Goal: Task Accomplishment & Management: Use online tool/utility

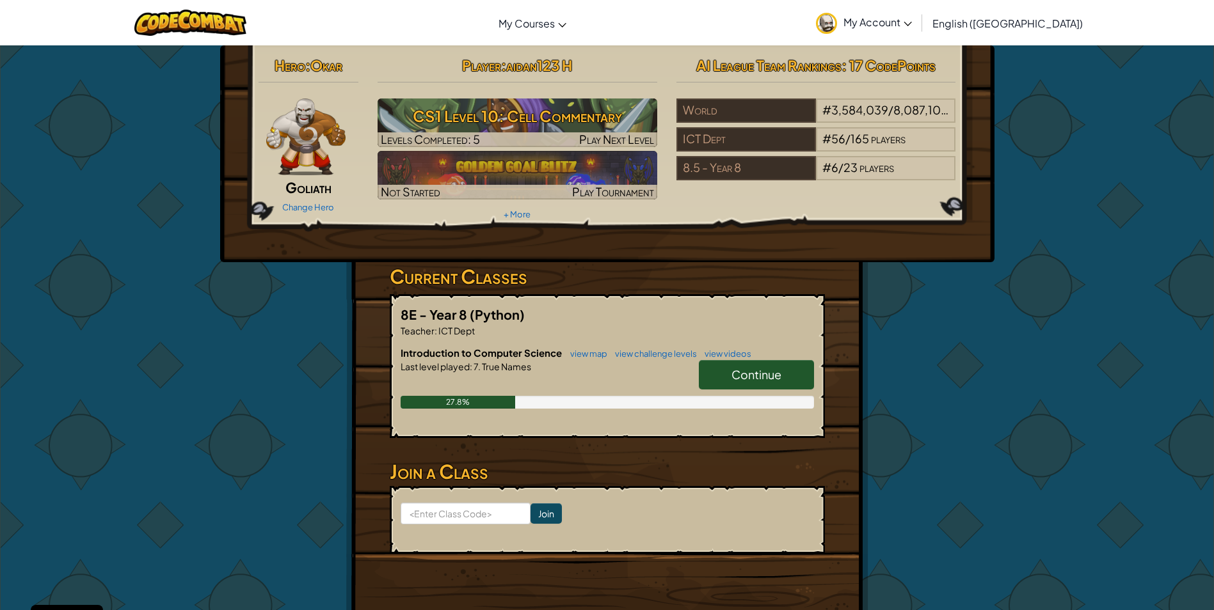
click at [741, 364] on link "Continue" at bounding box center [756, 374] width 115 height 29
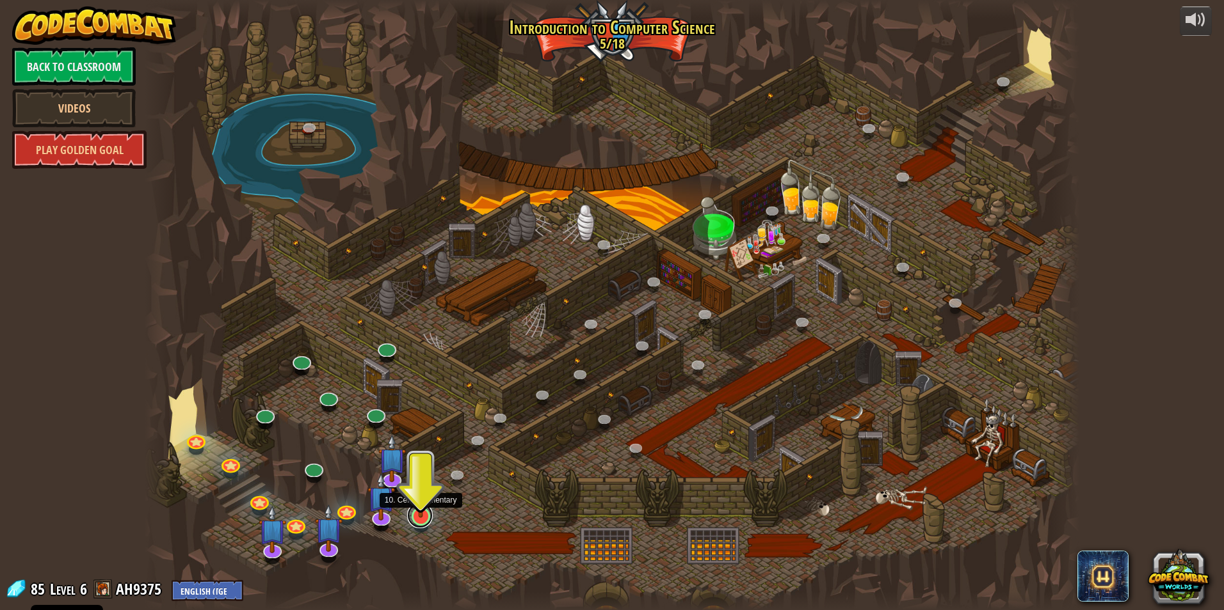
click at [430, 522] on link at bounding box center [420, 516] width 26 height 26
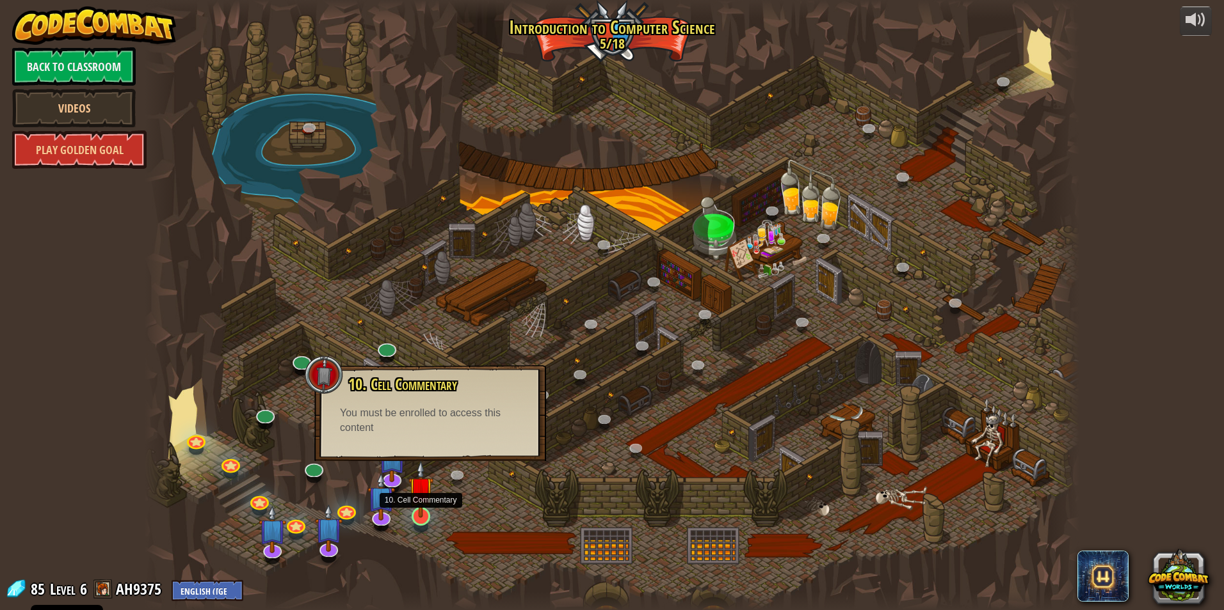
click at [419, 516] on img at bounding box center [420, 490] width 25 height 58
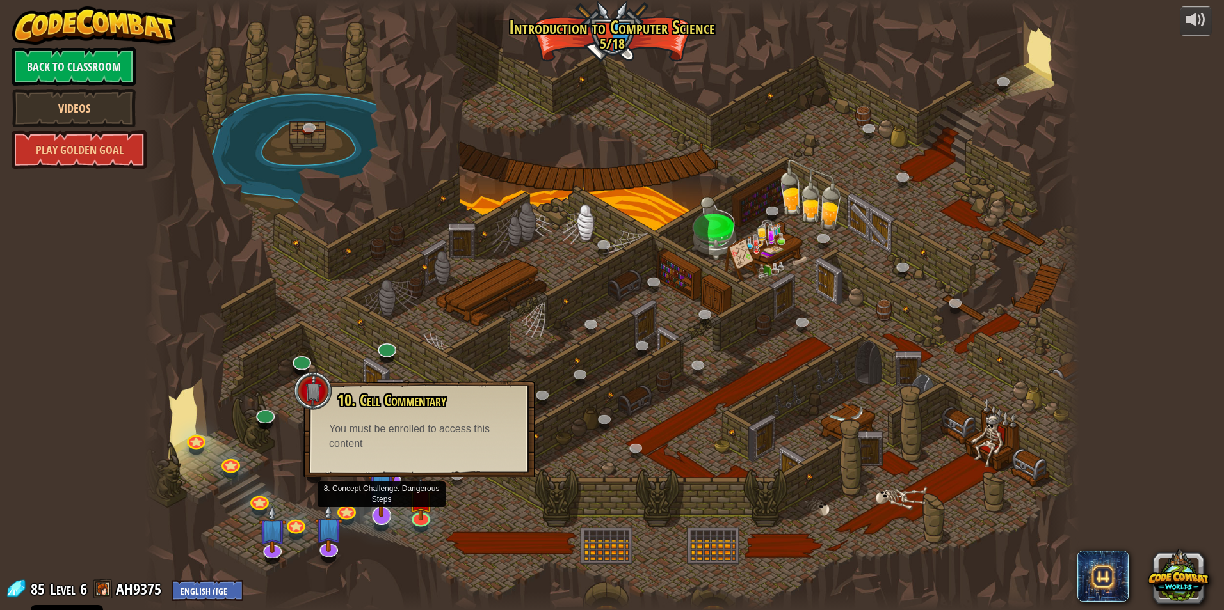
click at [382, 514] on img at bounding box center [382, 486] width 28 height 63
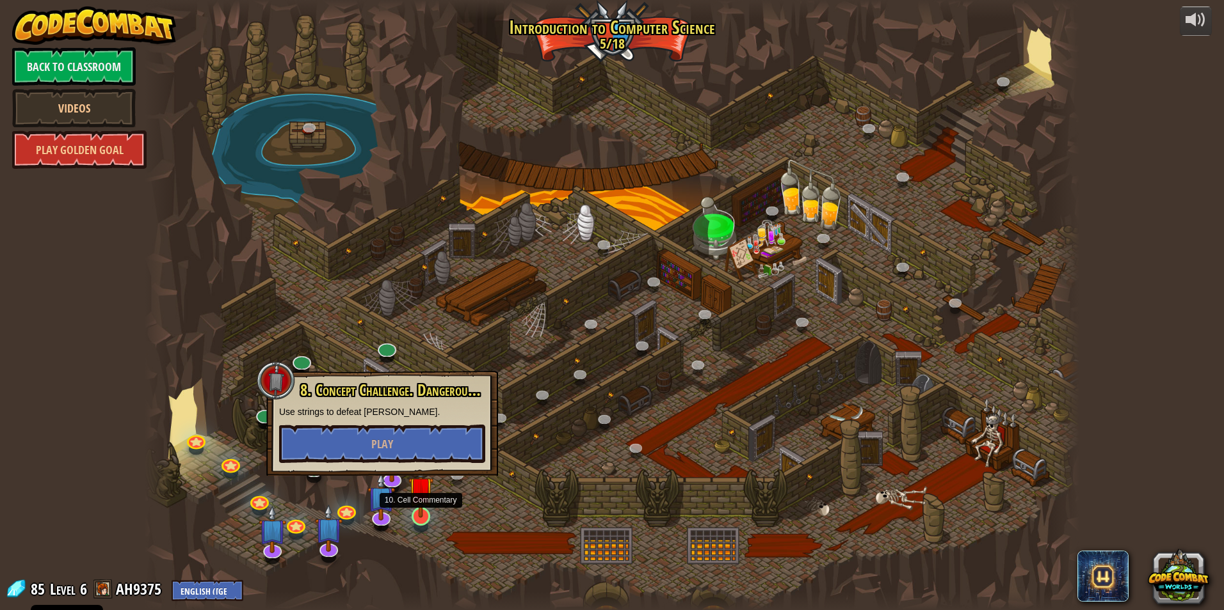
click at [413, 517] on img at bounding box center [420, 490] width 25 height 58
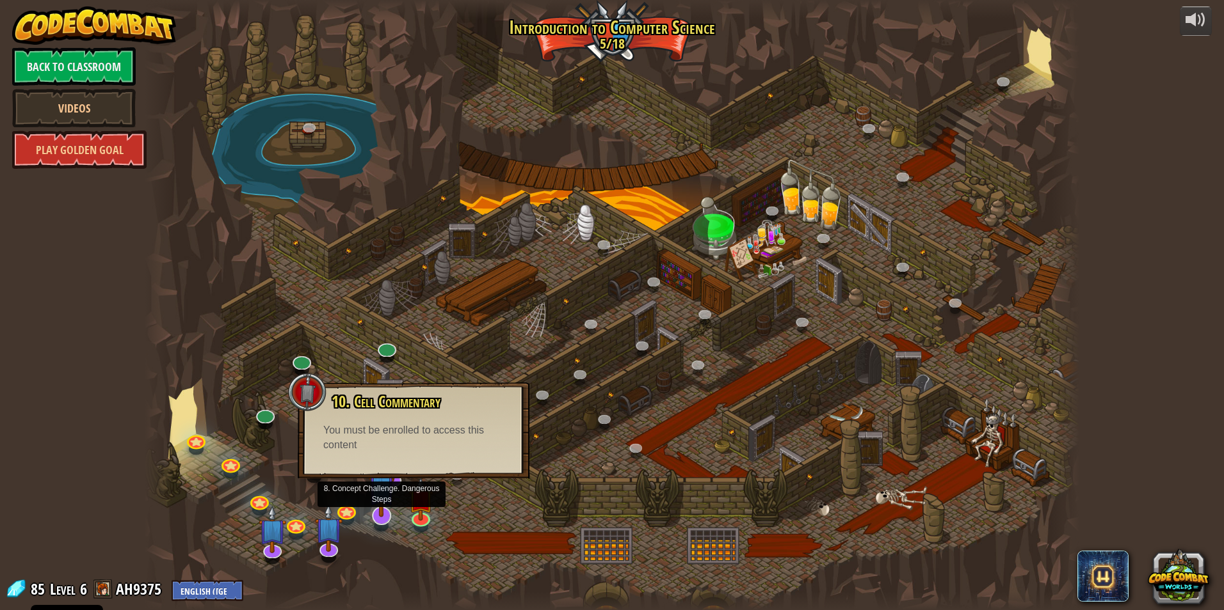
click at [372, 518] on div at bounding box center [381, 516] width 19 height 19
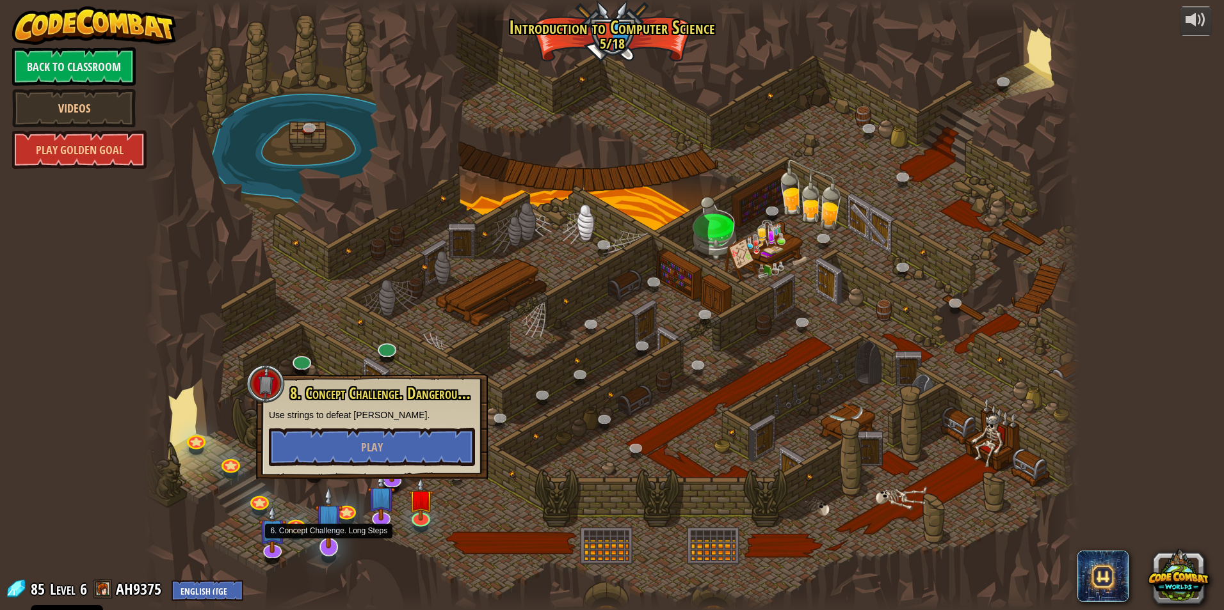
drag, startPoint x: 323, startPoint y: 543, endPoint x: 317, endPoint y: 543, distance: 6.4
click at [323, 543] on img at bounding box center [329, 517] width 28 height 63
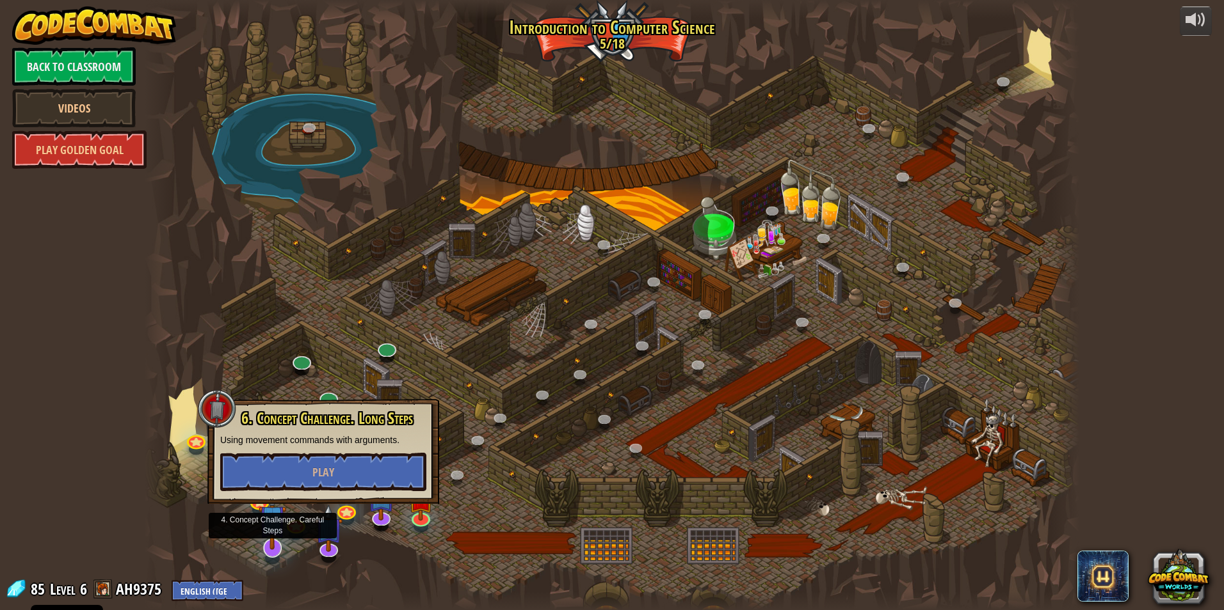
click at [262, 539] on img at bounding box center [273, 519] width 28 height 63
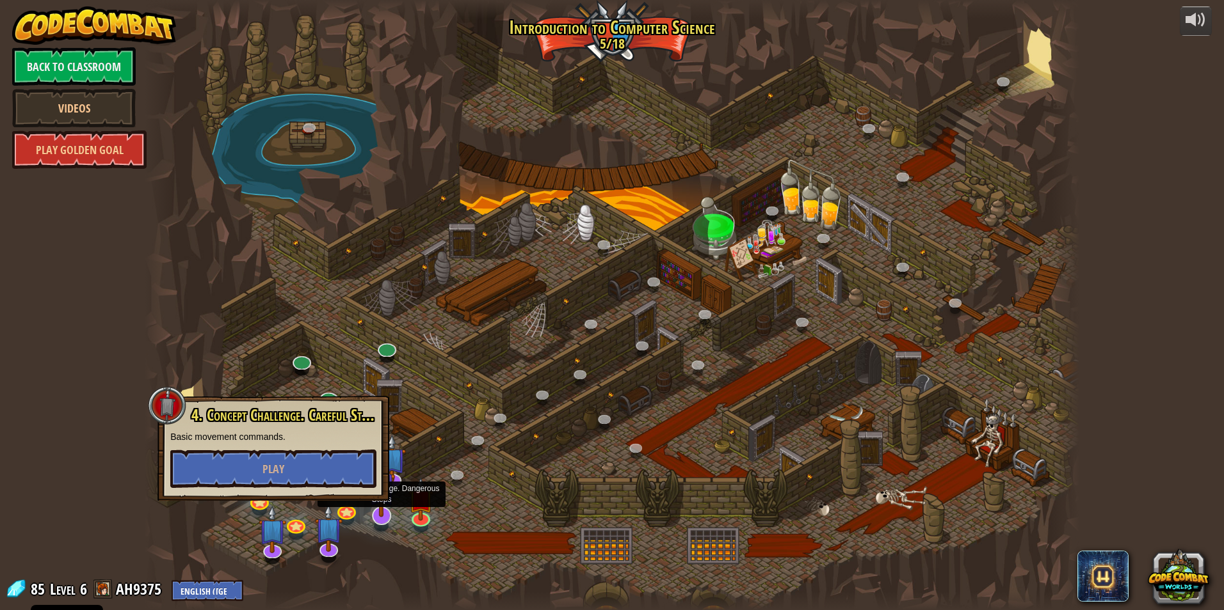
click at [371, 506] on img at bounding box center [382, 486] width 28 height 63
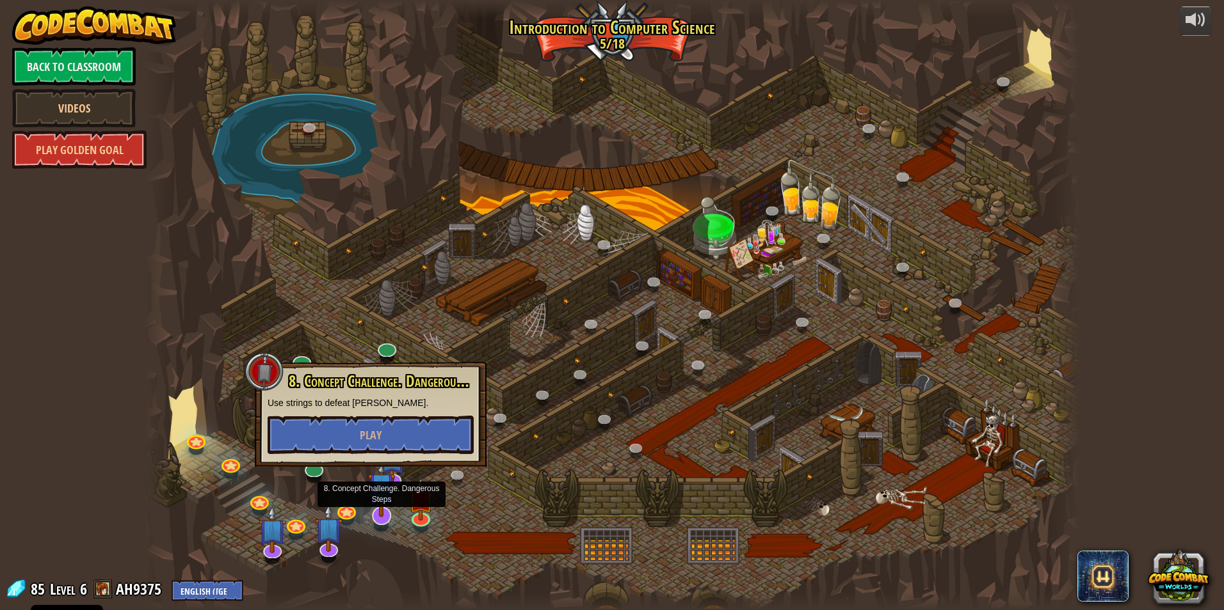
click at [388, 481] on img at bounding box center [382, 486] width 28 height 63
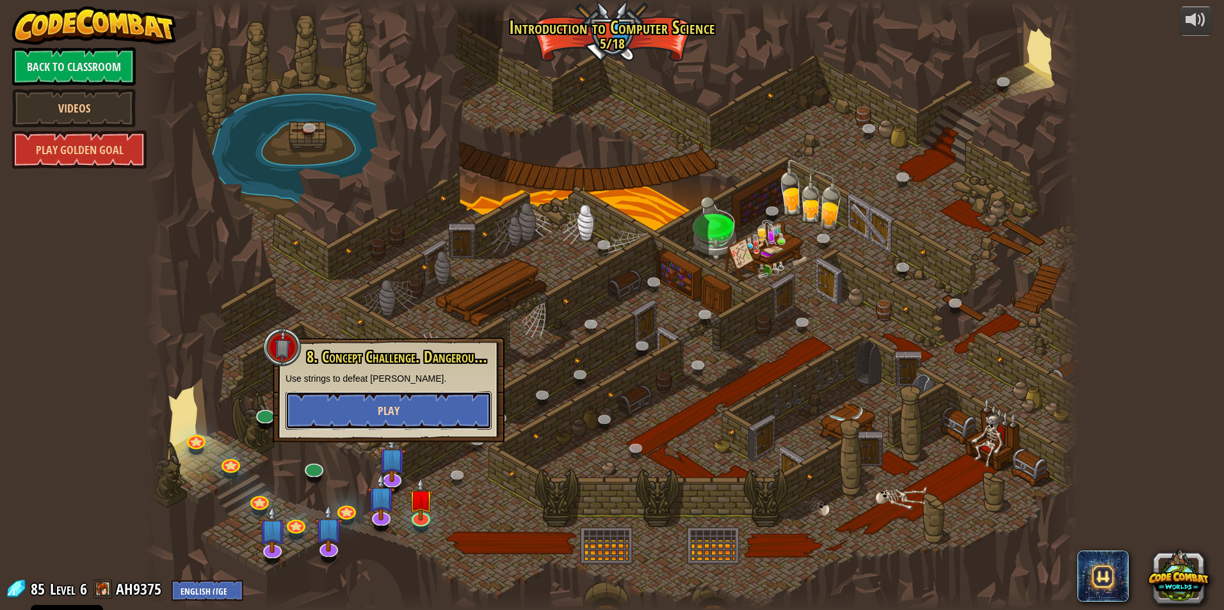
click at [410, 418] on button "Play" at bounding box center [388, 411] width 206 height 38
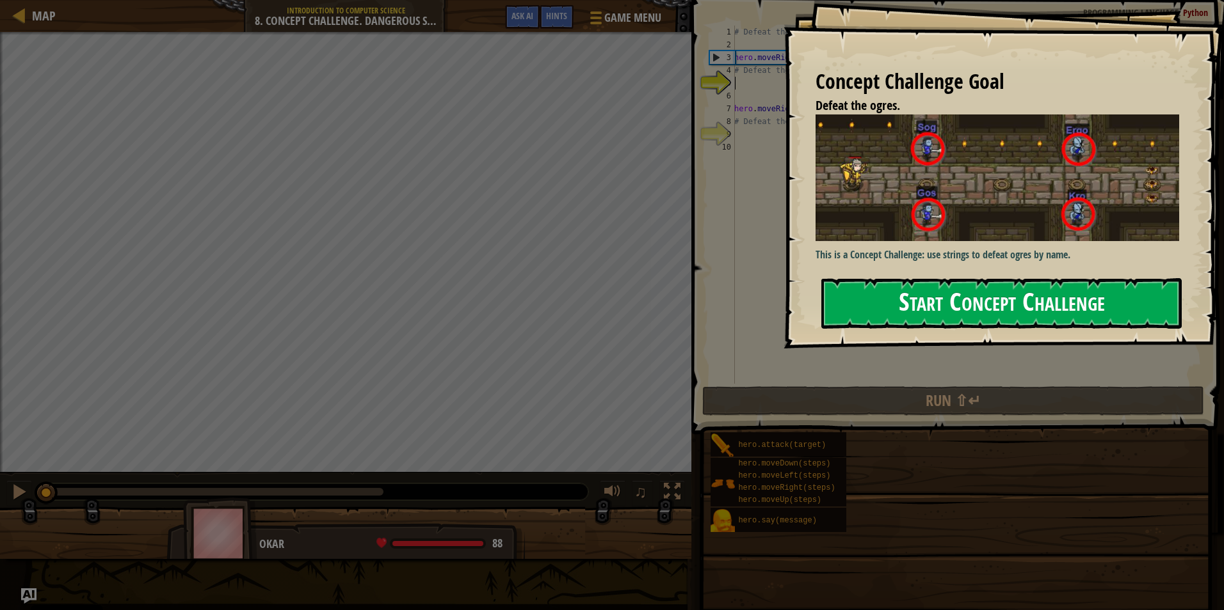
click at [950, 278] on button "Start Concept Challenge" at bounding box center [1001, 303] width 360 height 51
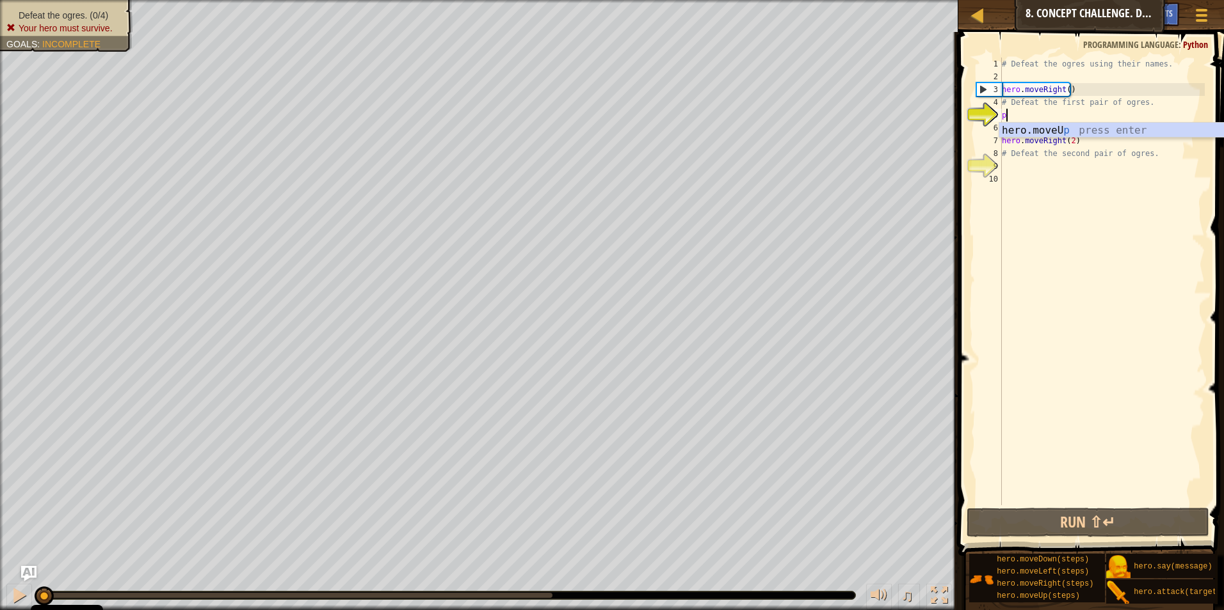
scroll to position [6, 0]
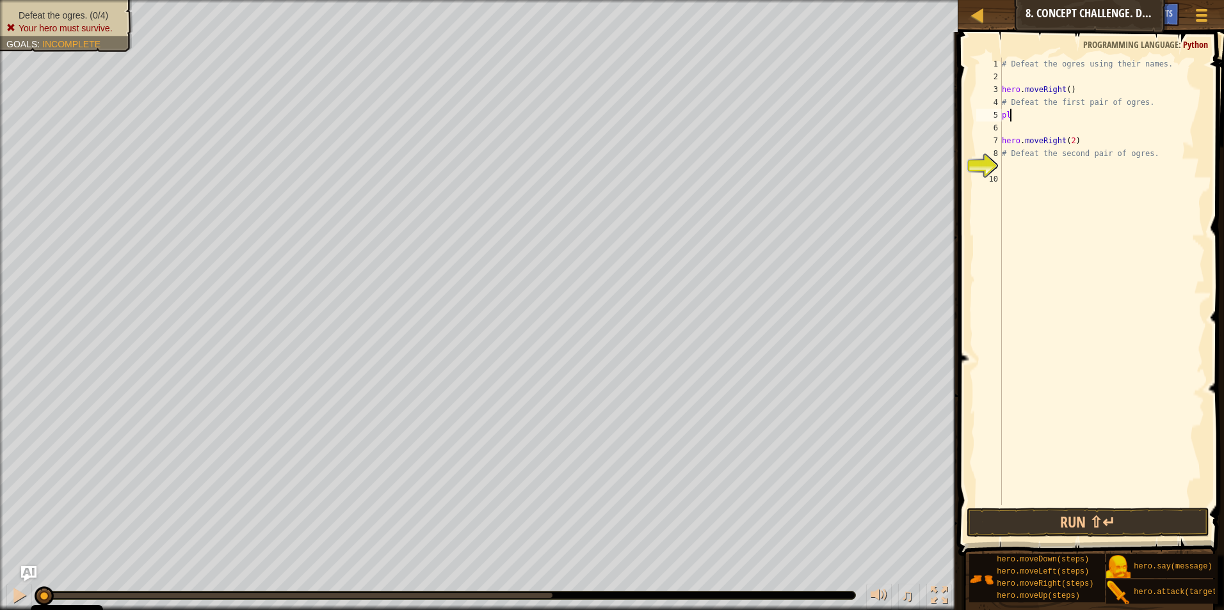
type textarea "p"
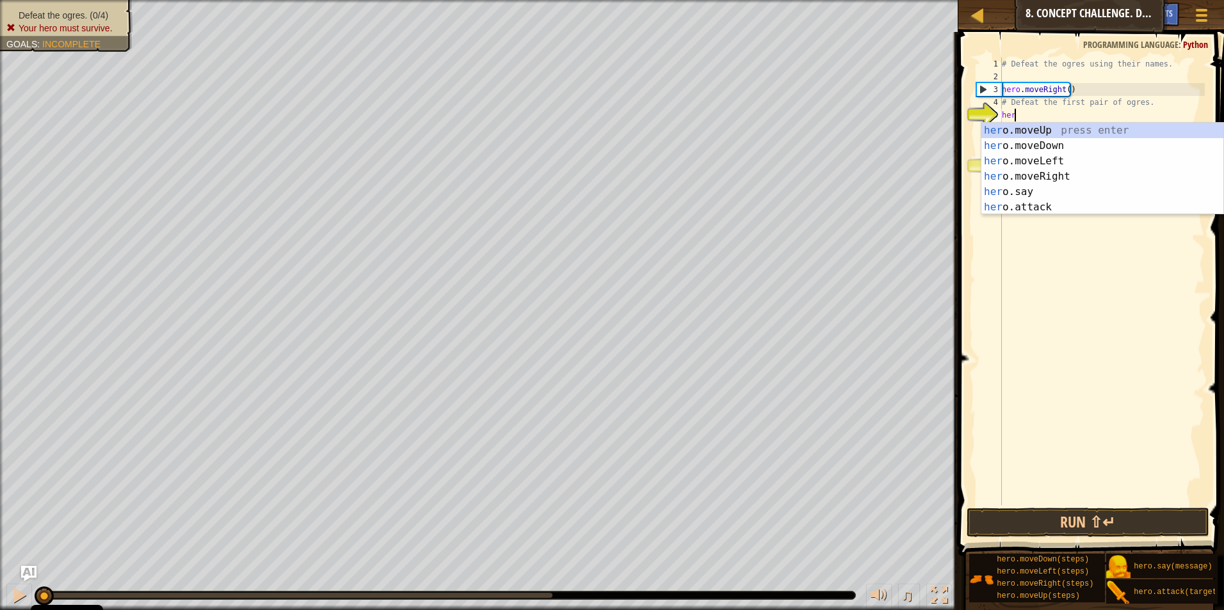
scroll to position [6, 1]
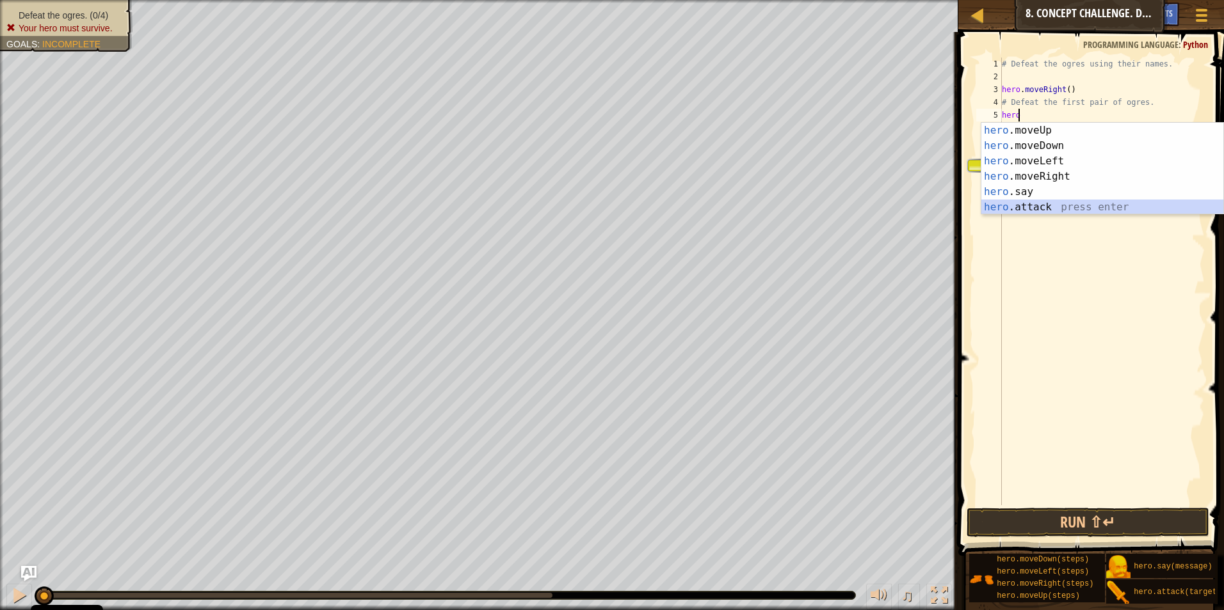
click at [1064, 207] on div "hero .moveUp press enter hero .moveDown press enter hero .moveLeft press enter …" at bounding box center [1102, 184] width 242 height 123
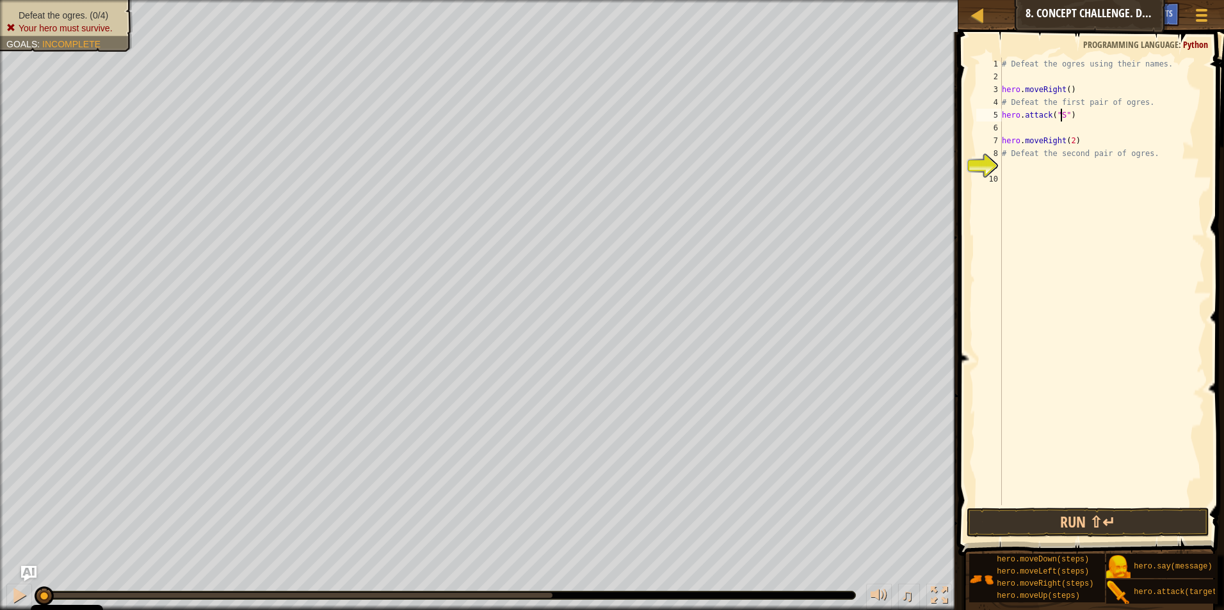
scroll to position [6, 5]
type textarea "hero.attack("Sog")"
click at [1024, 125] on div "# Defeat the ogres using their names. hero . moveRight ( ) # Defeat the first p…" at bounding box center [1101, 295] width 205 height 474
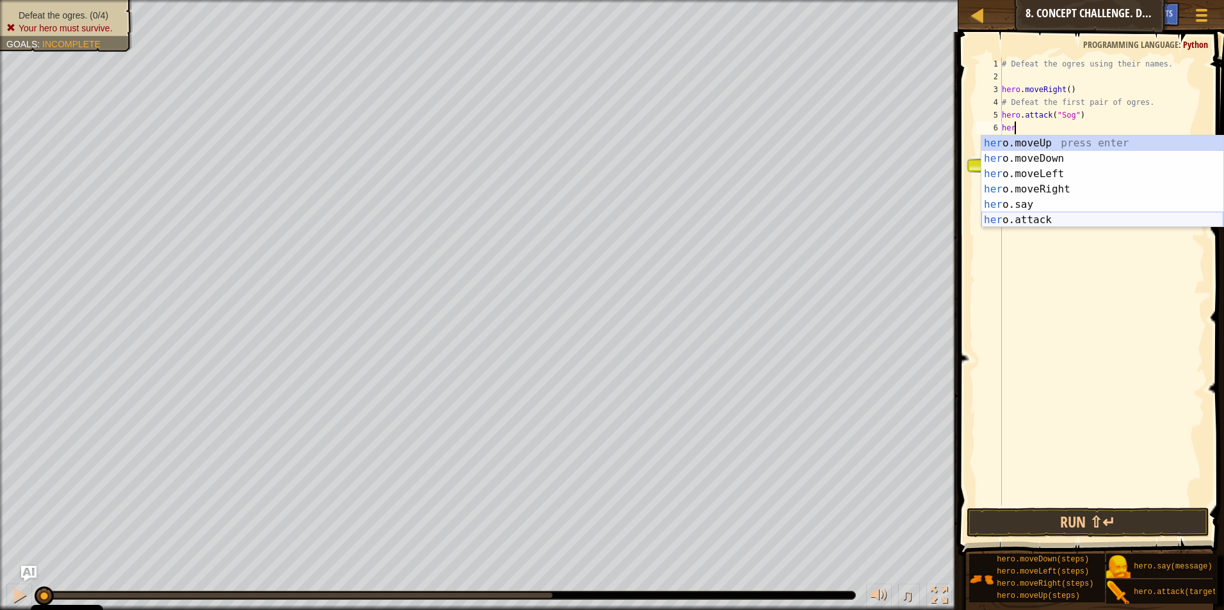
click at [1069, 212] on div "her o.moveUp press enter her o.moveDown press enter her o.moveLeft press enter …" at bounding box center [1102, 197] width 242 height 123
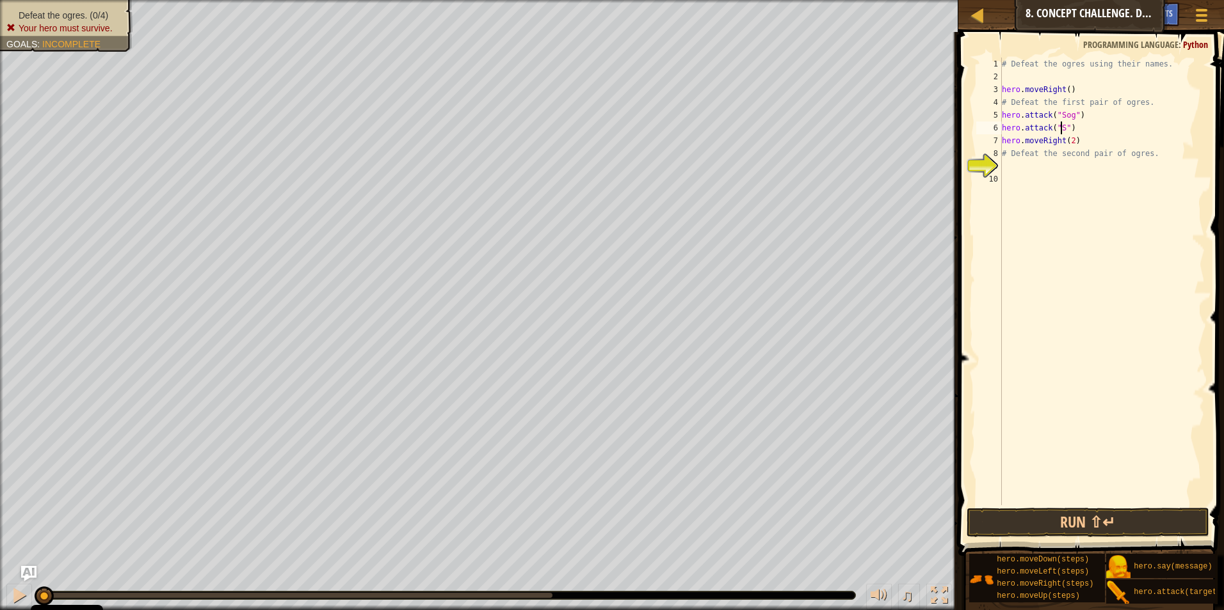
scroll to position [6, 5]
type textarea "hero.attack("Sog")"
click at [1102, 125] on div "# Defeat the ogres using their names. hero . moveRight ( ) # Defeat the first p…" at bounding box center [1101, 295] width 205 height 474
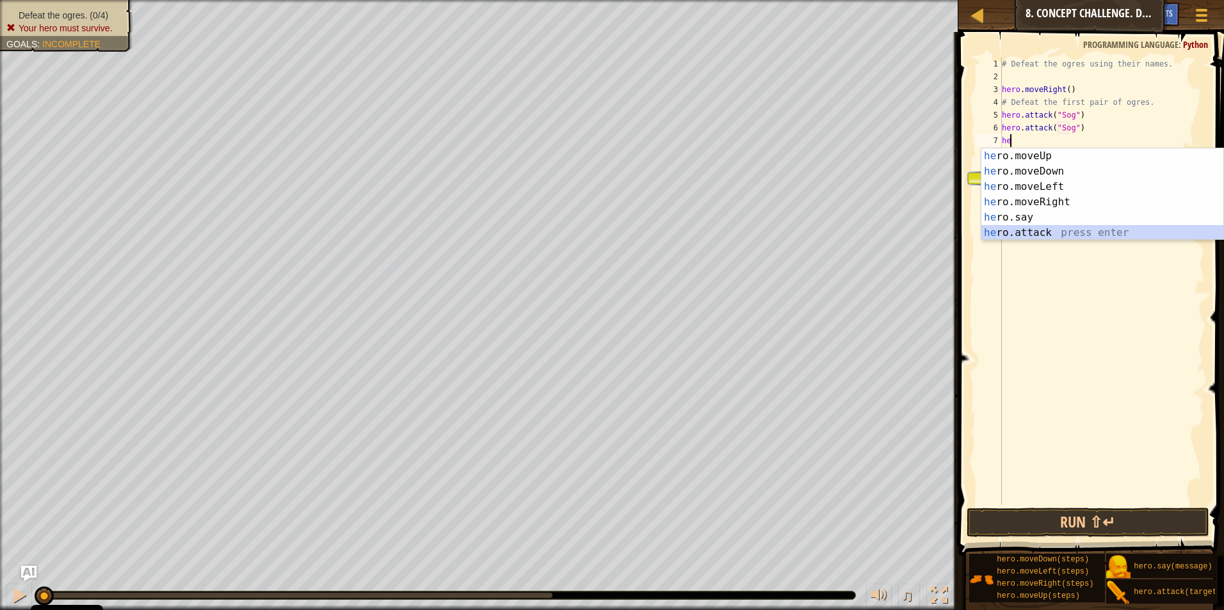
click at [1035, 230] on div "he ro.moveUp press enter he ro.moveDown press enter he ro.moveLeft press enter …" at bounding box center [1102, 209] width 242 height 123
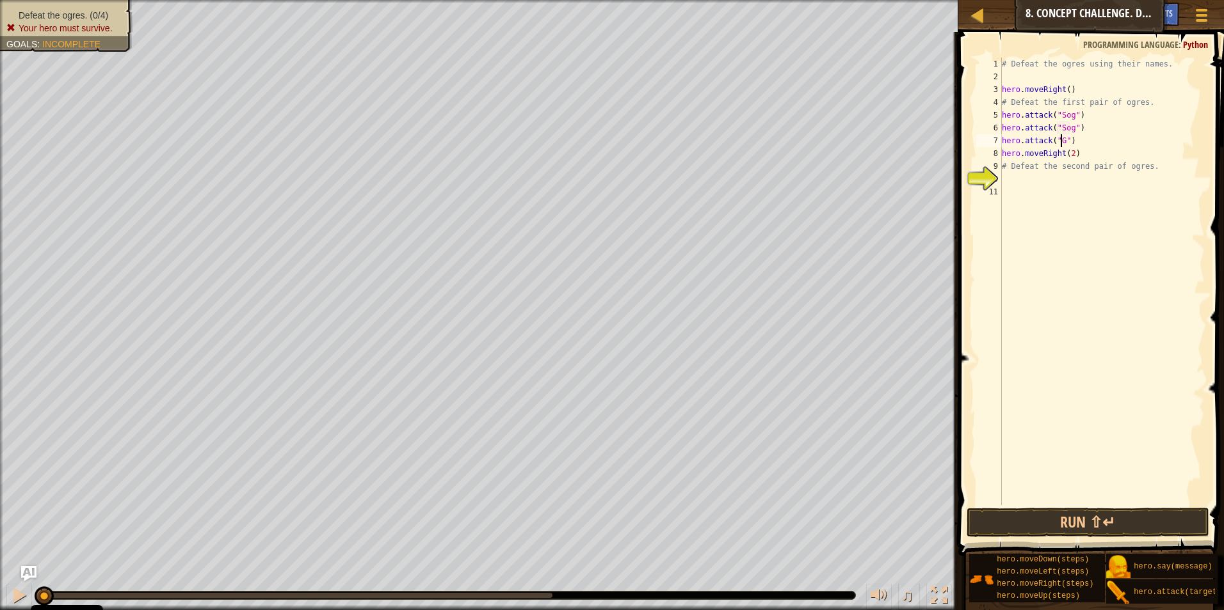
scroll to position [6, 5]
type textarea "hero.attack("Gos")"
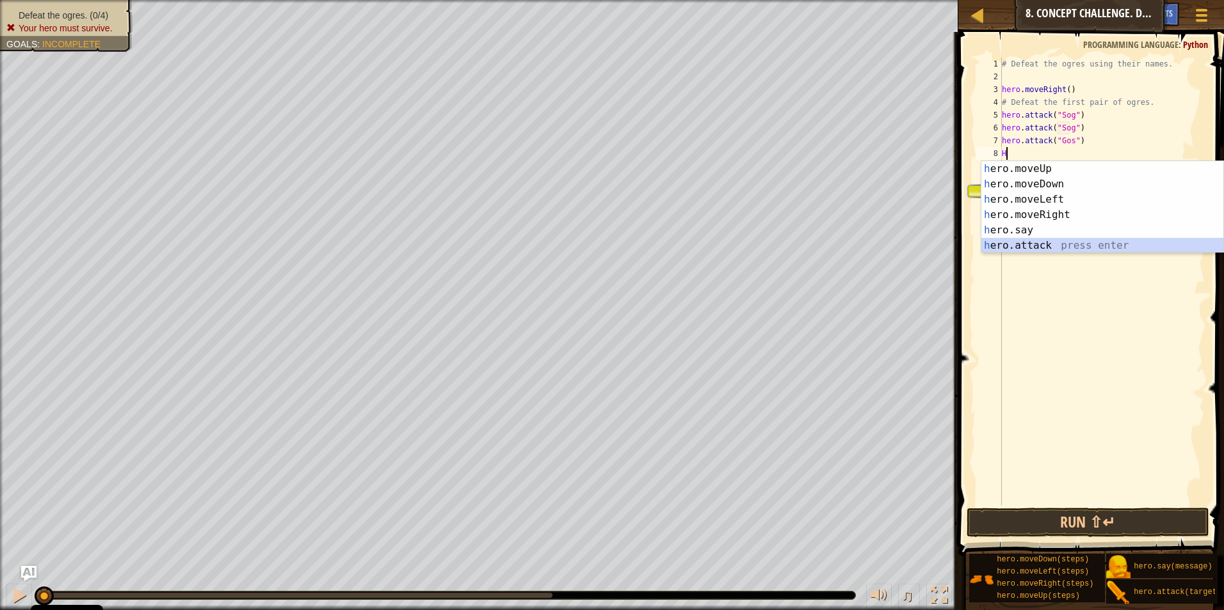
click at [1043, 245] on div "h ero.moveUp press enter h ero.moveDown press enter h ero.moveLeft press enter …" at bounding box center [1102, 222] width 242 height 123
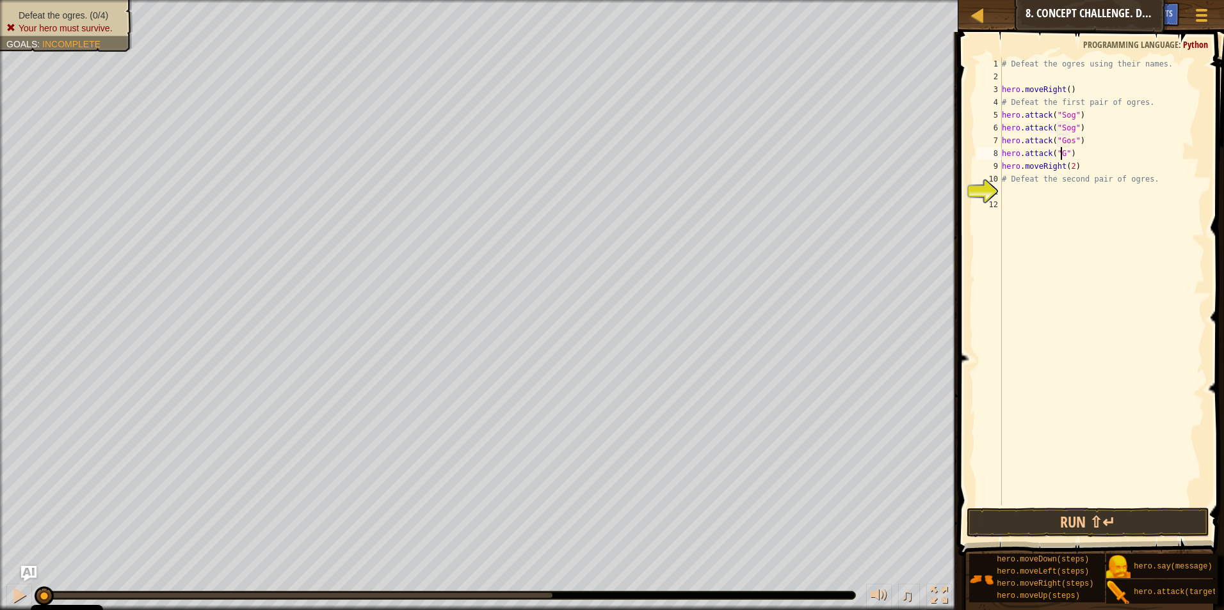
type textarea "hero.attack("Gos")"
click at [1052, 191] on div "# Defeat the ogres using their names. hero . moveRight ( ) # Defeat the first p…" at bounding box center [1101, 295] width 205 height 474
click at [1085, 149] on div "# Defeat the ogres using their names. hero . moveRight ( ) # Defeat the first p…" at bounding box center [1101, 295] width 205 height 474
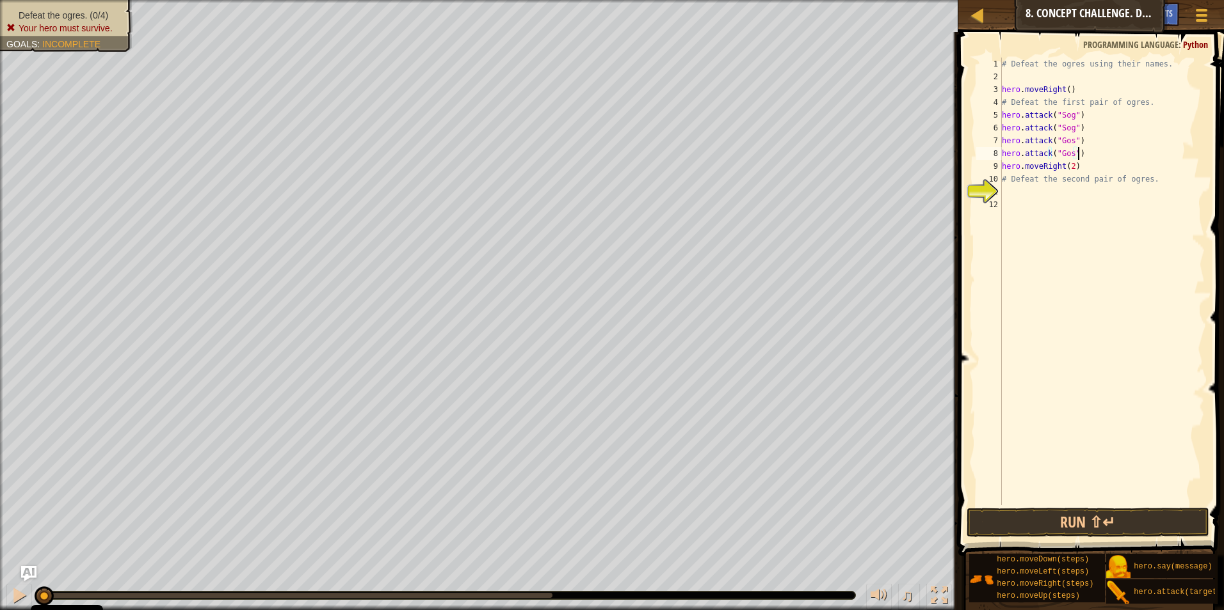
type textarea "hero.attack("Gos")"
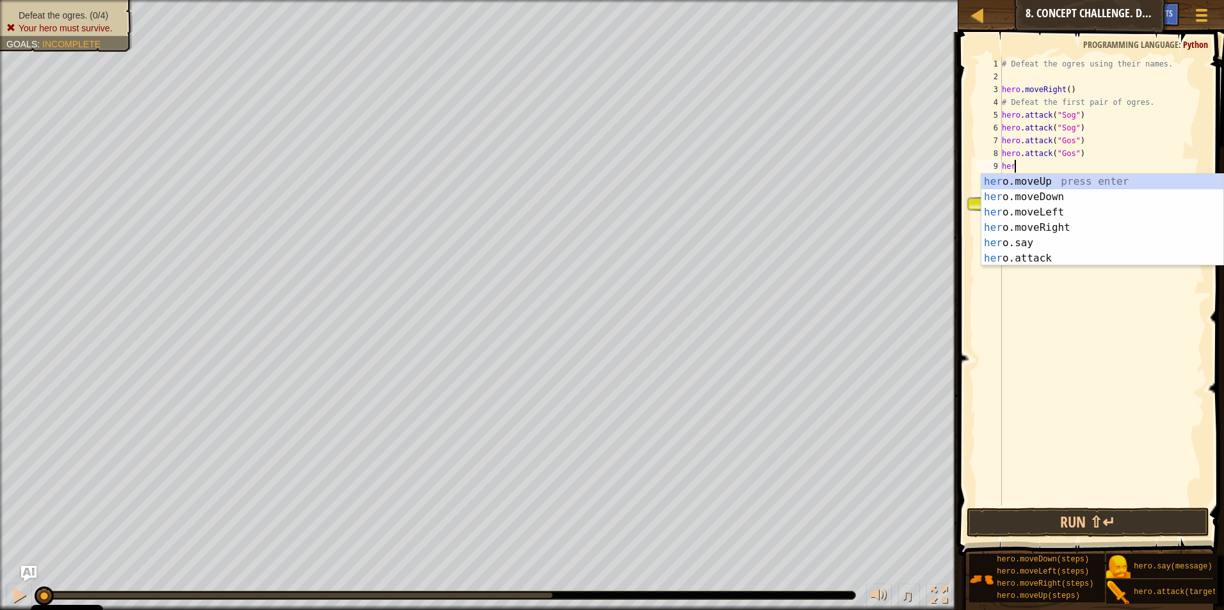
type textarea "hero"
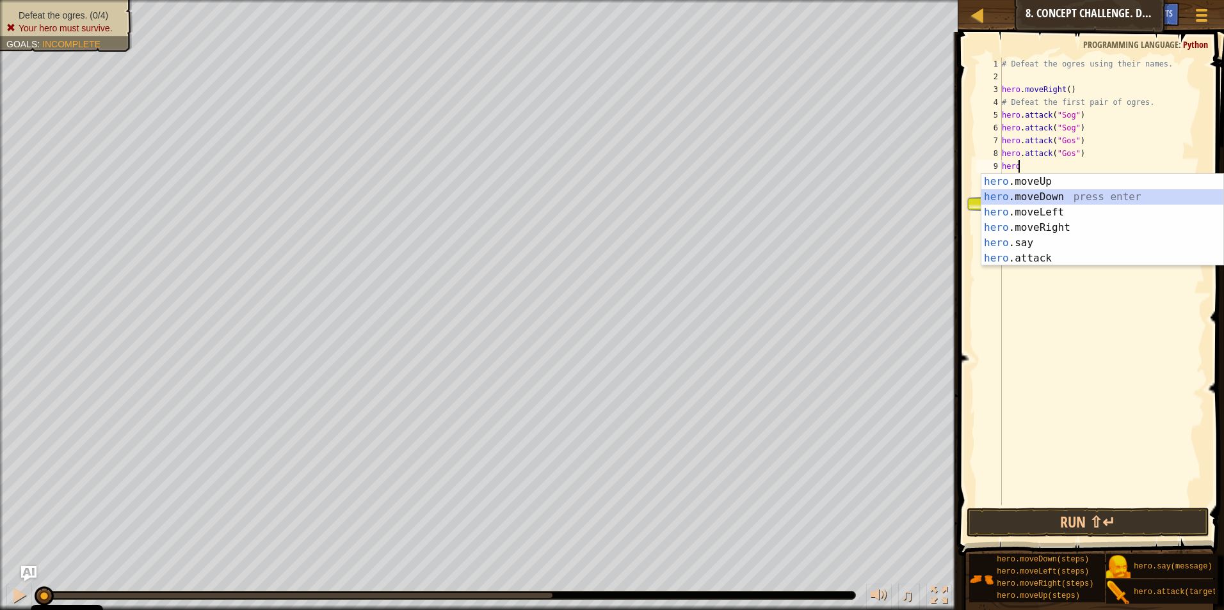
click at [1051, 198] on div "hero .moveUp press enter hero .moveDown press enter hero .moveLeft press enter …" at bounding box center [1102, 235] width 242 height 123
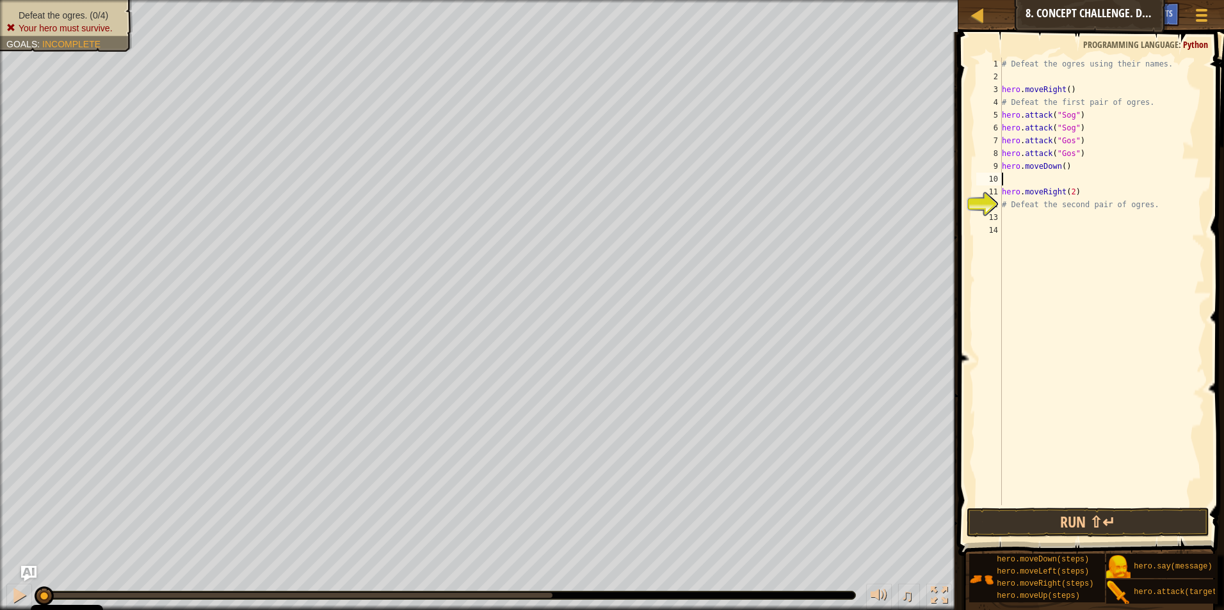
scroll to position [6, 0]
click at [1063, 164] on div "# Defeat the ogres using their names. hero . moveRight ( ) # Defeat the first p…" at bounding box center [1101, 295] width 205 height 474
drag, startPoint x: 1056, startPoint y: 166, endPoint x: 1064, endPoint y: 166, distance: 7.7
click at [1061, 166] on div "# Defeat the ogres using their names. hero . moveRight ( ) # Defeat the first p…" at bounding box center [1101, 295] width 205 height 474
click at [1064, 166] on div "# Defeat the ogres using their names. hero . moveRight ( ) # Defeat the first p…" at bounding box center [1101, 295] width 205 height 474
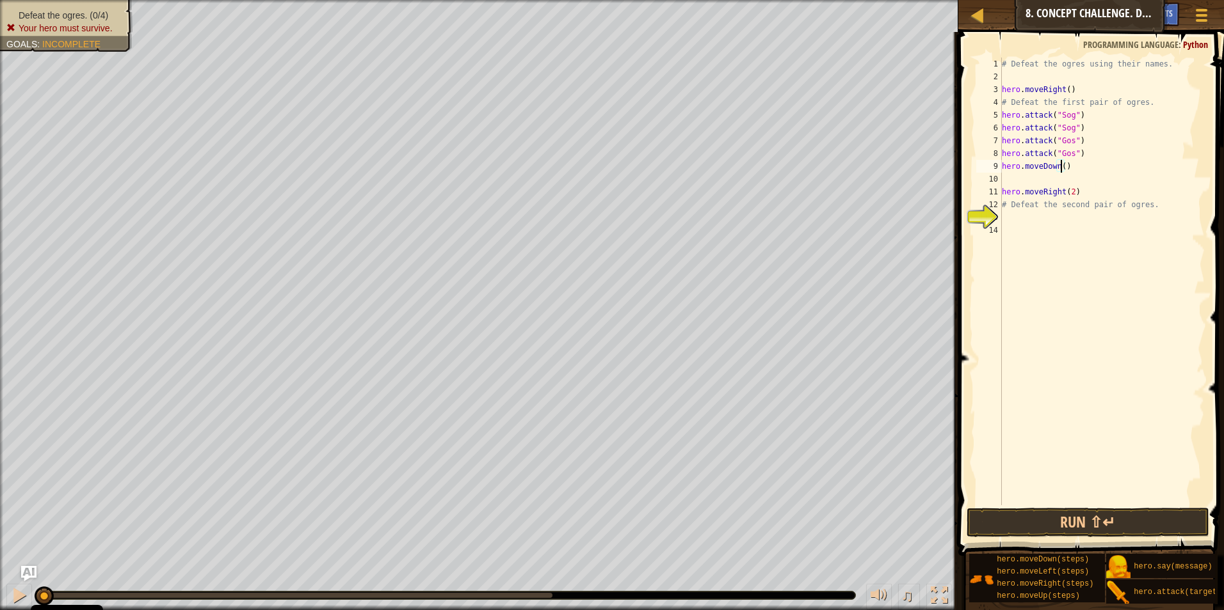
click at [1058, 166] on div "# Defeat the ogres using their names. hero . moveRight ( ) # Defeat the first p…" at bounding box center [1101, 295] width 205 height 474
type textarea "hero.moveDown(1)"
click at [1040, 175] on div "# Defeat the ogres using their names. hero . moveRight ( ) # Defeat the first p…" at bounding box center [1101, 295] width 205 height 474
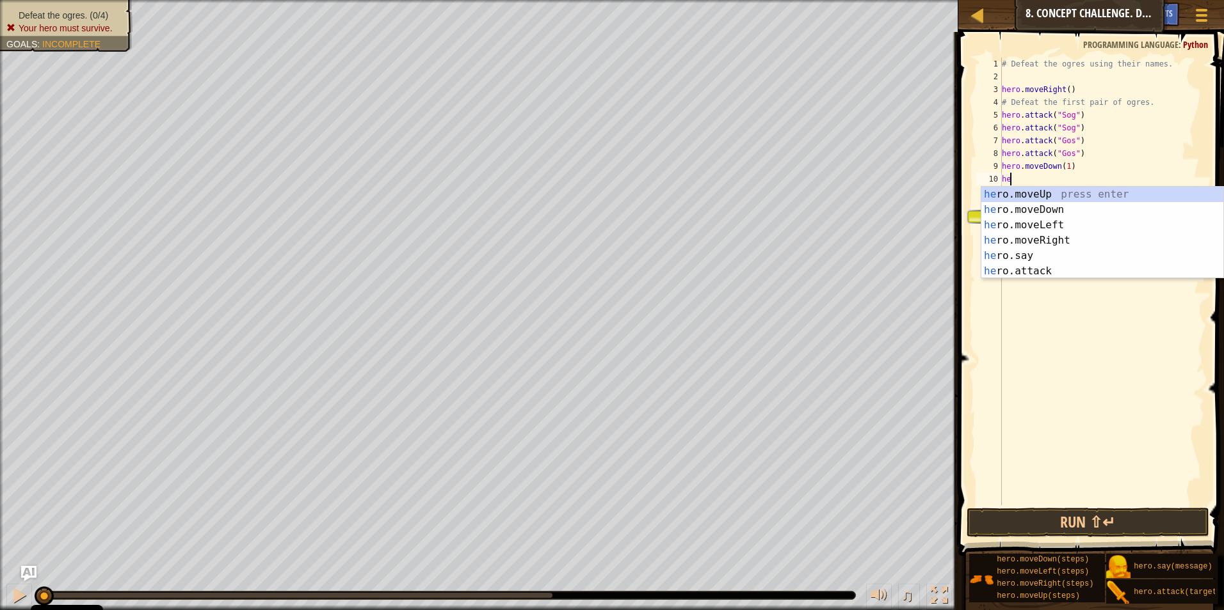
type textarea "her"
click at [1064, 195] on div "her o.moveUp press enter her o.moveDown press enter her o.moveLeft press enter …" at bounding box center [1102, 248] width 242 height 123
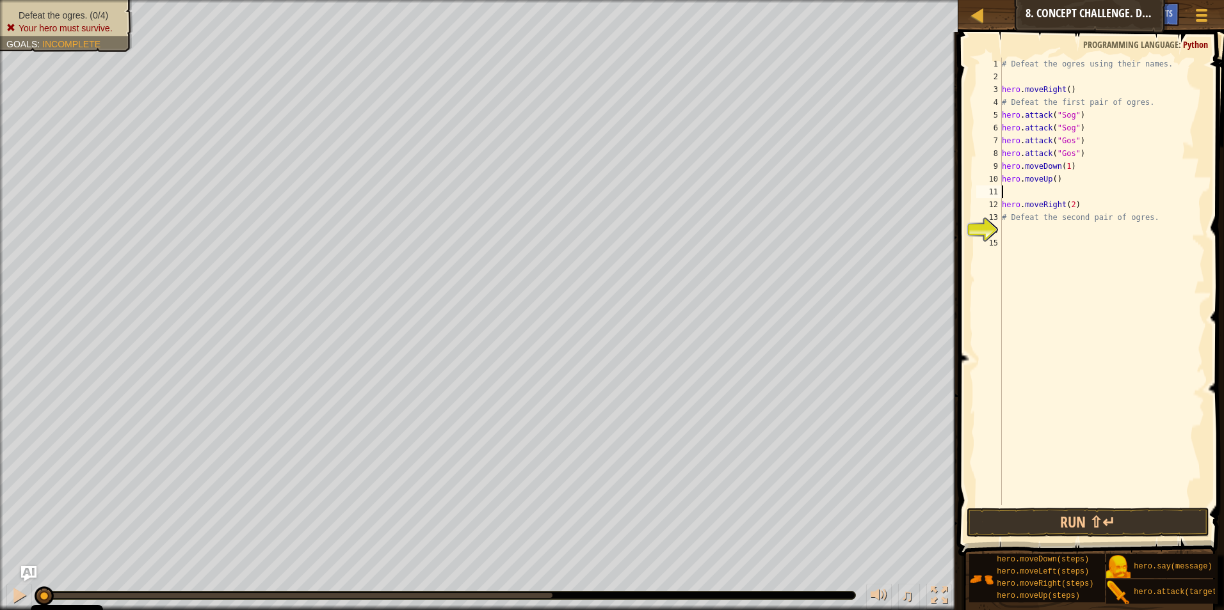
click at [1051, 179] on div "# Defeat the ogres using their names. hero . moveRight ( ) # Defeat the first p…" at bounding box center [1101, 295] width 205 height 474
type textarea "hero.moveUp(1)"
click at [1054, 191] on div "# Defeat the ogres using their names. hero . moveRight ( ) # Defeat the first p…" at bounding box center [1101, 295] width 205 height 474
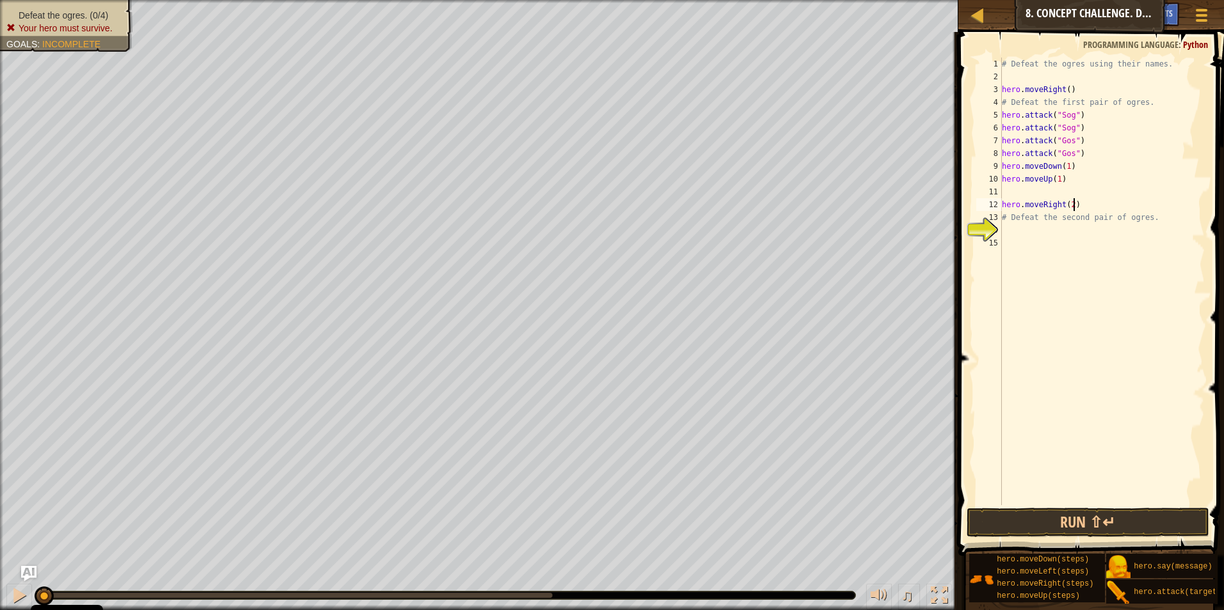
click at [1080, 202] on div "# Defeat the ogres using their names. hero . moveRight ( ) # Defeat the first p…" at bounding box center [1101, 295] width 205 height 474
type textarea "hero.moveRight(2)"
click at [1037, 196] on div "# Defeat the ogres using their names. hero . moveRight ( ) # Defeat the first p…" at bounding box center [1101, 295] width 205 height 474
type textarea "hero.moveRight(2)"
click at [1032, 223] on div "# Defeat the ogres using their names. hero . moveRight ( ) # Defeat the first p…" at bounding box center [1101, 295] width 205 height 474
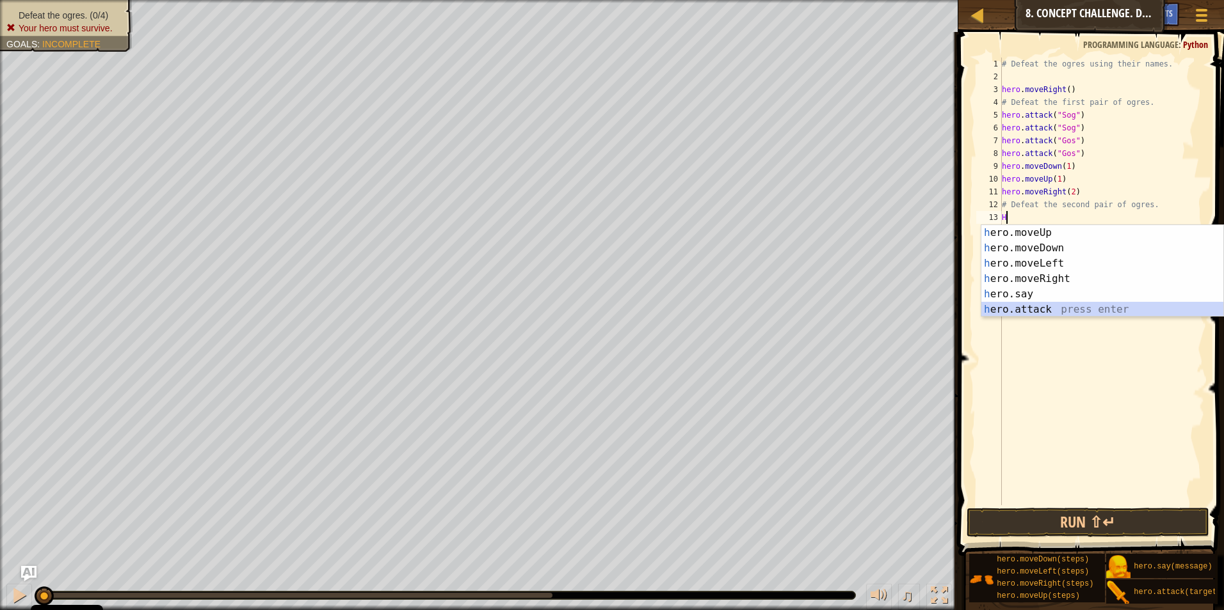
click at [1014, 303] on div "h ero.moveUp press enter h ero.moveDown press enter h ero.moveLeft press enter …" at bounding box center [1102, 286] width 242 height 123
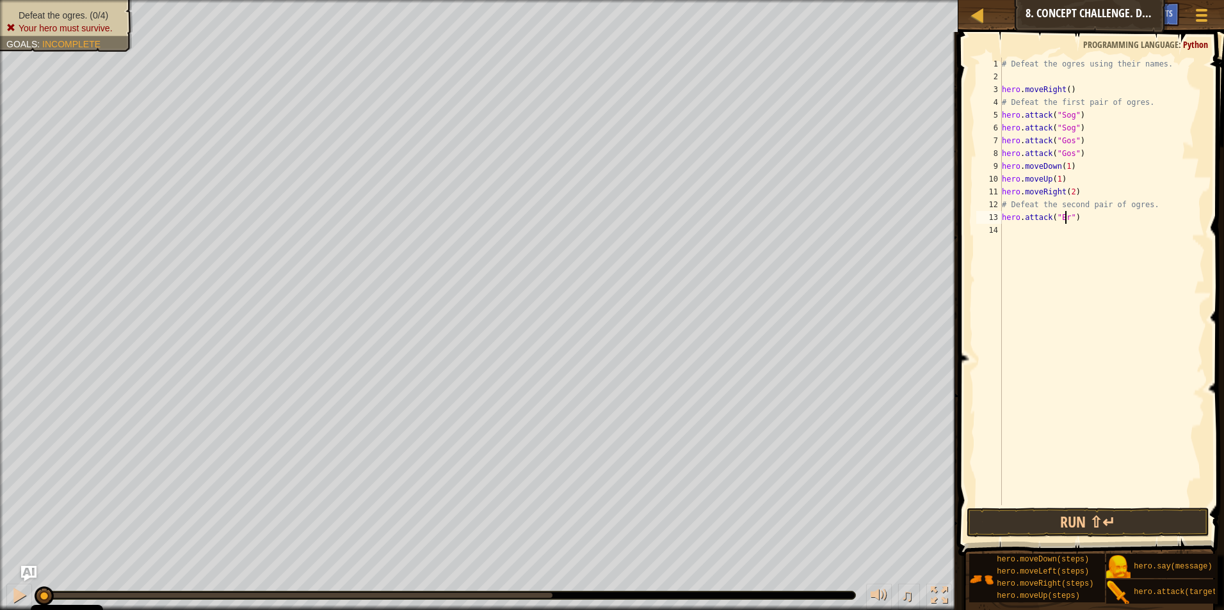
scroll to position [6, 5]
type textarea "hero.attack("Ergo")"
click at [1001, 228] on div "# Defeat the ogres using their names. hero . moveRight ( ) # Defeat the first p…" at bounding box center [1101, 295] width 205 height 474
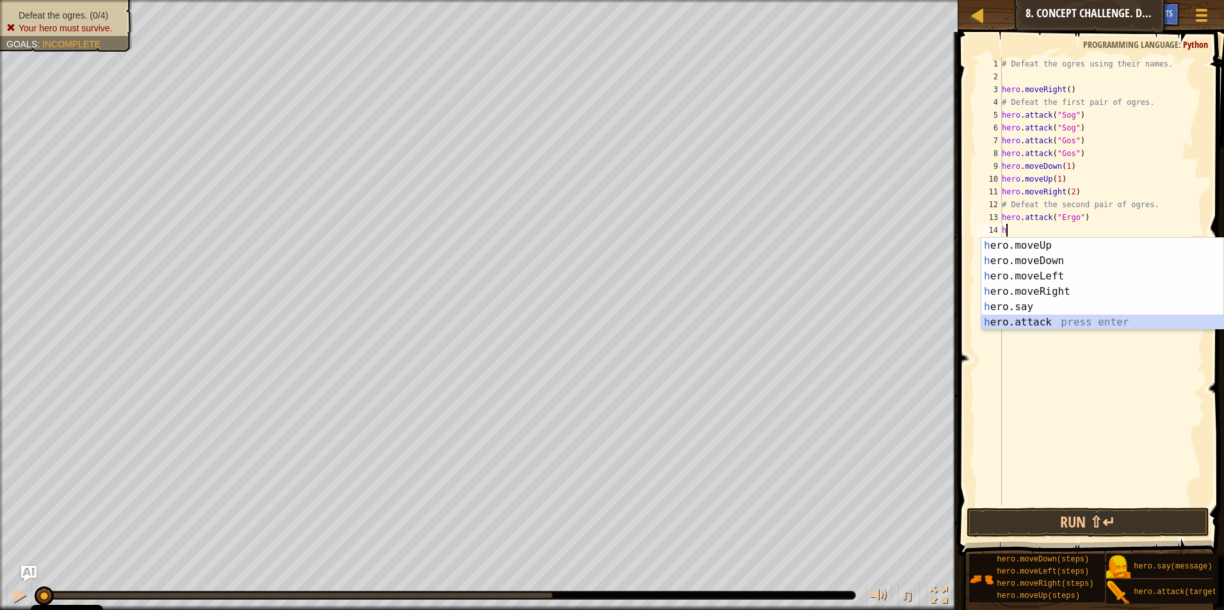
click at [1012, 323] on div "h ero.moveUp press enter h ero.moveDown press enter h ero.moveLeft press enter …" at bounding box center [1102, 299] width 242 height 123
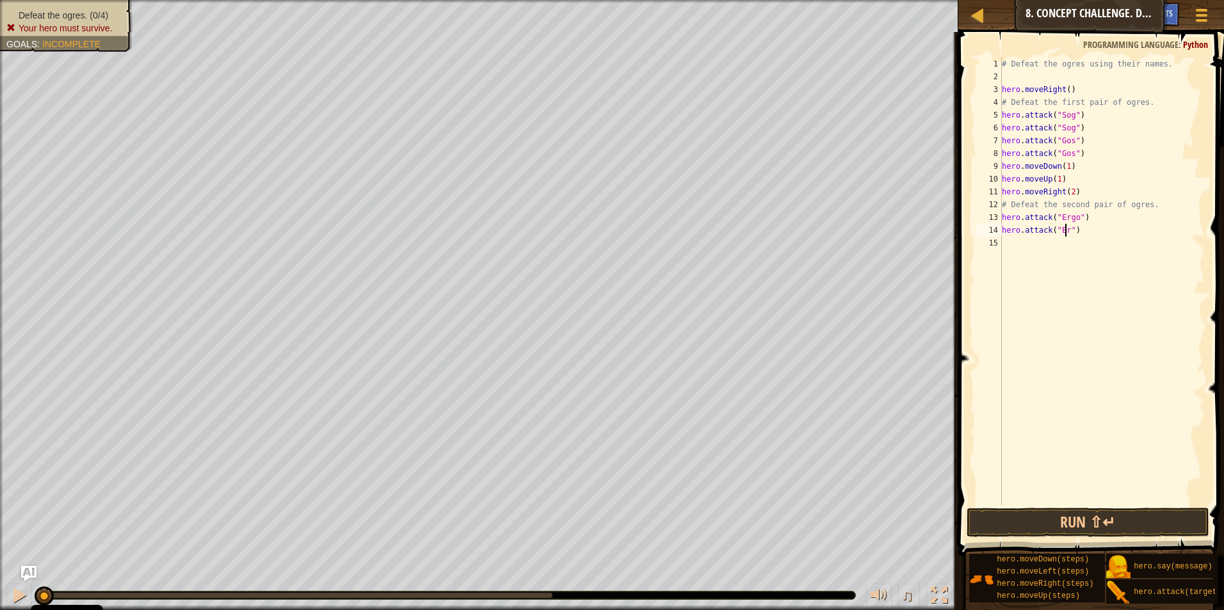
scroll to position [6, 5]
type textarea "hero.attack("Ergo")"
click at [1003, 243] on div "# Defeat the ogres using their names. hero . moveRight ( ) # Defeat the first p…" at bounding box center [1101, 295] width 205 height 474
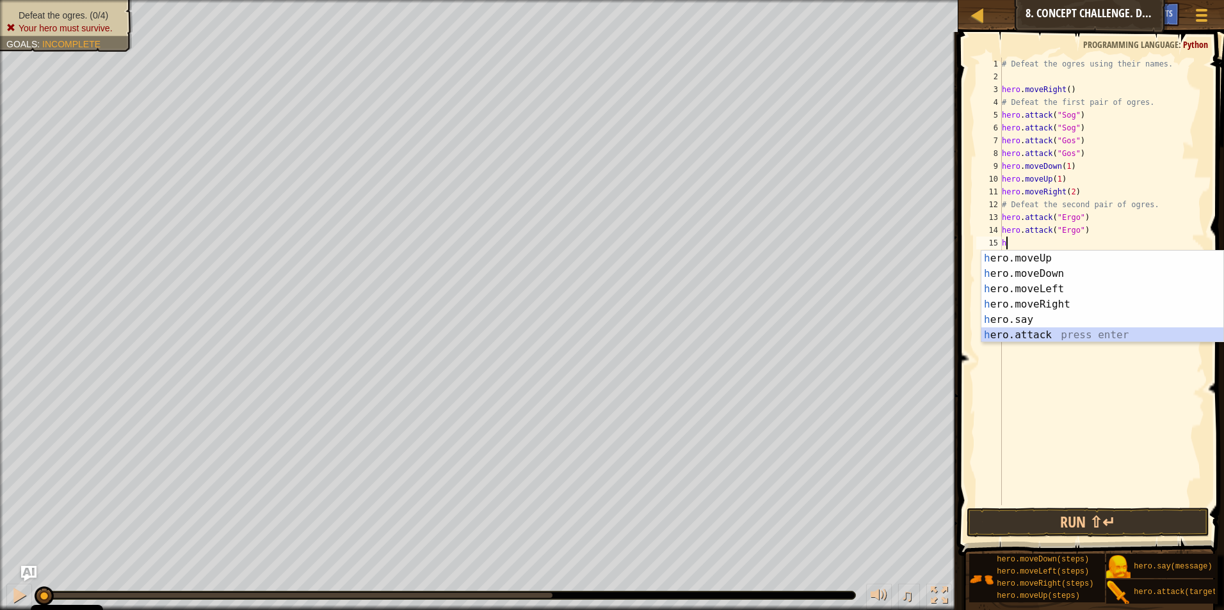
click at [1003, 335] on div "h ero.moveUp press enter h ero.moveDown press enter h ero.moveLeft press enter …" at bounding box center [1102, 312] width 242 height 123
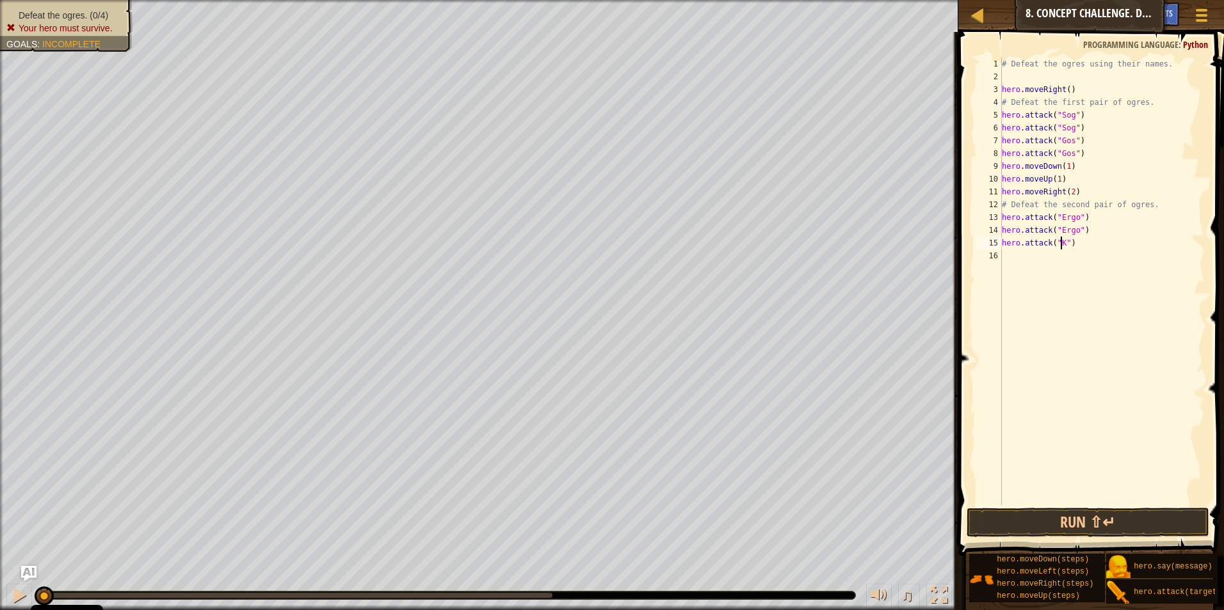
scroll to position [6, 5]
type textarea "hero.attack("Kro")"
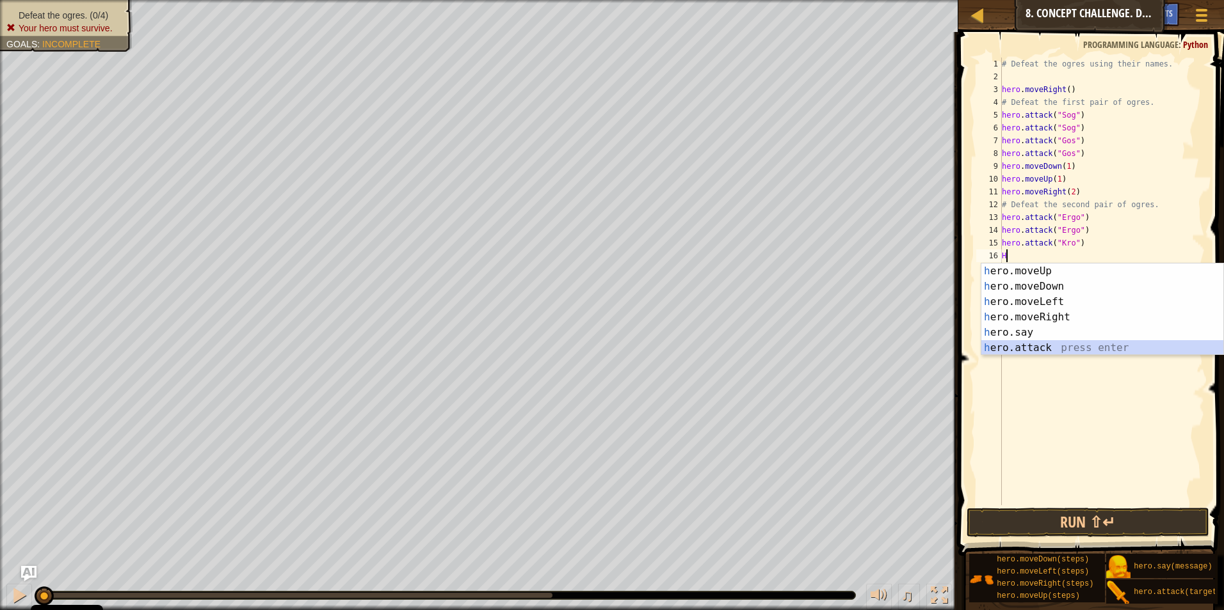
click at [997, 347] on div "h ero.moveUp press enter h ero.moveDown press enter h ero.moveLeft press enter …" at bounding box center [1102, 325] width 242 height 123
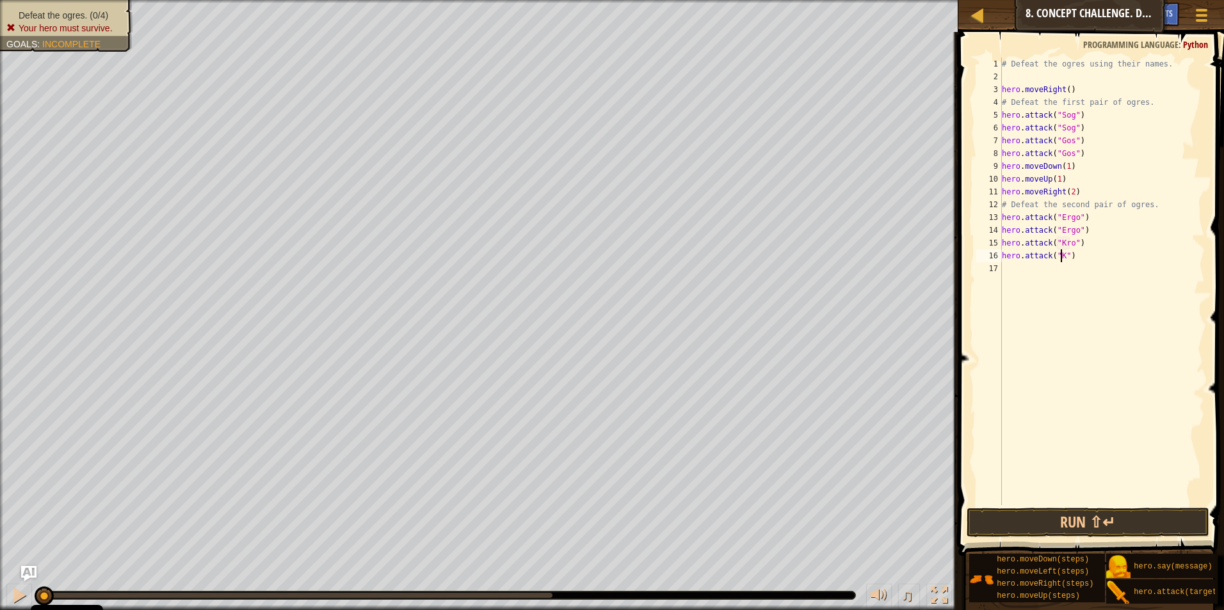
type textarea "hero.attack("Kro")"
click at [1031, 265] on div "# Defeat the ogres using their names. hero . moveRight ( ) # Defeat the first p…" at bounding box center [1101, 295] width 205 height 474
type textarea "h"
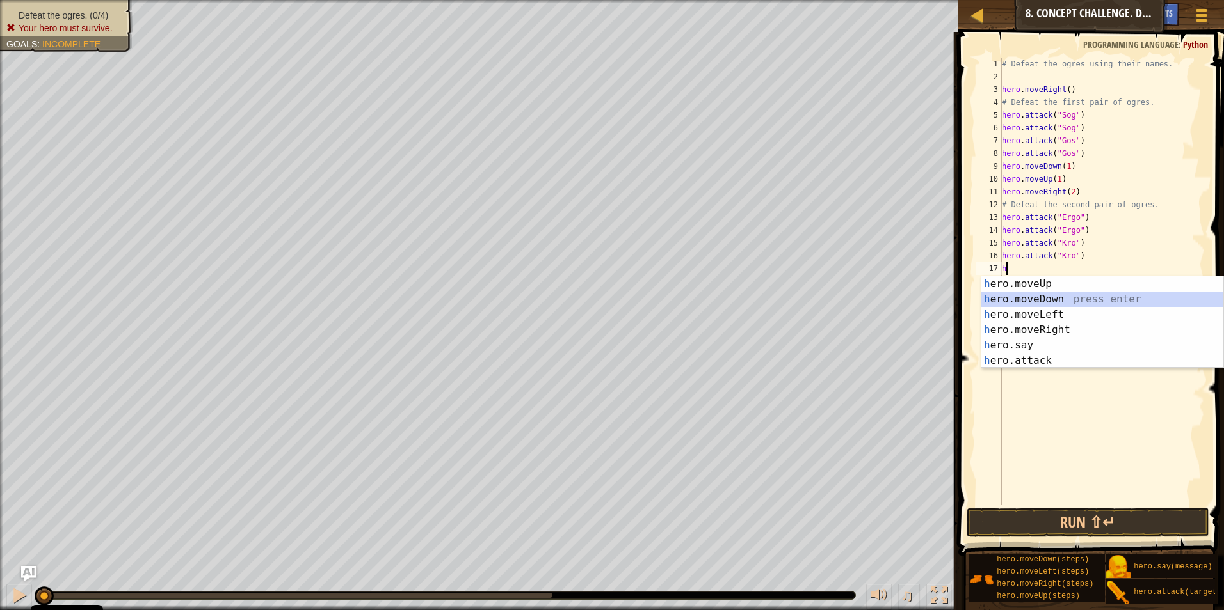
click at [1060, 299] on div "h ero.moveUp press enter h ero.moveDown press enter h ero.moveLeft press enter …" at bounding box center [1102, 337] width 242 height 123
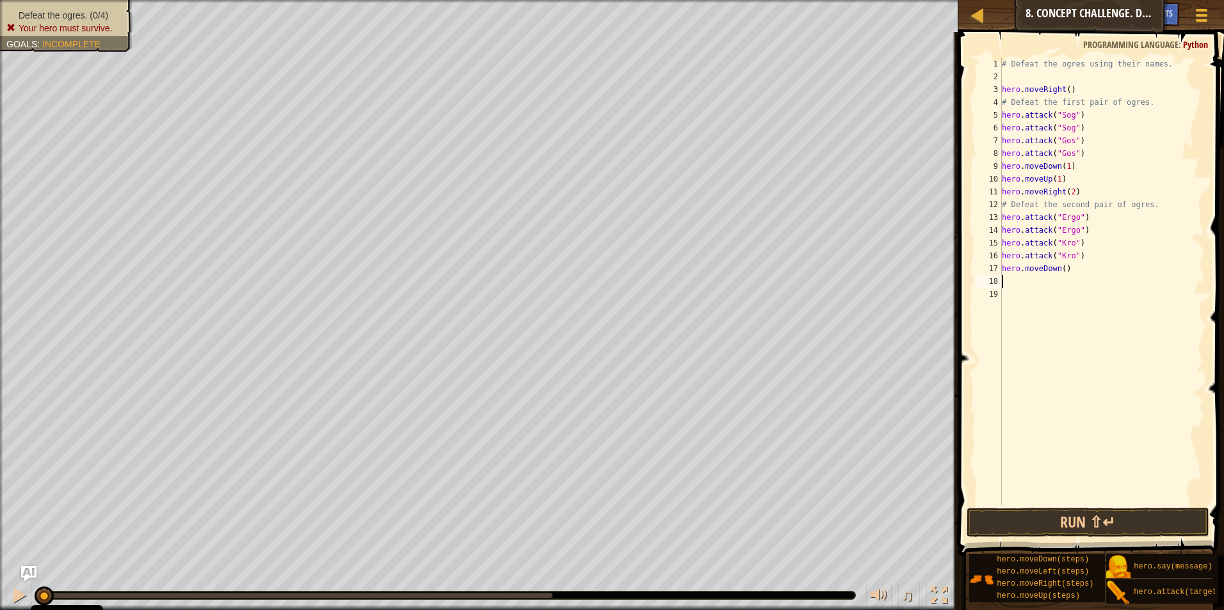
click at [1063, 269] on div "# Defeat the ogres using their names. hero . moveRight ( ) # Defeat the first p…" at bounding box center [1101, 295] width 205 height 474
click at [1058, 269] on div "# Defeat the ogres using their names. hero . moveRight ( ) # Defeat the first p…" at bounding box center [1101, 295] width 205 height 474
type textarea "hero.moveDown(1)"
click at [1040, 282] on div "# Defeat the ogres using their names. hero . moveRight ( ) # Defeat the first p…" at bounding box center [1101, 295] width 205 height 474
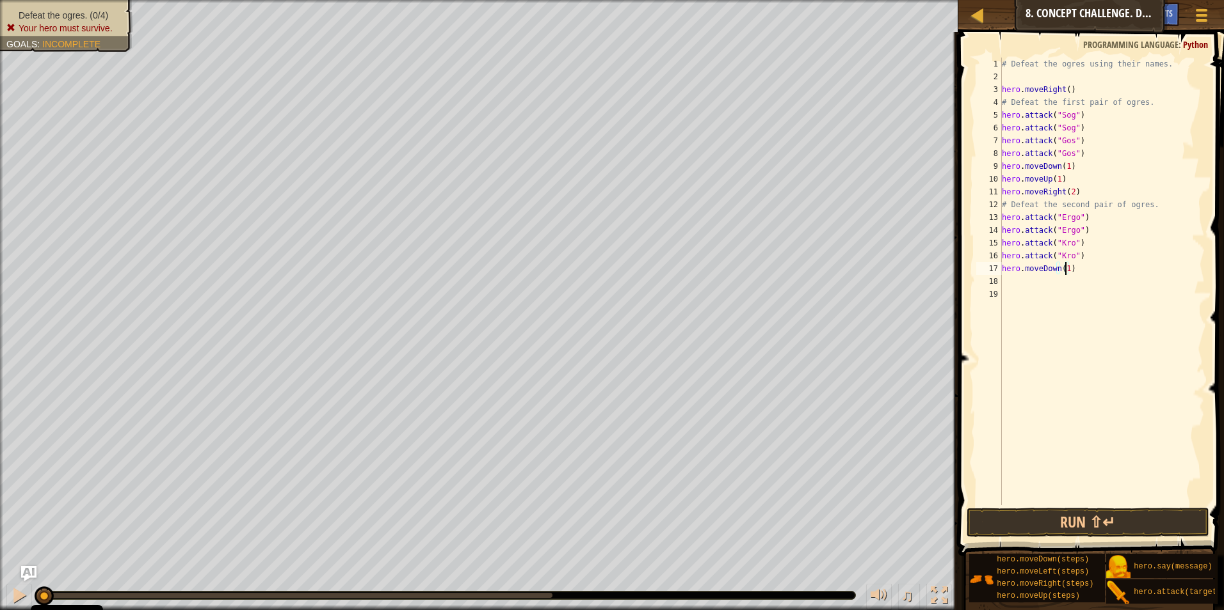
scroll to position [6, 0]
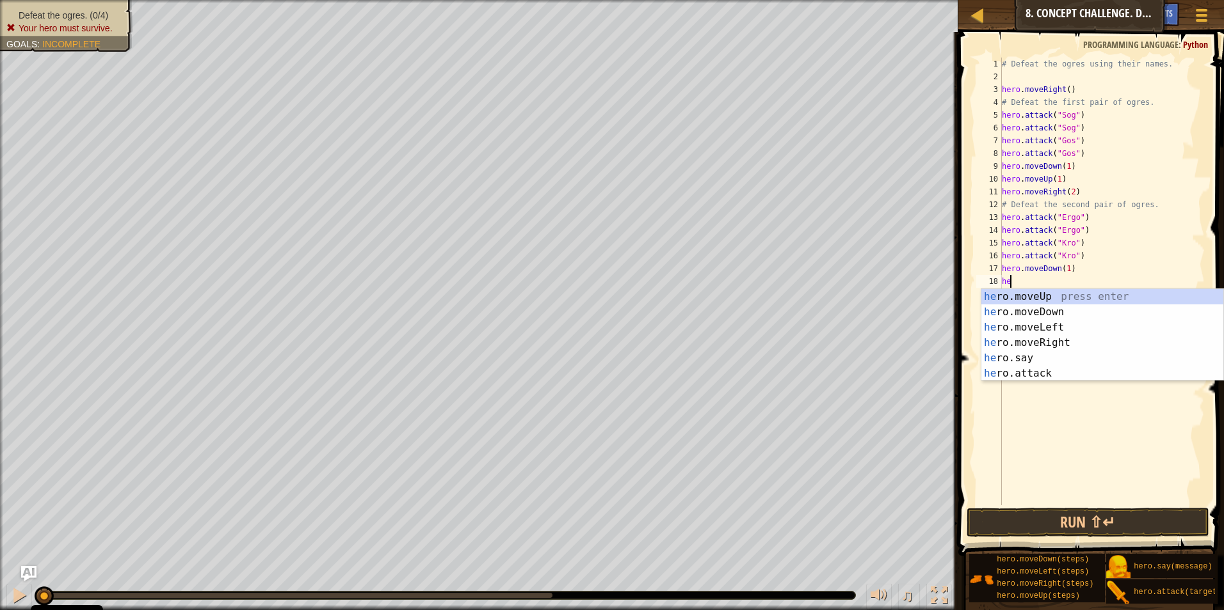
type textarea "her"
click at [1020, 292] on div "her o.moveUp press enter her o.moveDown press enter her o.moveLeft press enter …" at bounding box center [1102, 350] width 242 height 123
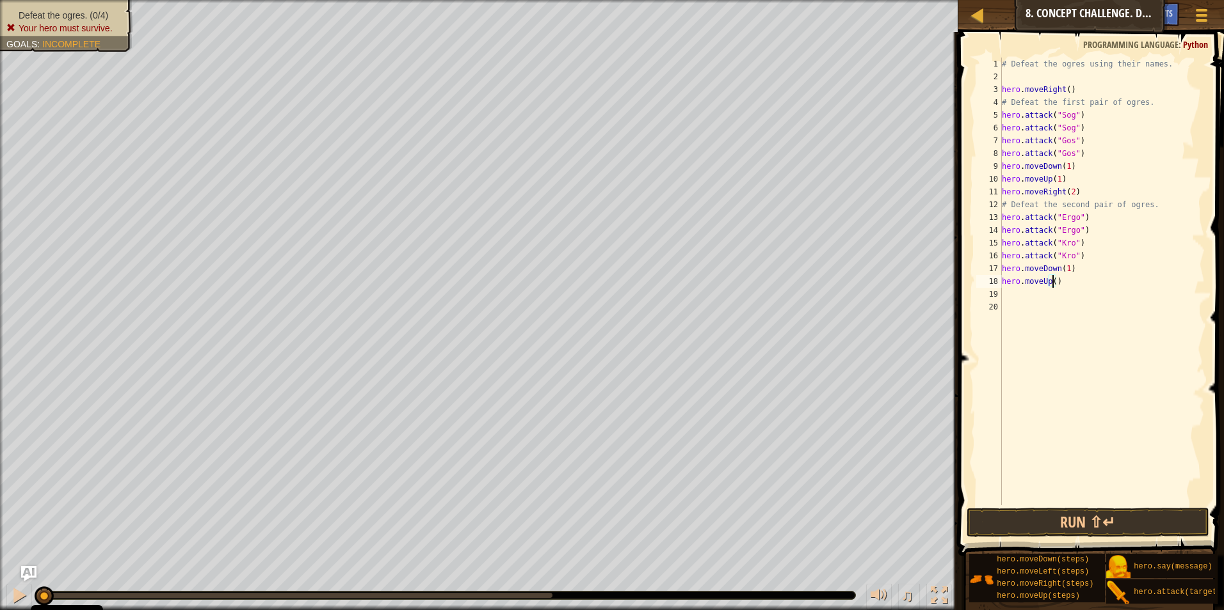
click at [1050, 281] on div "# Defeat the ogres using their names. hero . moveRight ( ) # Defeat the first p…" at bounding box center [1101, 295] width 205 height 474
type textarea "hero.moveUp(1)"
click at [1031, 525] on button "Run ⇧↵" at bounding box center [1087, 522] width 243 height 29
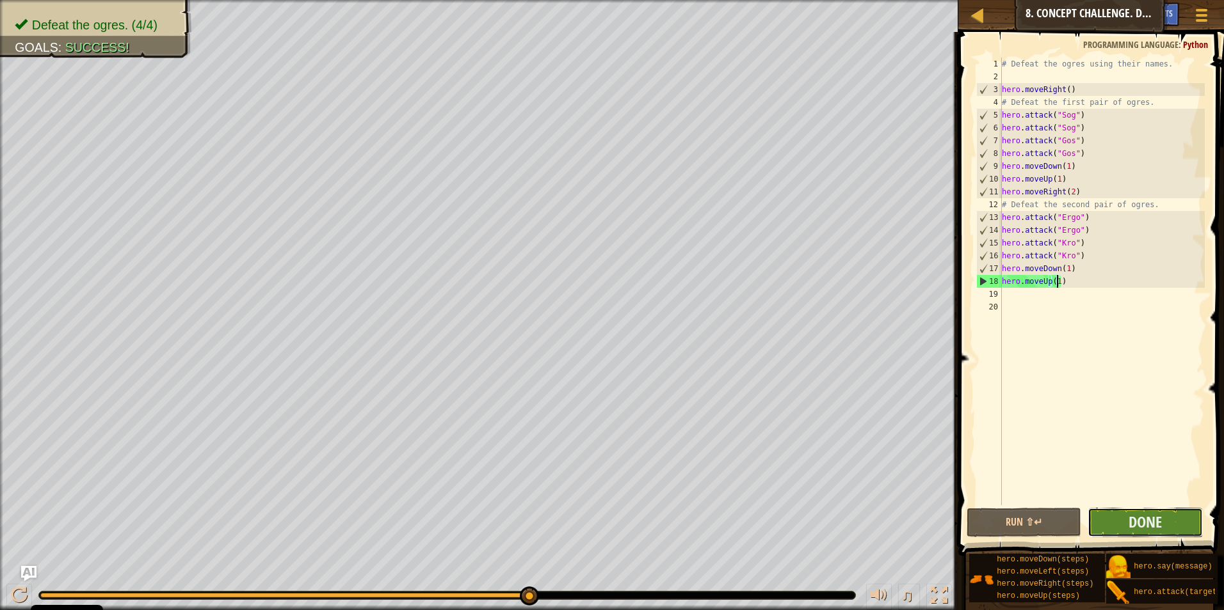
click at [1180, 525] on button "Done" at bounding box center [1144, 522] width 115 height 29
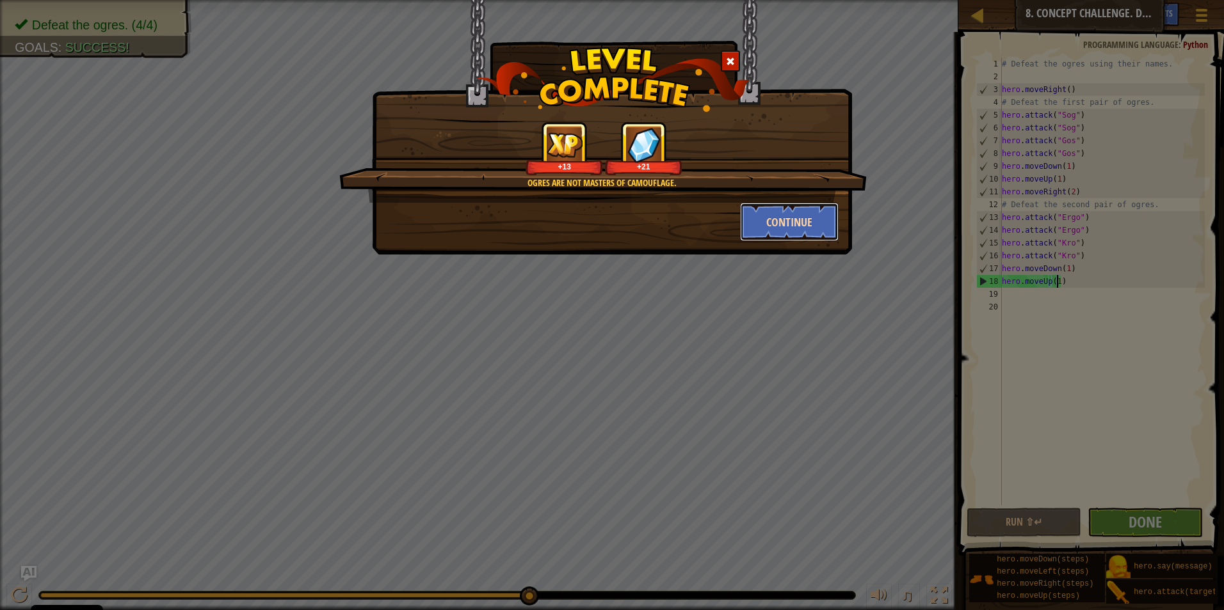
click at [770, 205] on button "Continue" at bounding box center [789, 222] width 99 height 38
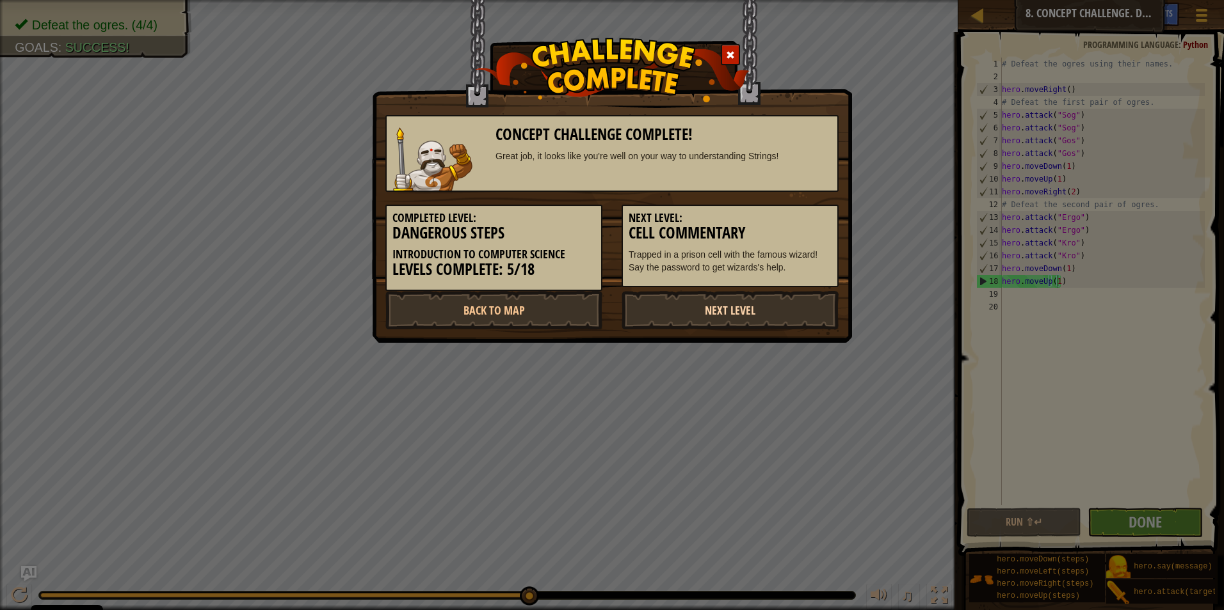
click at [742, 312] on link "Next Level" at bounding box center [729, 310] width 217 height 38
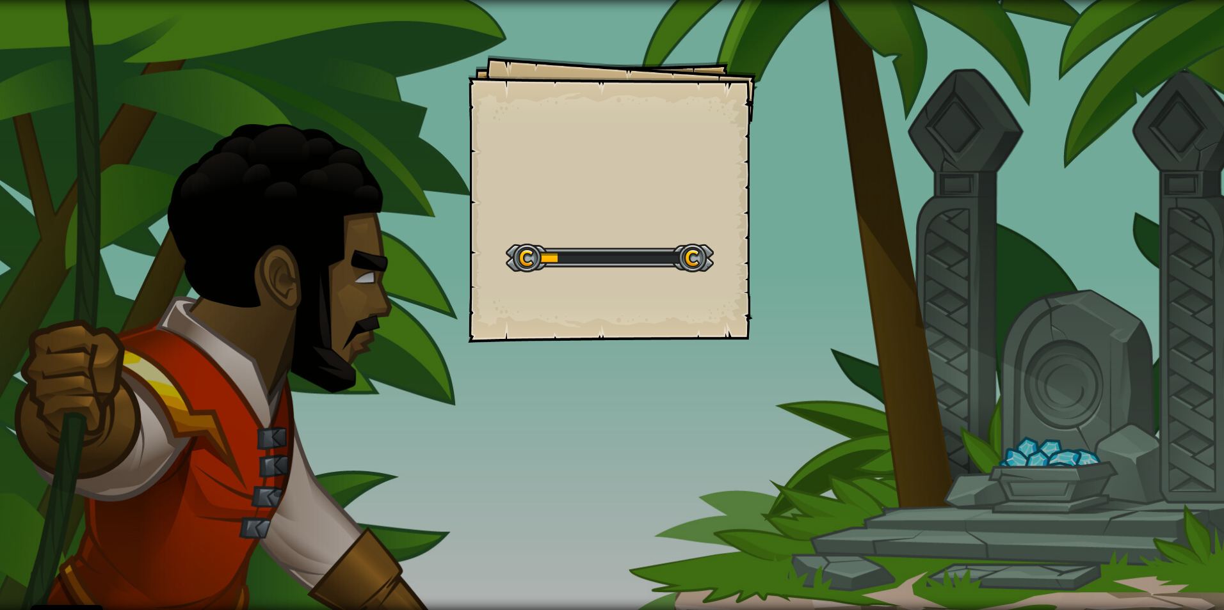
click at [742, 312] on div "Goals Start Level Error loading from server. Try refreshing the page. You'll ne…" at bounding box center [612, 199] width 288 height 288
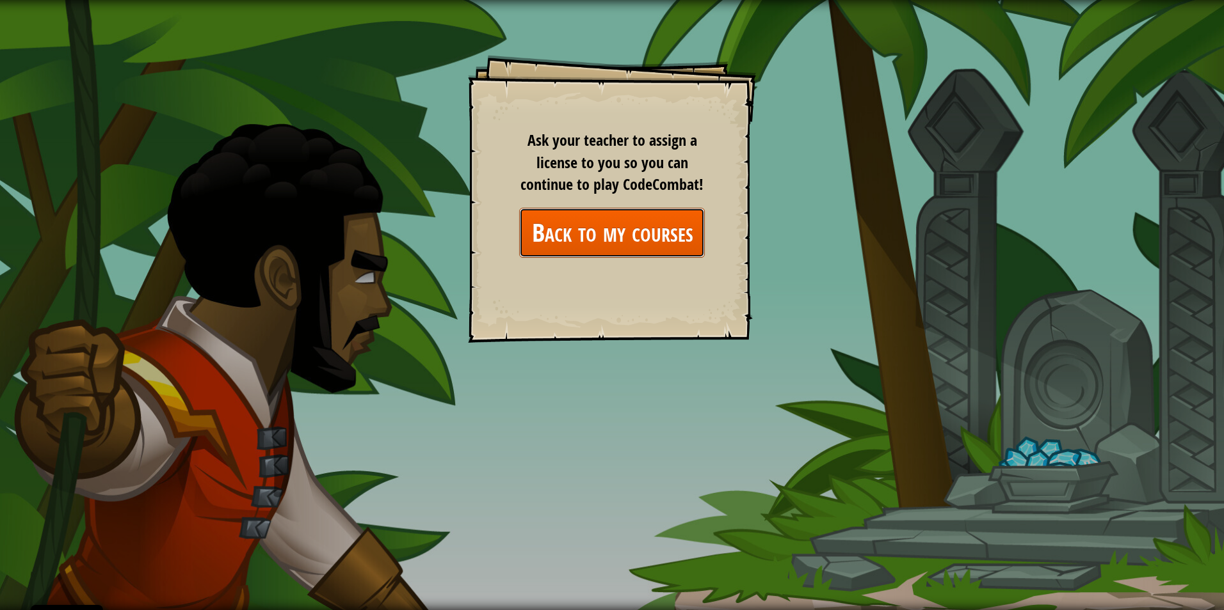
click at [650, 237] on link "Back to my courses" at bounding box center [612, 232] width 186 height 49
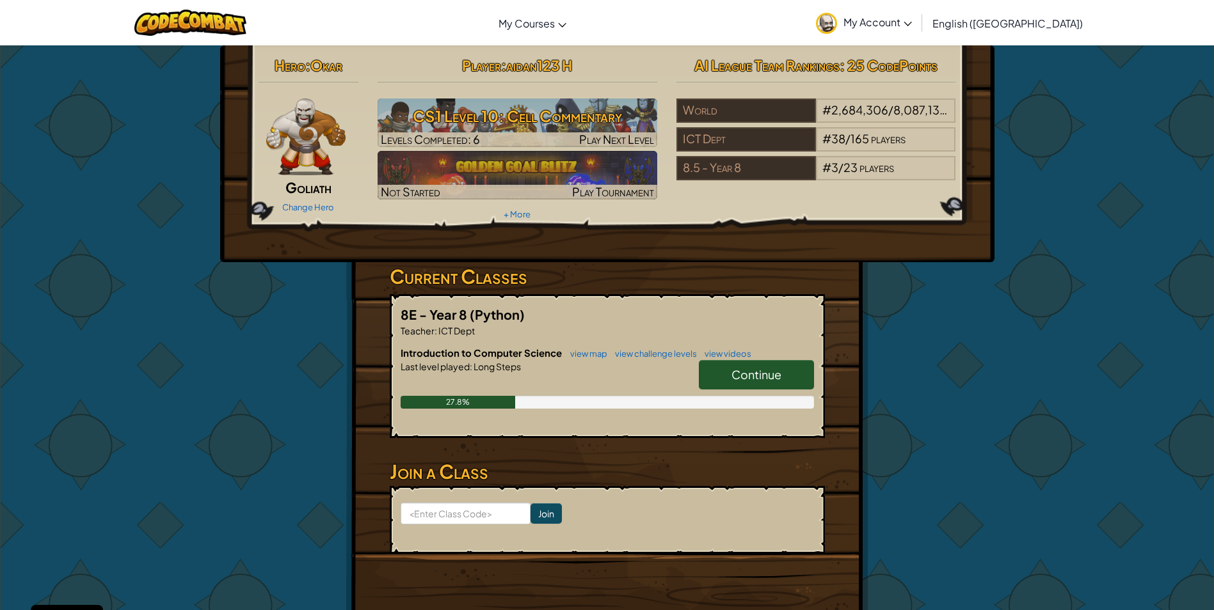
click at [733, 361] on link "Continue" at bounding box center [756, 374] width 115 height 29
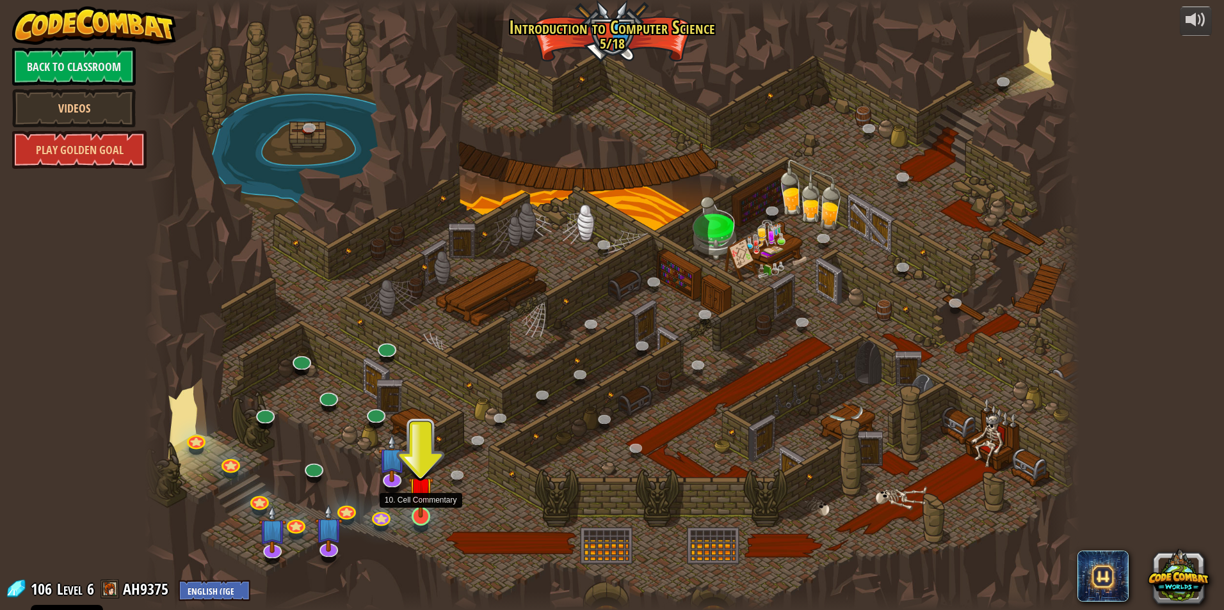
click at [423, 513] on img at bounding box center [420, 490] width 25 height 58
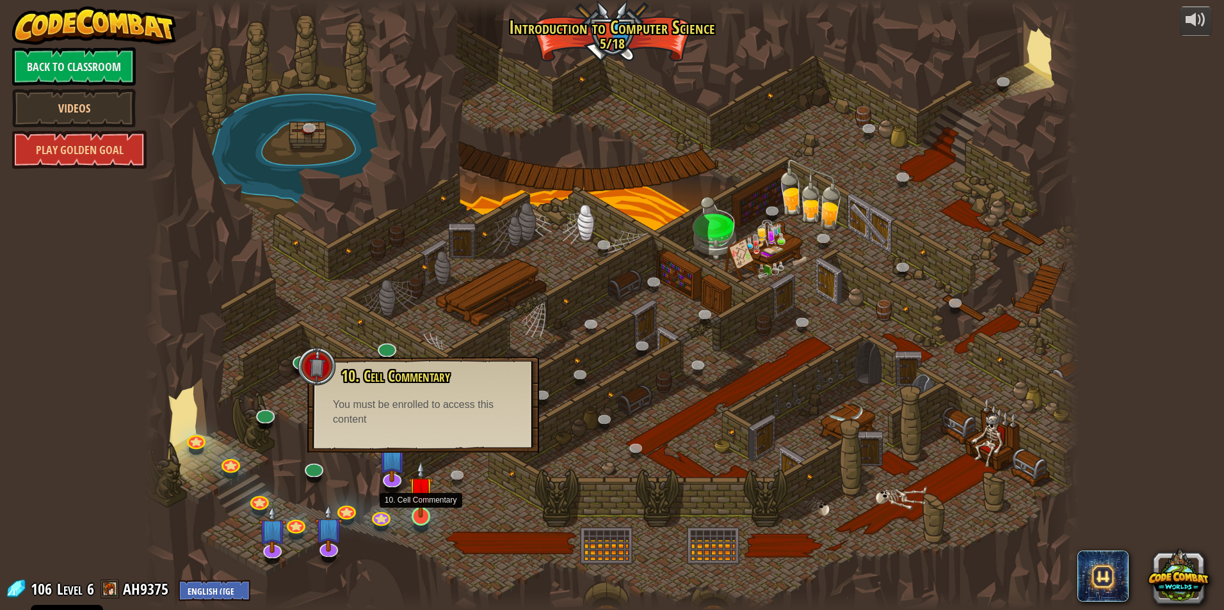
click at [423, 513] on img at bounding box center [420, 490] width 25 height 58
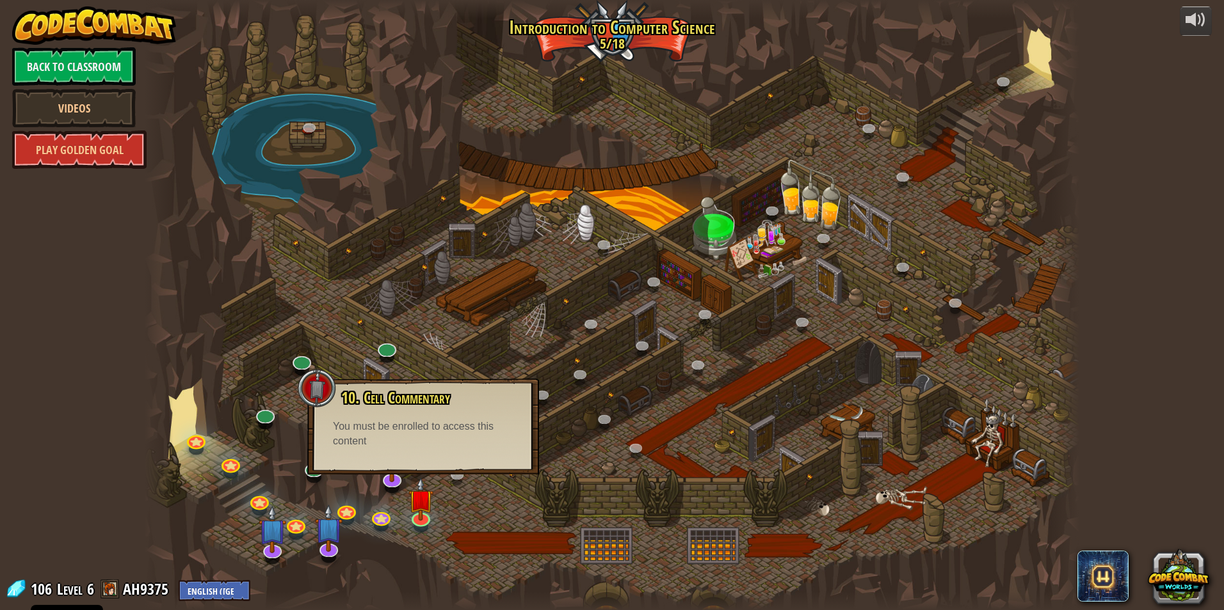
click at [405, 487] on div at bounding box center [612, 305] width 934 height 610
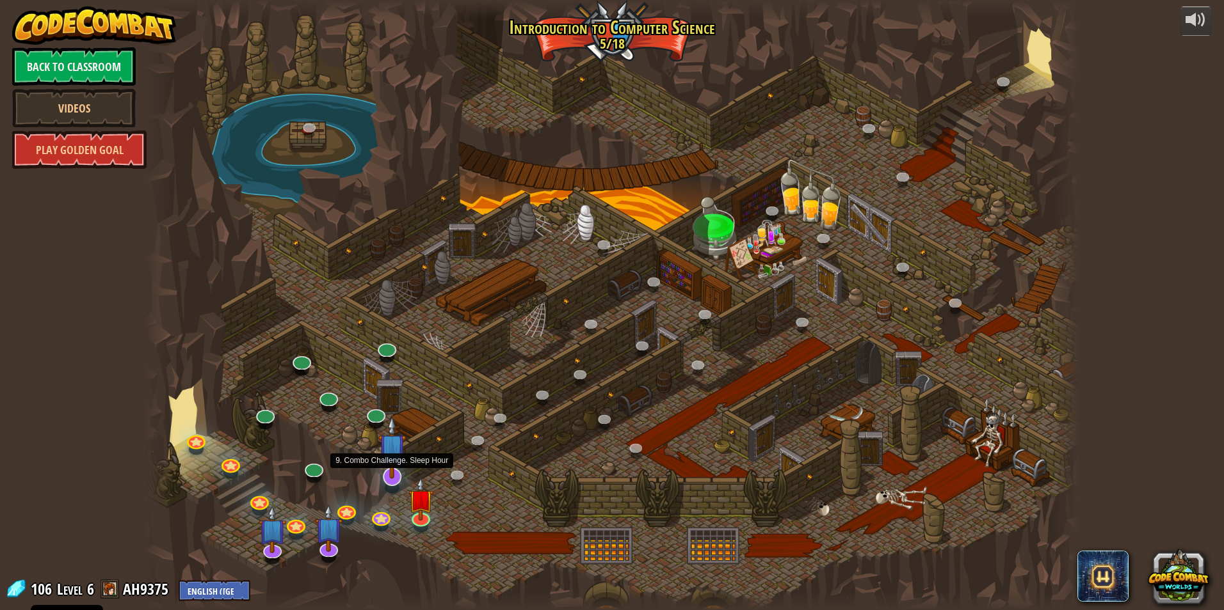
click at [392, 460] on img at bounding box center [392, 447] width 28 height 63
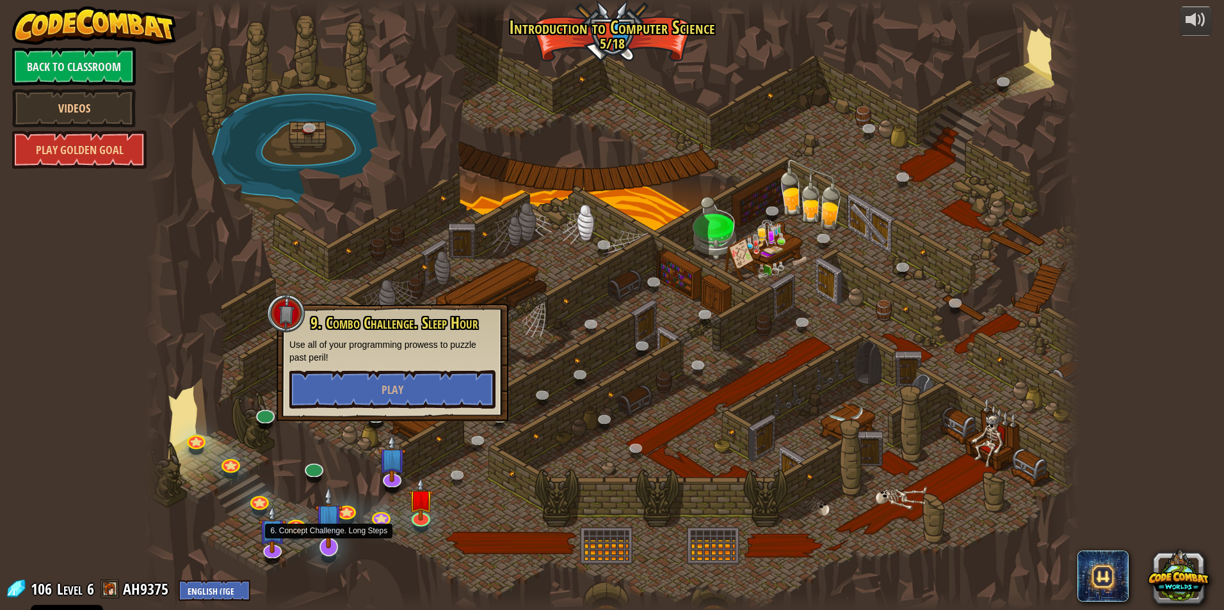
click at [329, 548] on img at bounding box center [329, 517] width 28 height 63
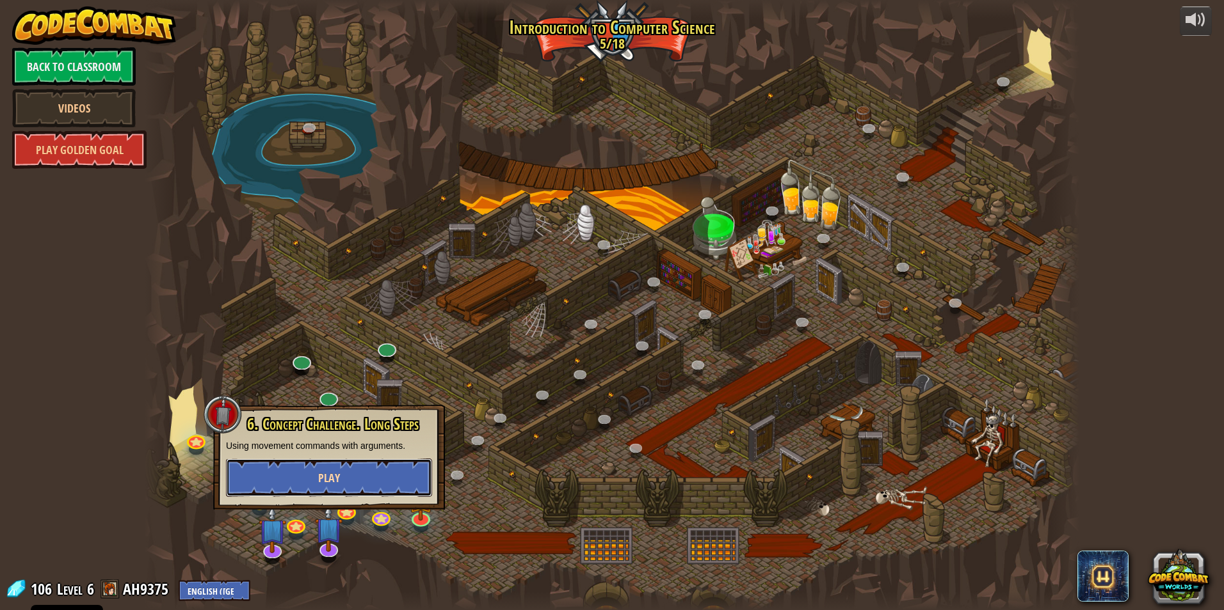
click at [338, 469] on button "Play" at bounding box center [329, 478] width 206 height 38
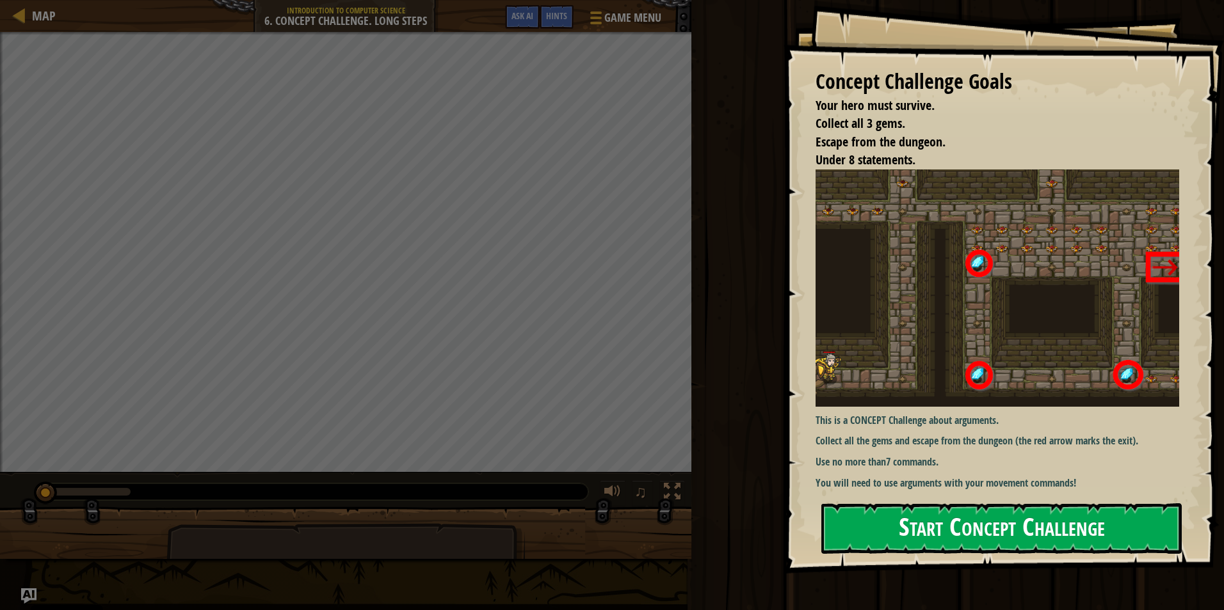
click at [927, 259] on img at bounding box center [1001, 288] width 373 height 237
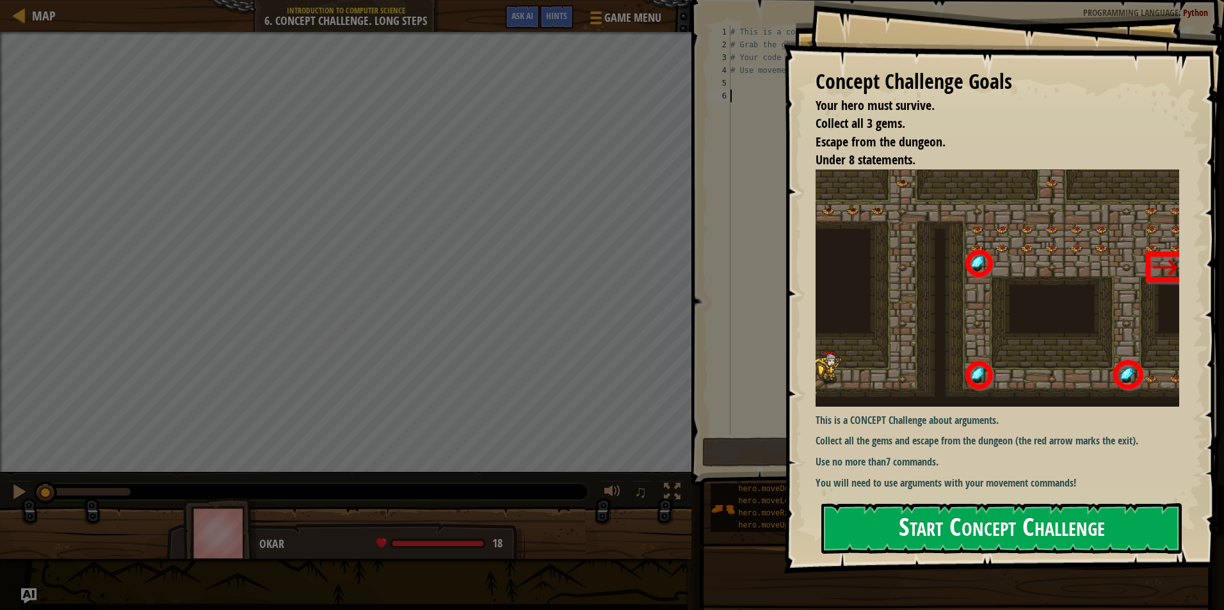
click at [882, 530] on button "Start Concept Challenge" at bounding box center [1001, 529] width 360 height 51
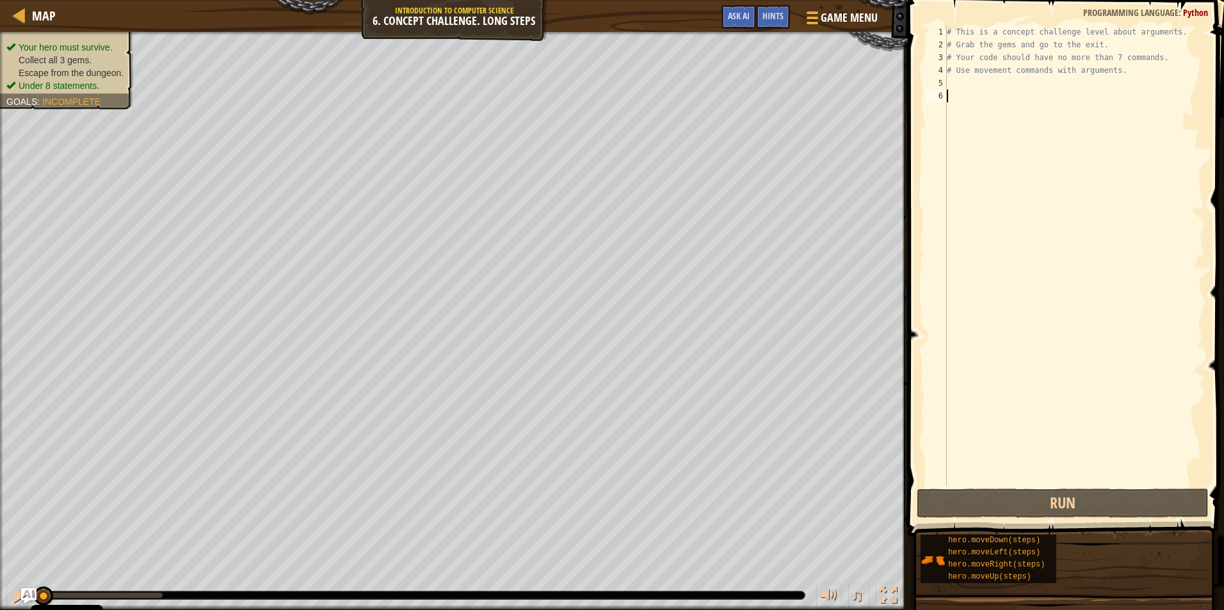
click at [97, 69] on span "Escape from the dungeon." at bounding box center [71, 73] width 105 height 10
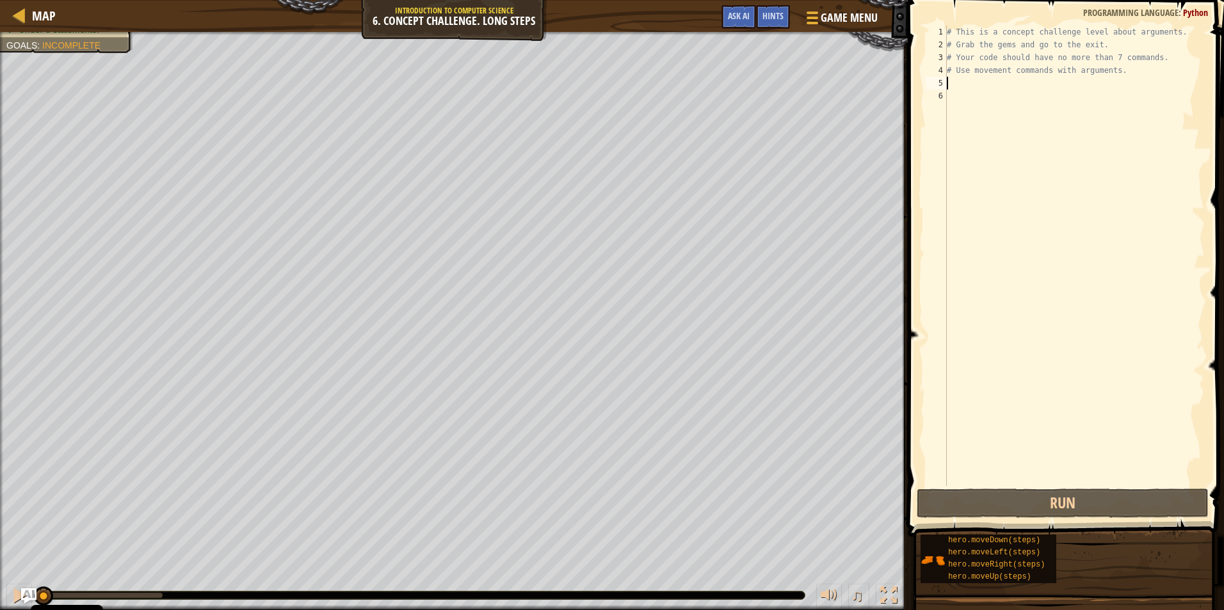
click at [985, 85] on div "# This is a concept challenge level about arguments. # Grab the gems and go to …" at bounding box center [1074, 269] width 260 height 486
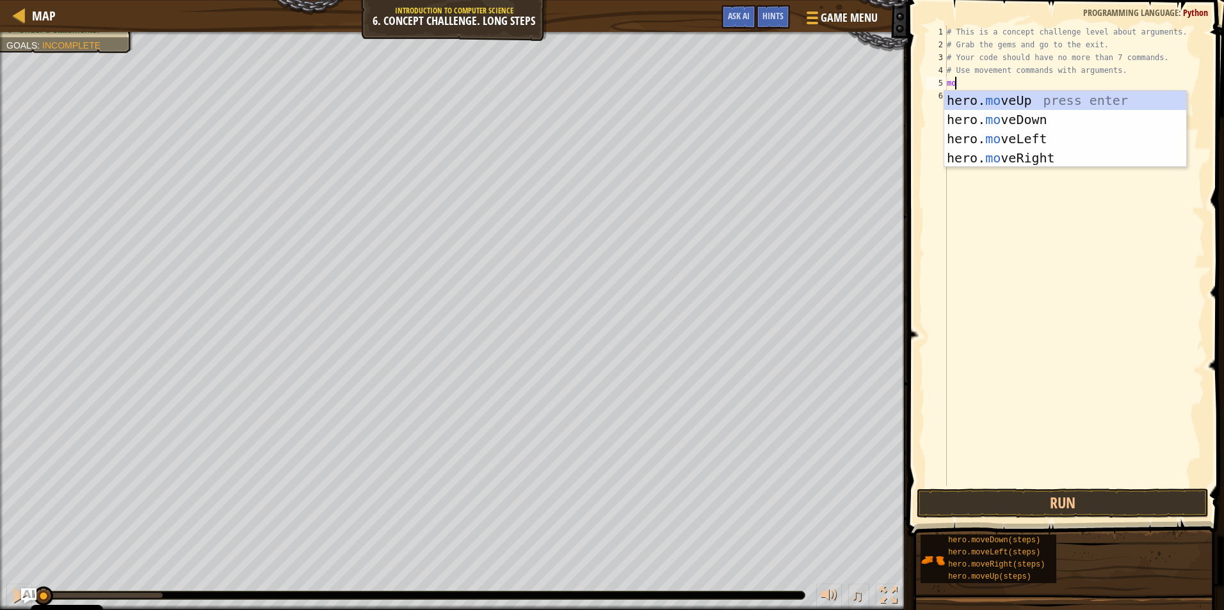
type textarea "move"
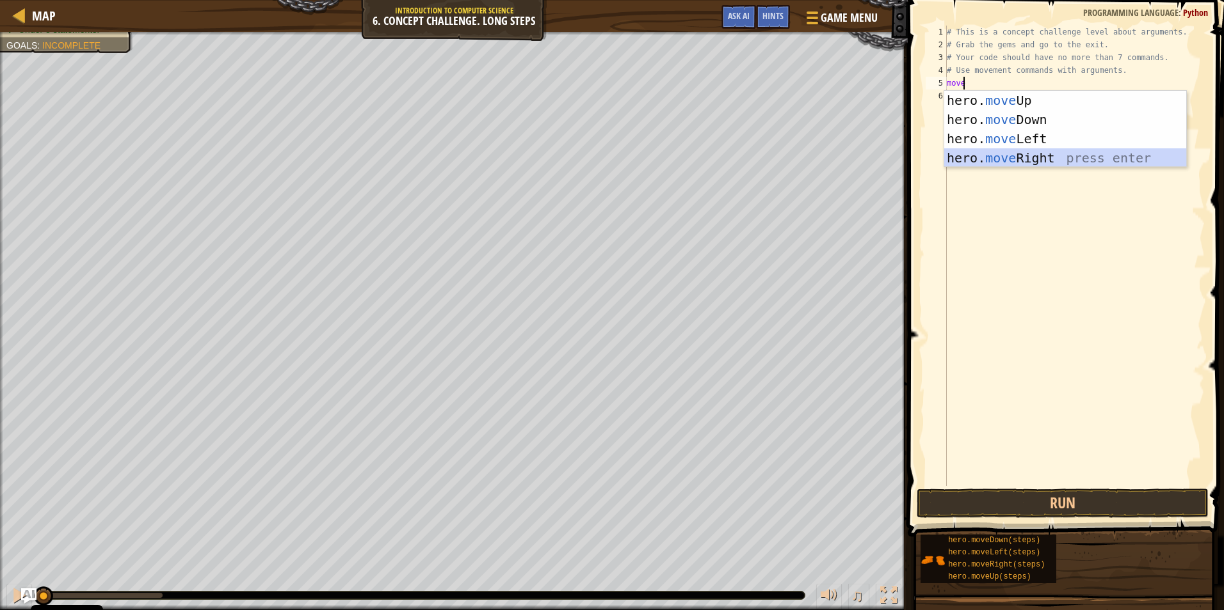
click at [1020, 153] on div "hero. move Up press enter hero. move Down press enter hero. move Left press ent…" at bounding box center [1065, 148] width 242 height 115
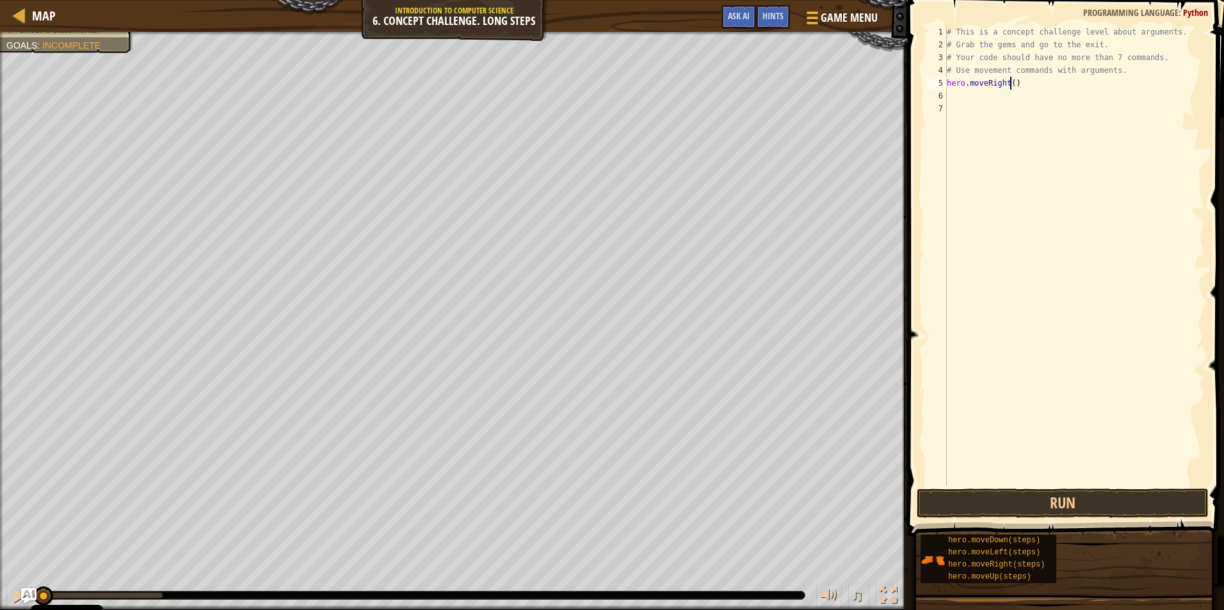
click at [1008, 83] on div "# This is a concept challenge level about arguments. # Grab the gems and go to …" at bounding box center [1074, 269] width 260 height 486
type textarea "hero.moveRight(1)"
click at [960, 104] on div "# This is a concept challenge level about arguments. # Grab the gems and go to …" at bounding box center [1074, 269] width 260 height 486
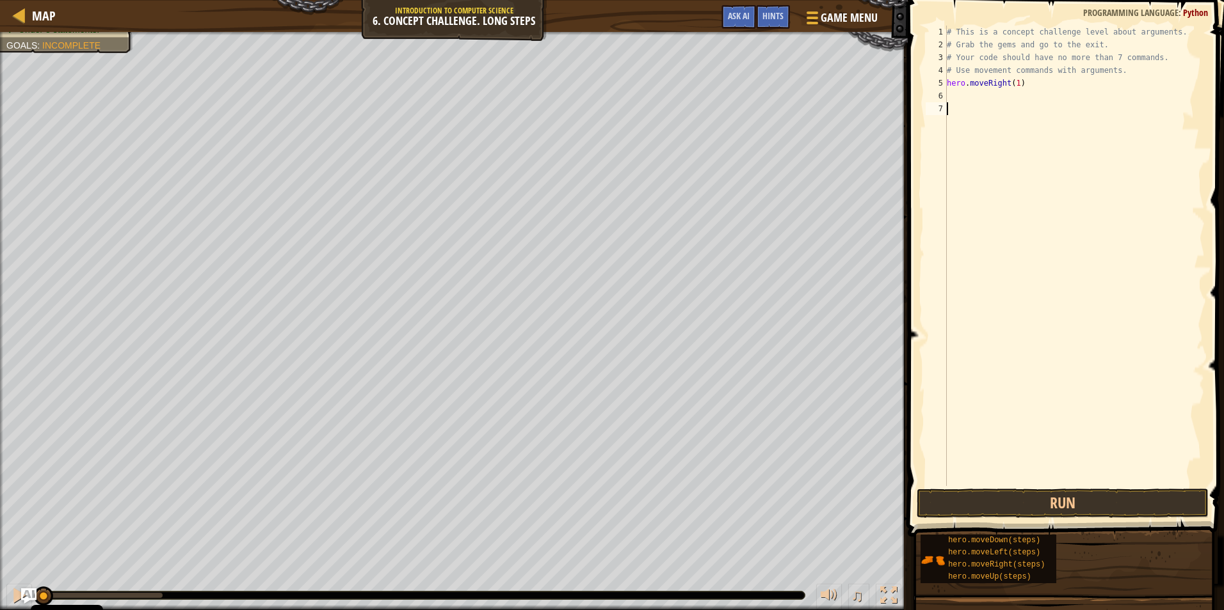
click at [962, 99] on div "# This is a concept challenge level about arguments. # Grab the gems and go to …" at bounding box center [1074, 269] width 260 height 486
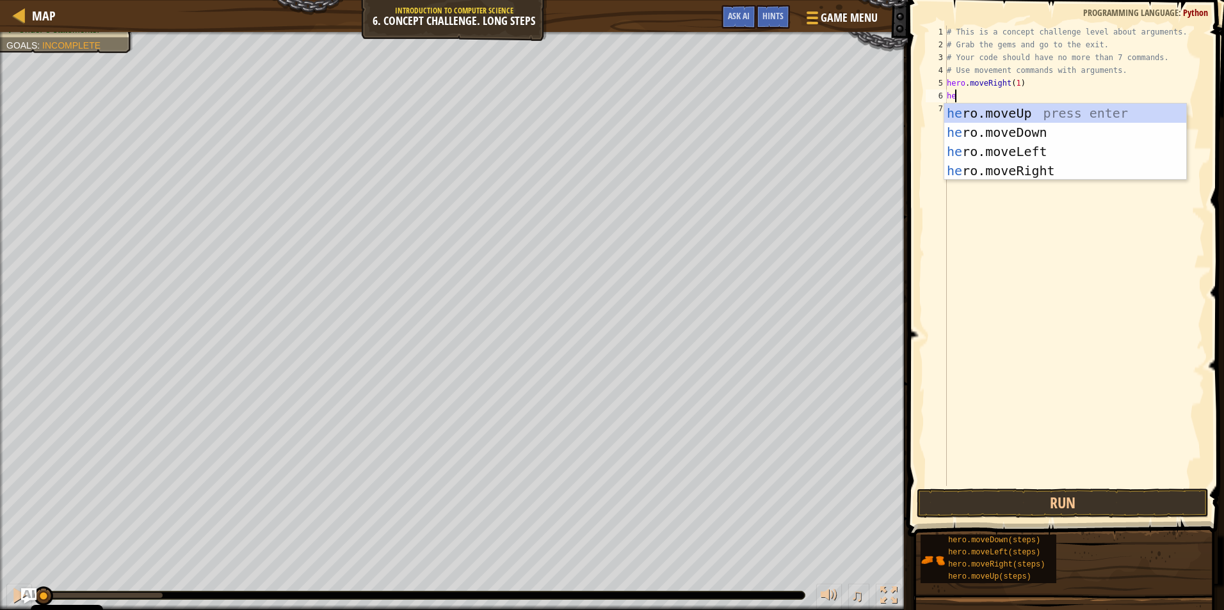
scroll to position [6, 1]
type textarea "hero"
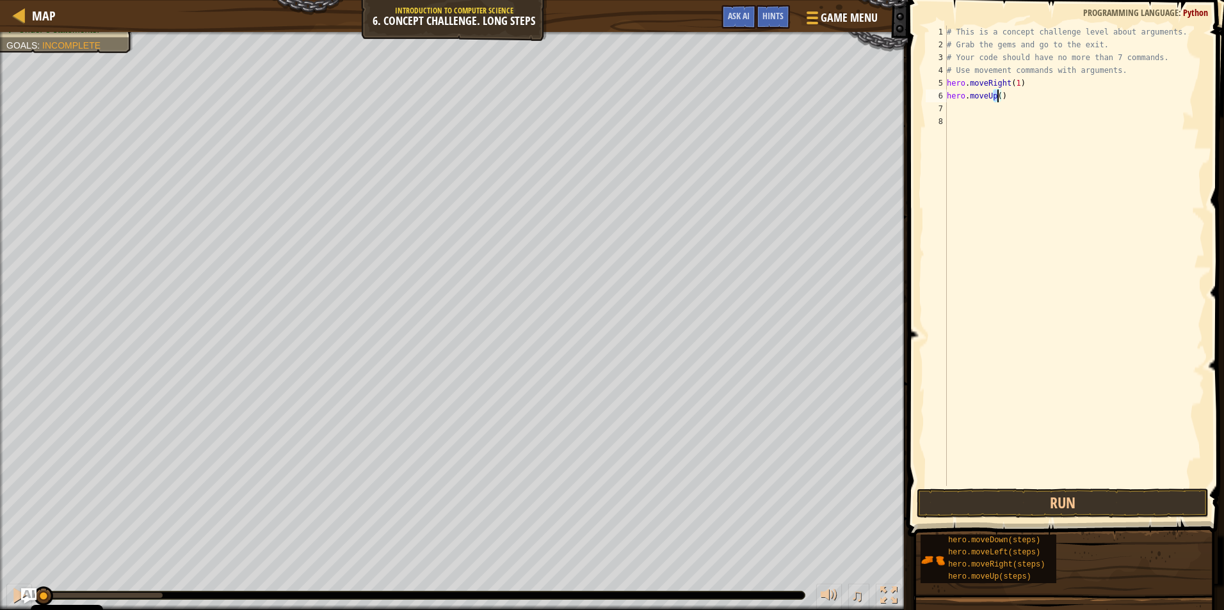
drag, startPoint x: 993, startPoint y: 97, endPoint x: 1000, endPoint y: 96, distance: 6.5
click at [999, 96] on div "# This is a concept challenge level about arguments. # Grab the gems and go to …" at bounding box center [1074, 269] width 260 height 486
click at [1000, 96] on div "# This is a concept challenge level about arguments. # Grab the gems and go to …" at bounding box center [1074, 269] width 260 height 486
click at [994, 97] on div "# This is a concept challenge level about arguments. # Grab the gems and go to …" at bounding box center [1074, 269] width 260 height 486
click at [1000, 96] on div "# This is a concept challenge level about arguments. # Grab the gems and go to …" at bounding box center [1074, 269] width 260 height 486
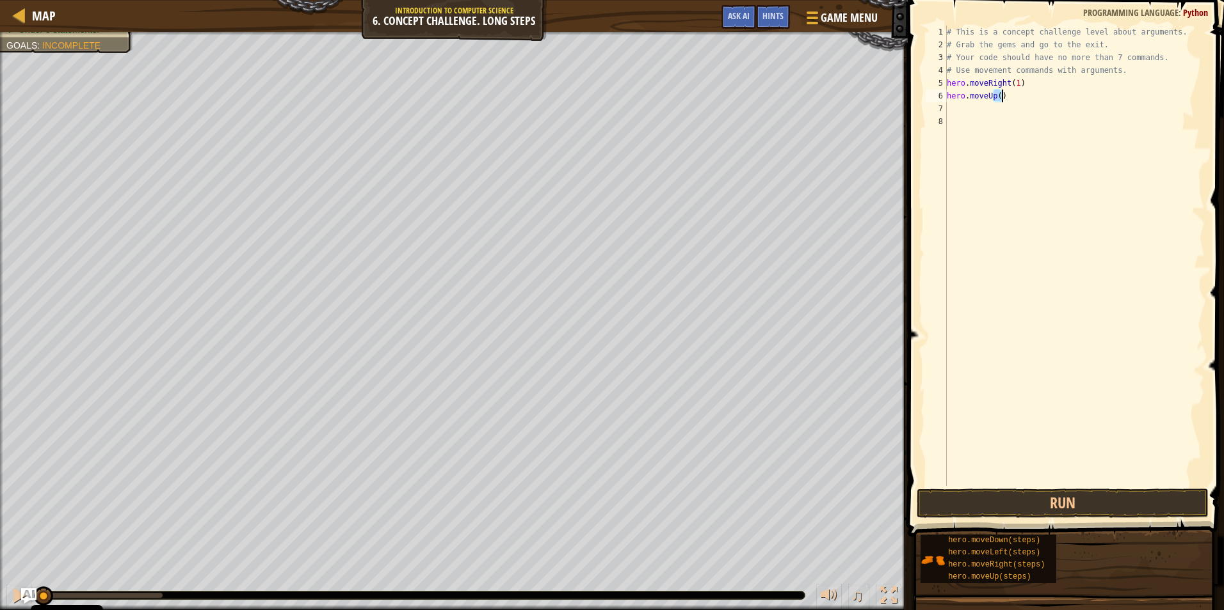
click at [1000, 96] on div "# This is a concept challenge level about arguments. # Grab the gems and go to …" at bounding box center [1074, 269] width 260 height 486
click at [998, 96] on div "# This is a concept challenge level about arguments. # Grab the gems and go to …" at bounding box center [1074, 256] width 260 height 461
type textarea "hero.moveUp(3)"
click at [981, 113] on div "# This is a concept challenge level about arguments. # Grab the gems and go to …" at bounding box center [1074, 269] width 260 height 486
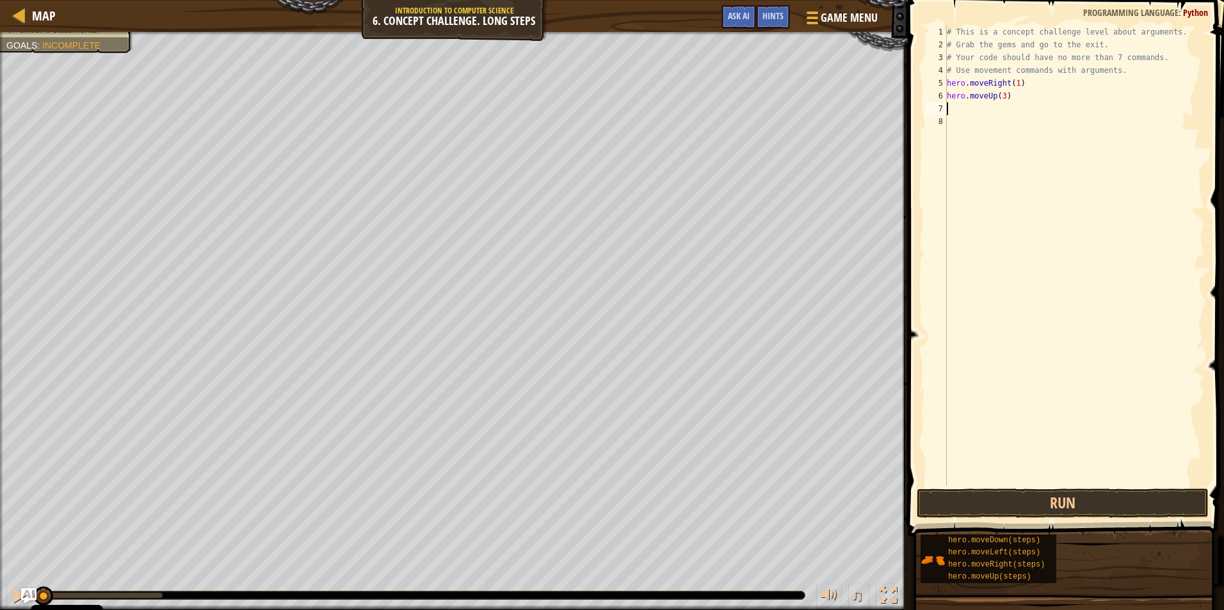
scroll to position [6, 0]
type textarea "h"
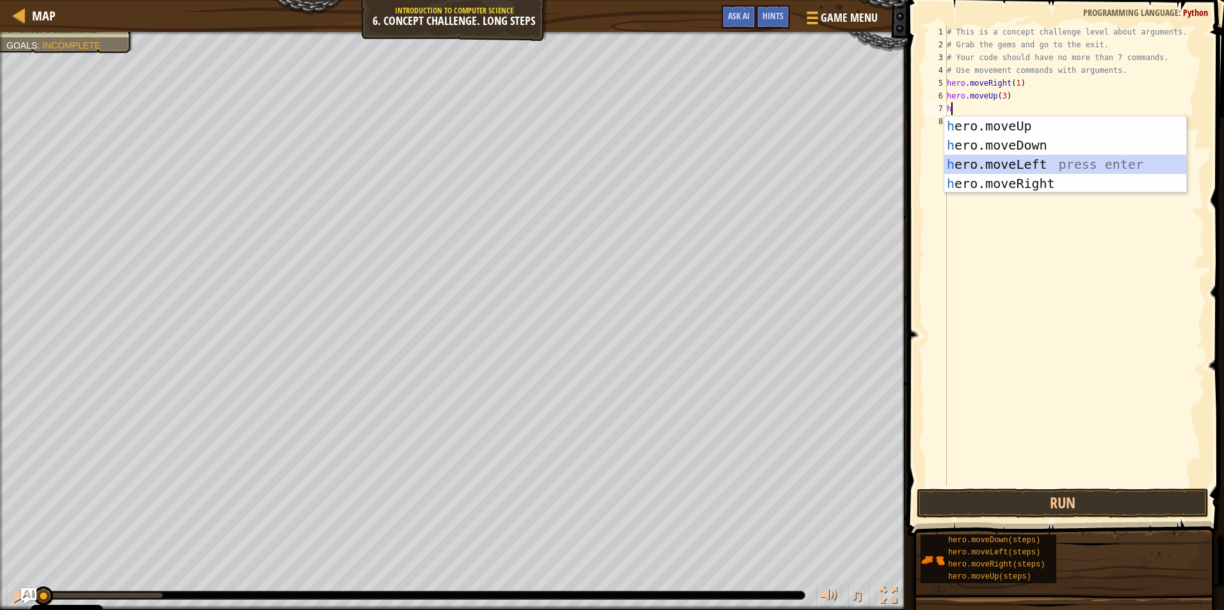
click at [1037, 164] on div "h ero.moveUp press enter h ero.moveDown press enter h ero.moveLeft press enter …" at bounding box center [1065, 173] width 242 height 115
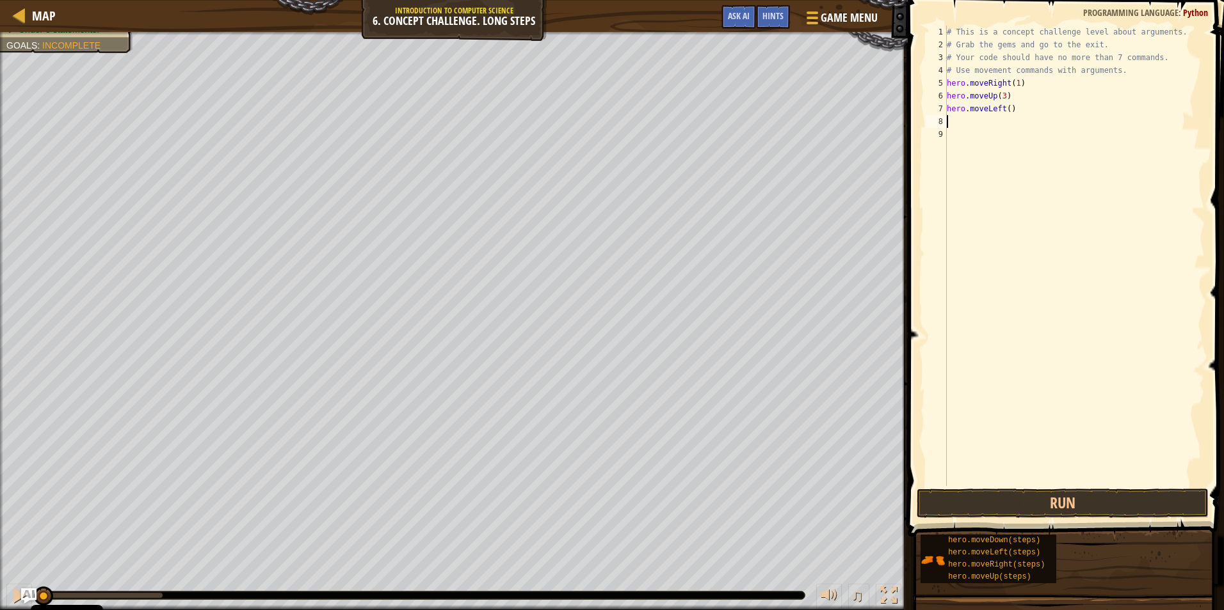
click at [1004, 106] on div "# This is a concept challenge level about arguments. # Grab the gems and go to …" at bounding box center [1074, 269] width 260 height 486
type textarea "hero.moveLeft(2)"
click at [964, 118] on div "# This is a concept challenge level about arguments. # Grab the gems and go to …" at bounding box center [1074, 269] width 260 height 486
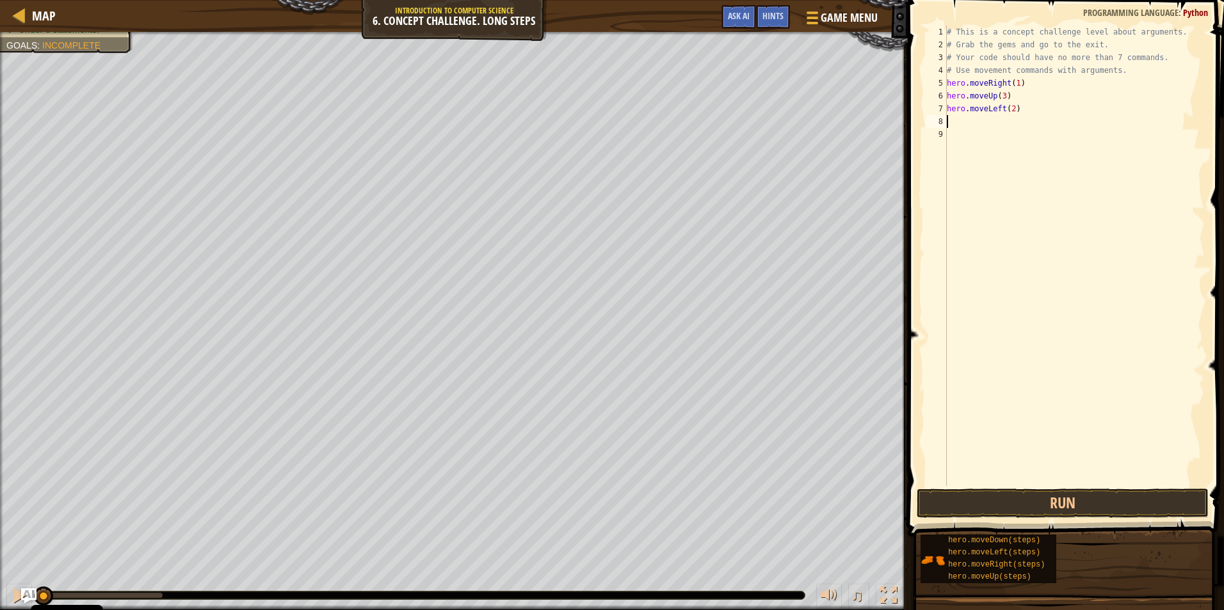
type textarea "h"
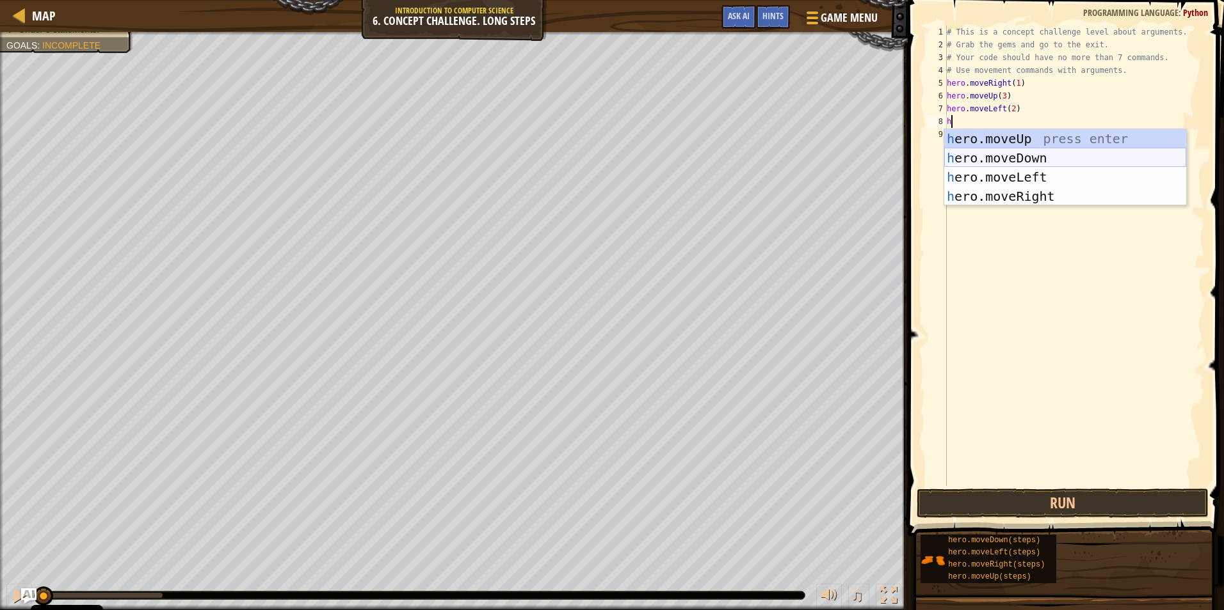
click at [981, 152] on div "h ero.moveUp press enter h ero.moveDown press enter h ero.moveLeft press enter …" at bounding box center [1065, 186] width 242 height 115
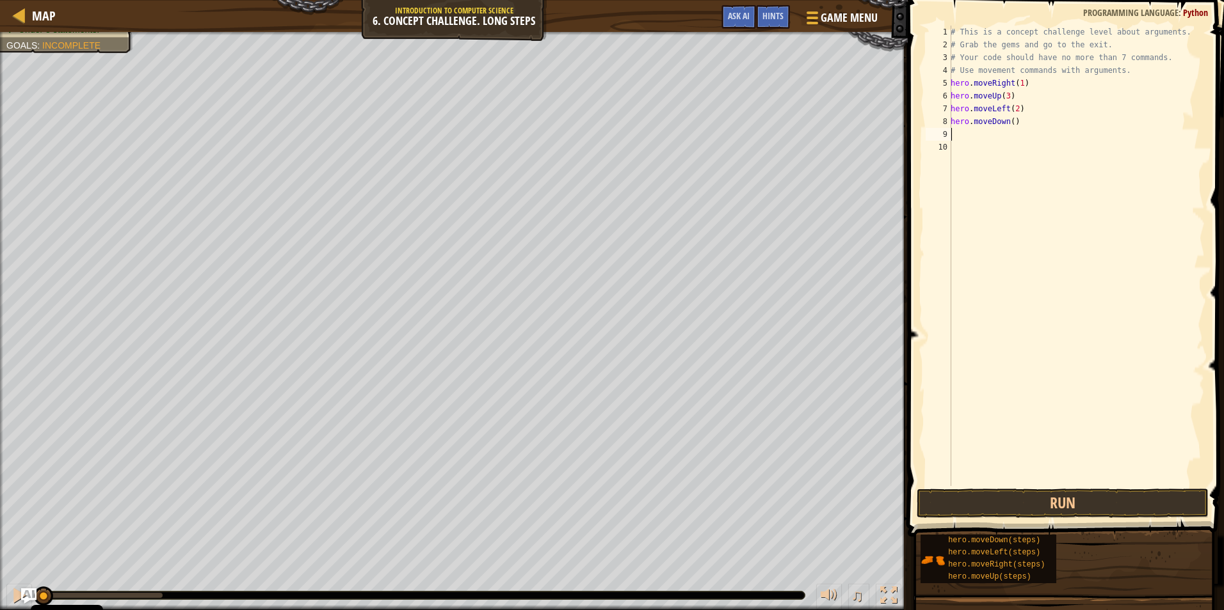
type textarea "1"
click at [1009, 122] on div "# This is a concept challenge level about arguments. # Grab the gems and go to …" at bounding box center [1076, 269] width 257 height 486
type textarea "hero.moveDown(1)"
click at [980, 143] on div "# This is a concept challenge level about arguments. # Grab the gems and go to …" at bounding box center [1076, 269] width 257 height 486
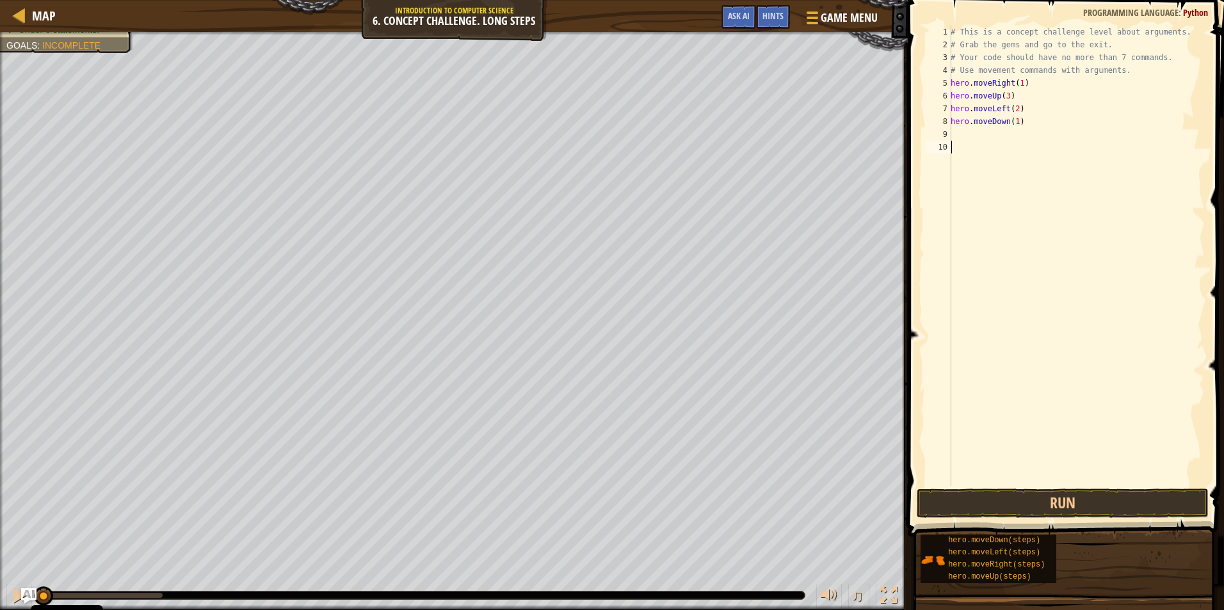
scroll to position [6, 0]
click at [980, 129] on div "# This is a concept challenge level about arguments. # Grab the gems and go to …" at bounding box center [1076, 269] width 257 height 486
type textarea "h"
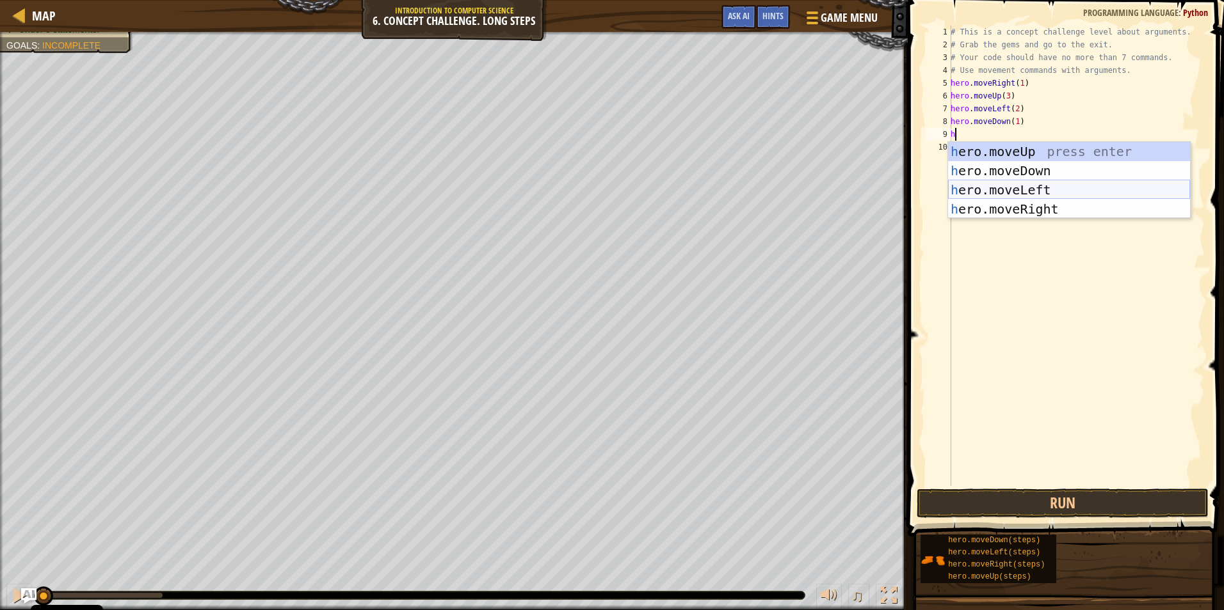
click at [1031, 190] on div "h ero.moveUp press enter h ero.moveDown press enter h ero.moveLeft press enter …" at bounding box center [1069, 199] width 242 height 115
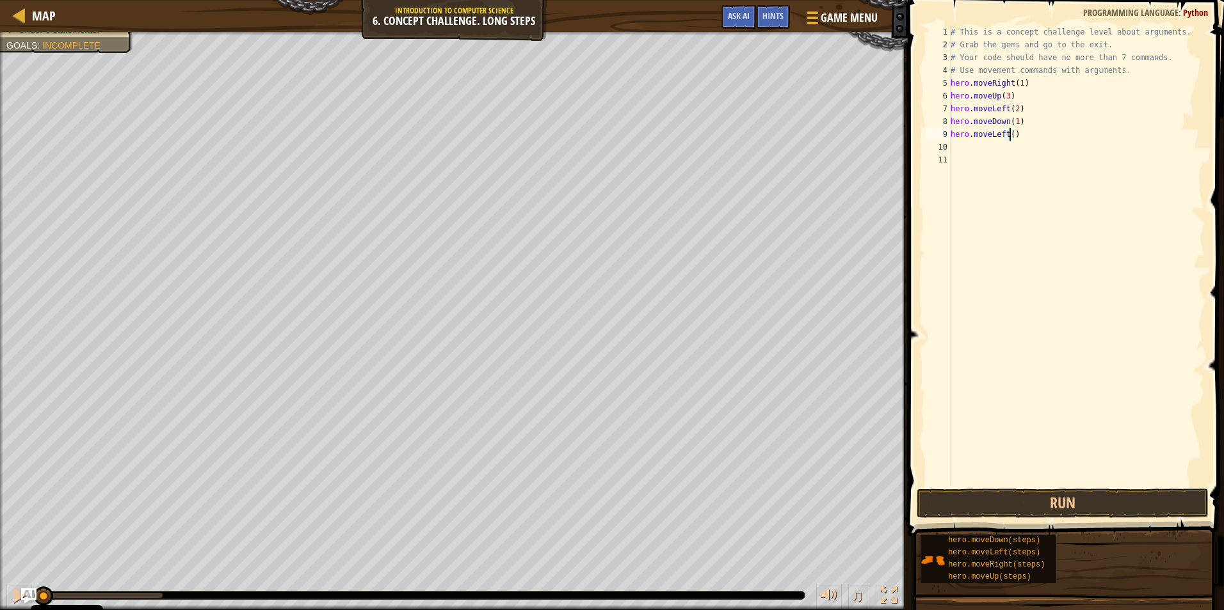
click at [1008, 135] on div "# This is a concept challenge level about arguments. # Grab the gems and go to …" at bounding box center [1076, 269] width 257 height 486
click at [962, 506] on button "Run" at bounding box center [1062, 503] width 292 height 29
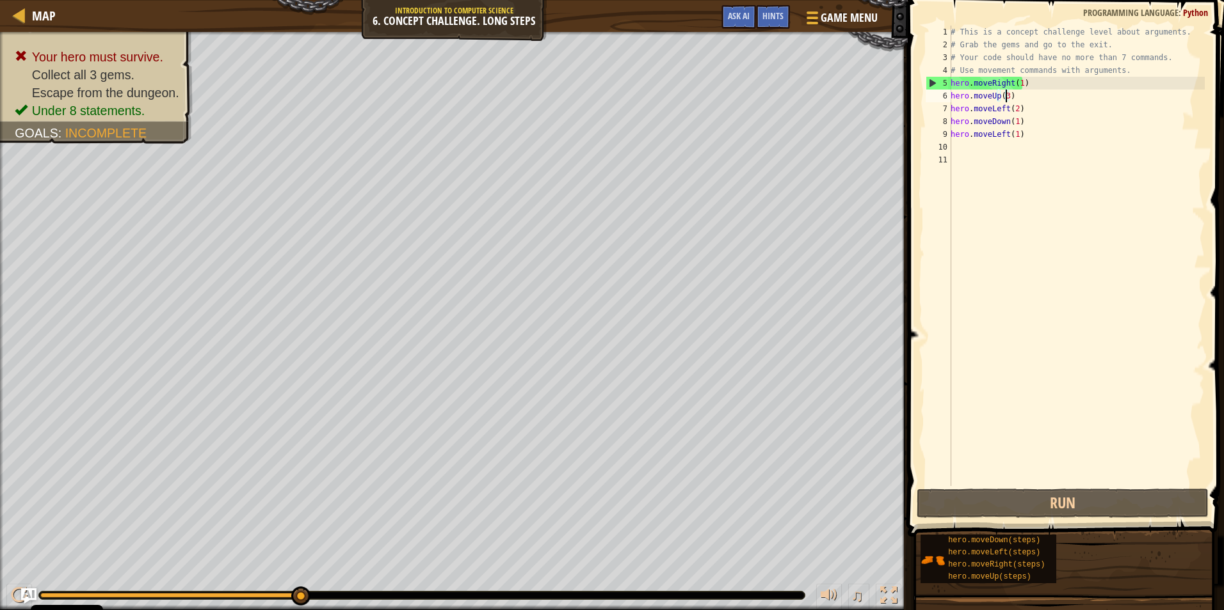
click at [1005, 95] on div "# This is a concept challenge level about arguments. # Grab the gems and go to …" at bounding box center [1076, 269] width 257 height 486
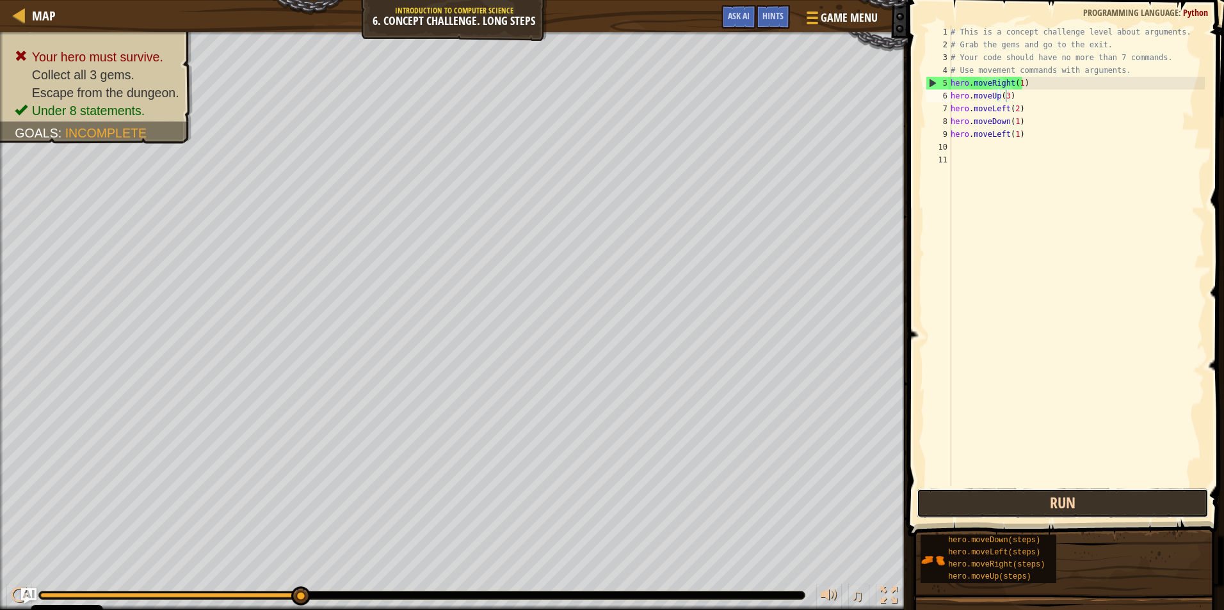
click at [1027, 497] on button "Run" at bounding box center [1062, 503] width 292 height 29
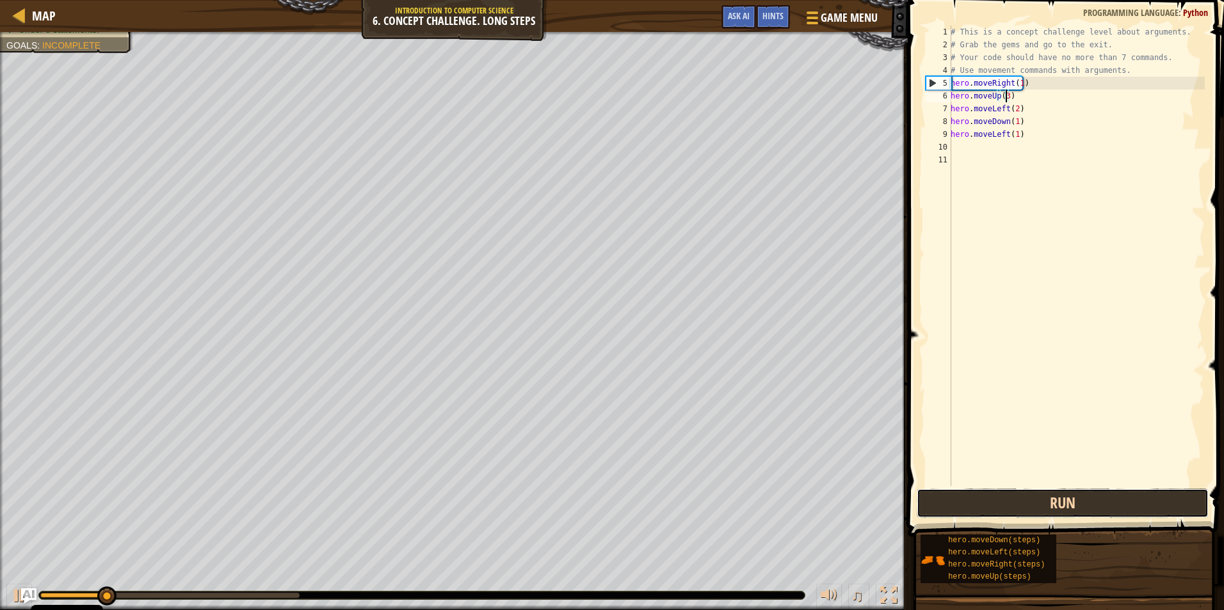
click at [1027, 497] on button "Run" at bounding box center [1062, 503] width 292 height 29
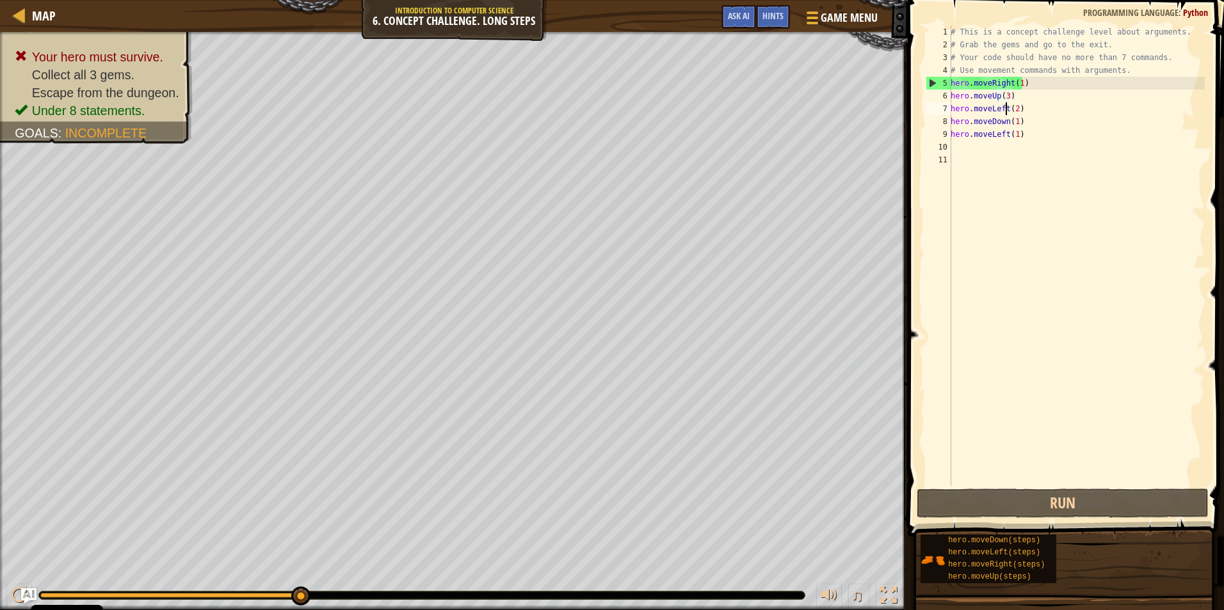
click at [1005, 108] on div "# This is a concept challenge level about arguments. # Grab the gems and go to …" at bounding box center [1076, 269] width 257 height 486
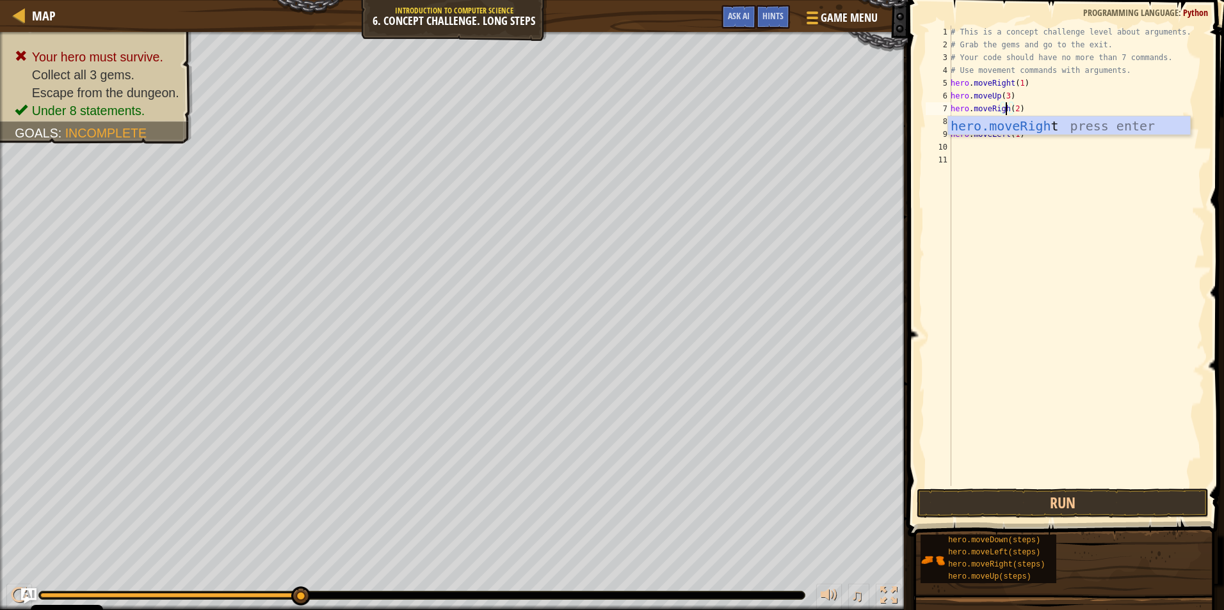
scroll to position [6, 5]
type textarea "hero.moveRight(2)"
click at [1006, 191] on div "# This is a concept challenge level about arguments. # Grab the gems and go to …" at bounding box center [1076, 269] width 257 height 486
click at [1090, 508] on button "Run" at bounding box center [1062, 503] width 292 height 29
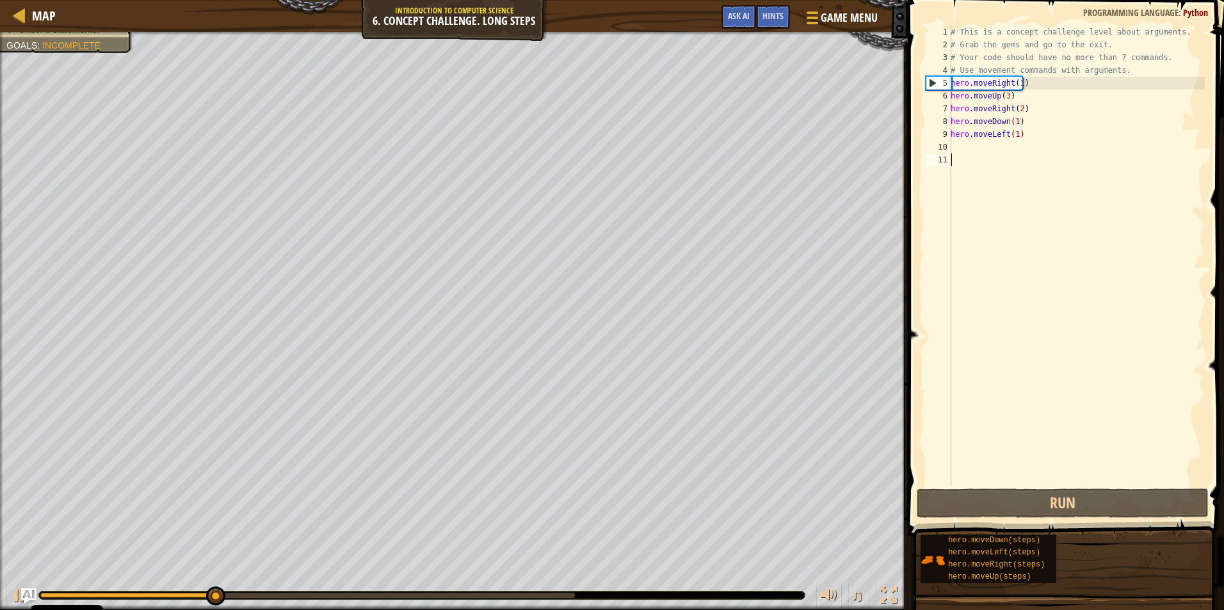
click at [952, 147] on div "# This is a concept challenge level about arguments. # Grab the gems and go to …" at bounding box center [1076, 269] width 257 height 486
type textarea "h"
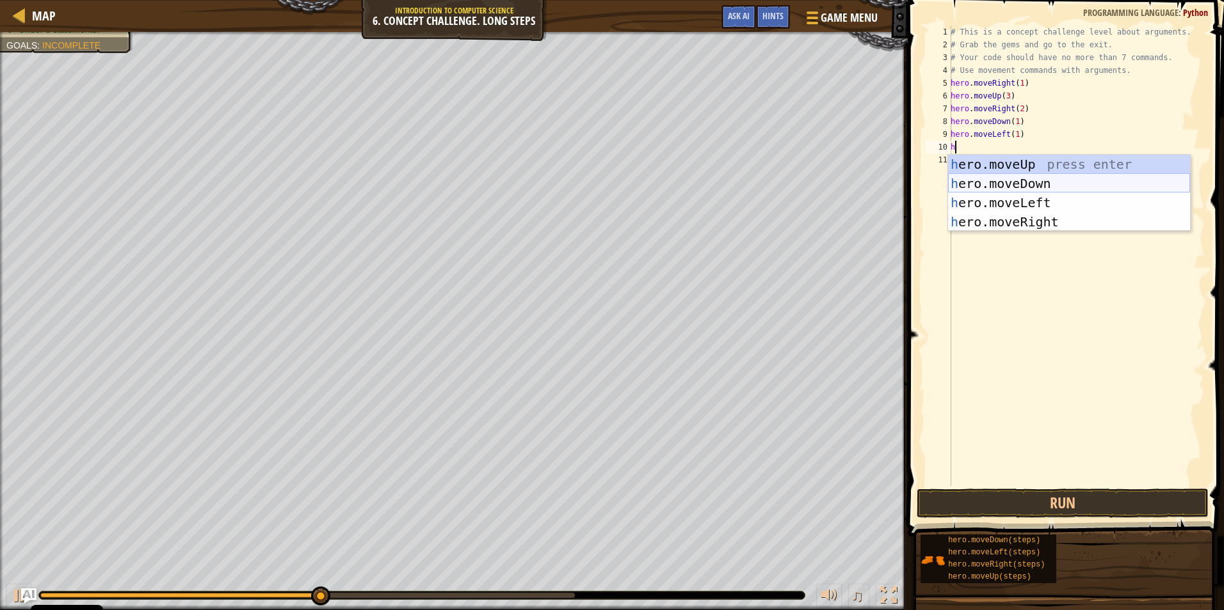
click at [974, 176] on div "h ero.moveUp press enter h ero.moveDown press enter h ero.moveLeft press enter …" at bounding box center [1069, 212] width 242 height 115
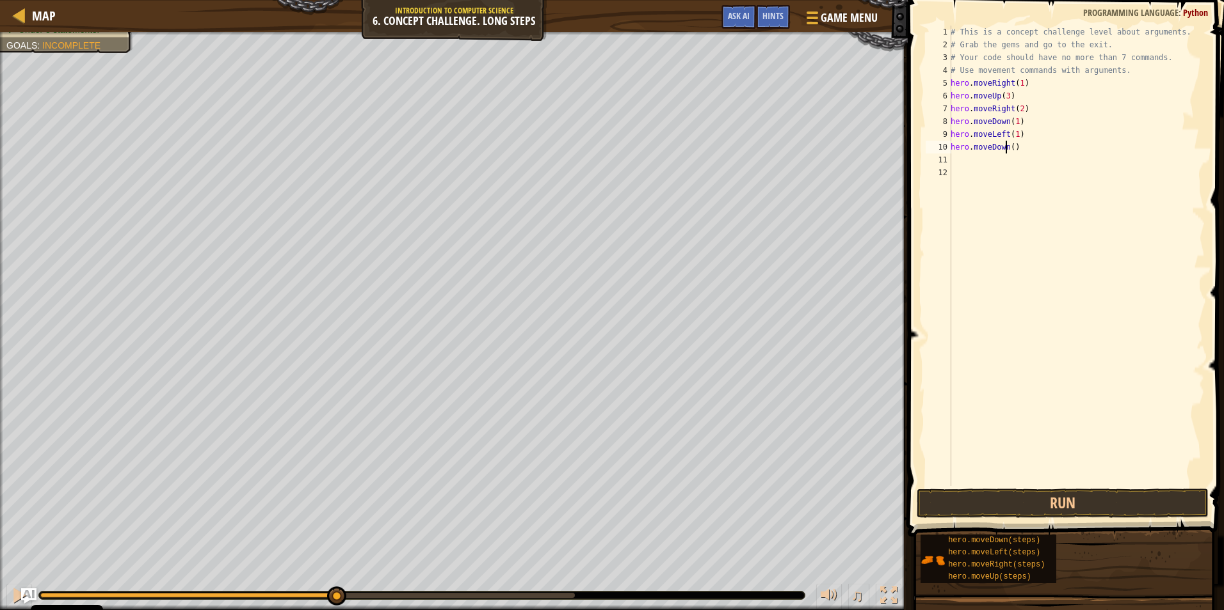
click at [1005, 146] on div "# This is a concept challenge level about arguments. # Grab the gems and go to …" at bounding box center [1076, 269] width 257 height 486
click at [1010, 145] on div "# This is a concept challenge level about arguments. # Grab the gems and go to …" at bounding box center [1076, 269] width 257 height 486
type textarea "hero.moveDown(2)"
click at [1021, 503] on button "Run" at bounding box center [1062, 503] width 292 height 29
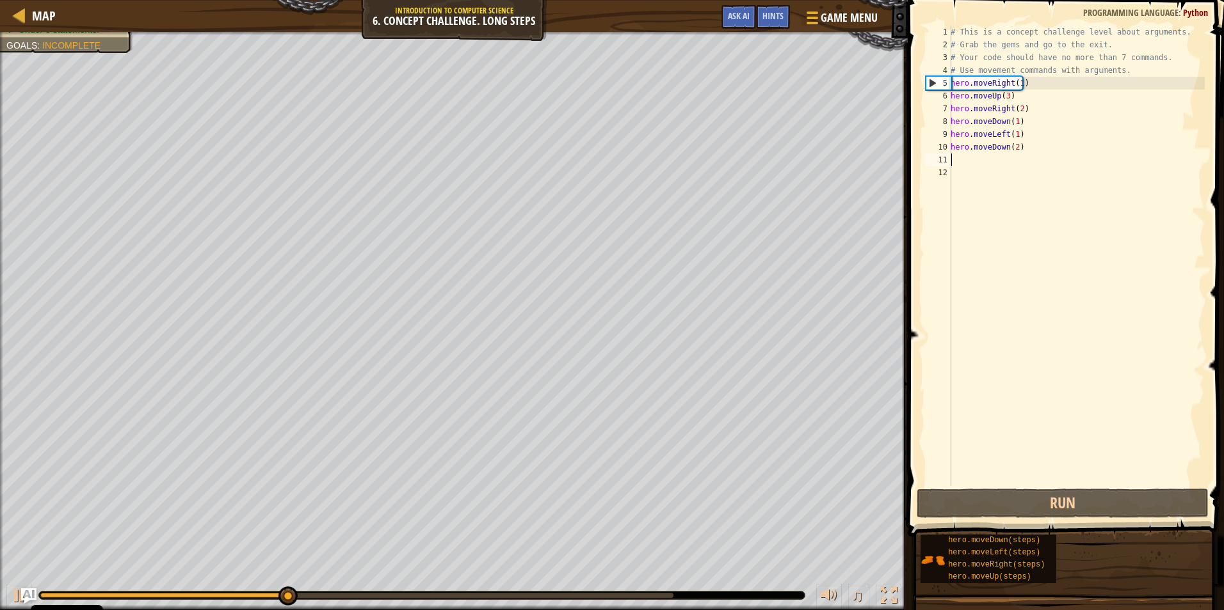
click at [975, 166] on div "# This is a concept challenge level about arguments. # Grab the gems and go to …" at bounding box center [1076, 269] width 257 height 486
type textarea "m"
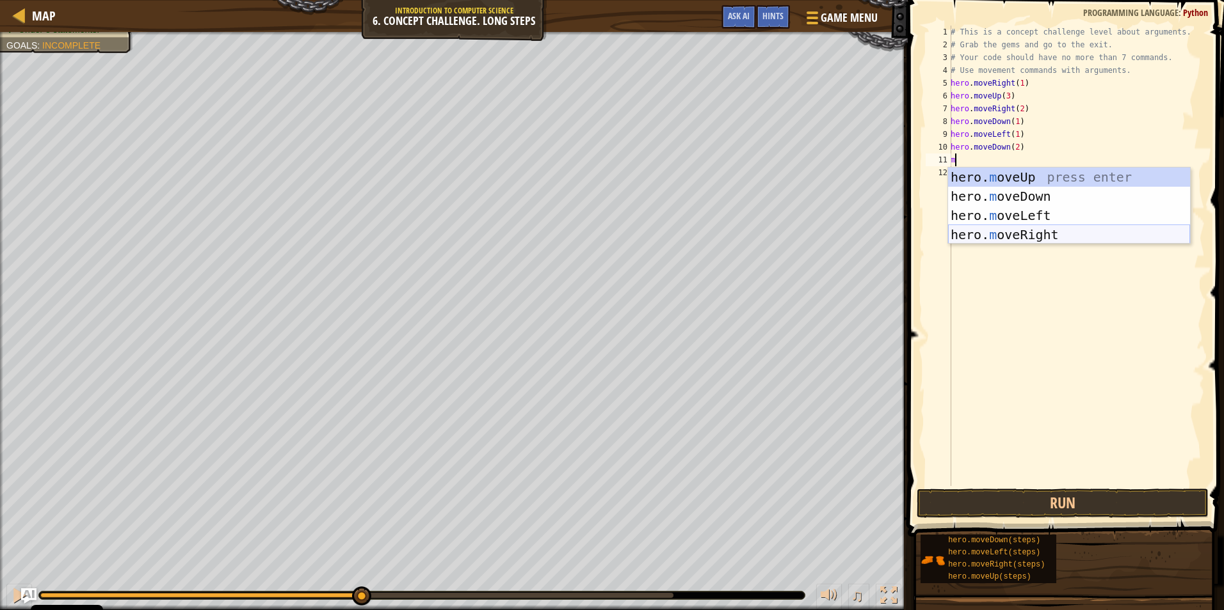
click at [997, 233] on div "hero. m oveUp press enter hero. m oveDown press enter hero. m oveLeft press ent…" at bounding box center [1069, 225] width 242 height 115
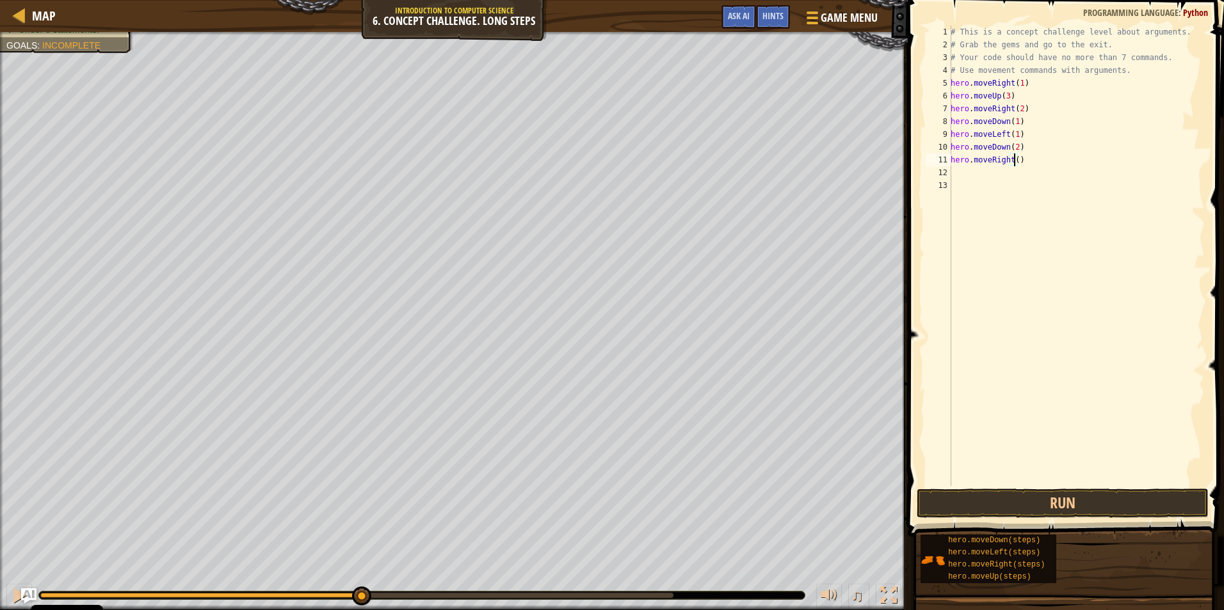
click at [1014, 156] on div "# This is a concept challenge level about arguments. # Grab the gems and go to …" at bounding box center [1076, 269] width 257 height 486
type textarea "hero.moveRight(2)"
click at [964, 179] on div "# This is a concept challenge level about arguments. # Grab the gems and go to …" at bounding box center [1076, 269] width 257 height 486
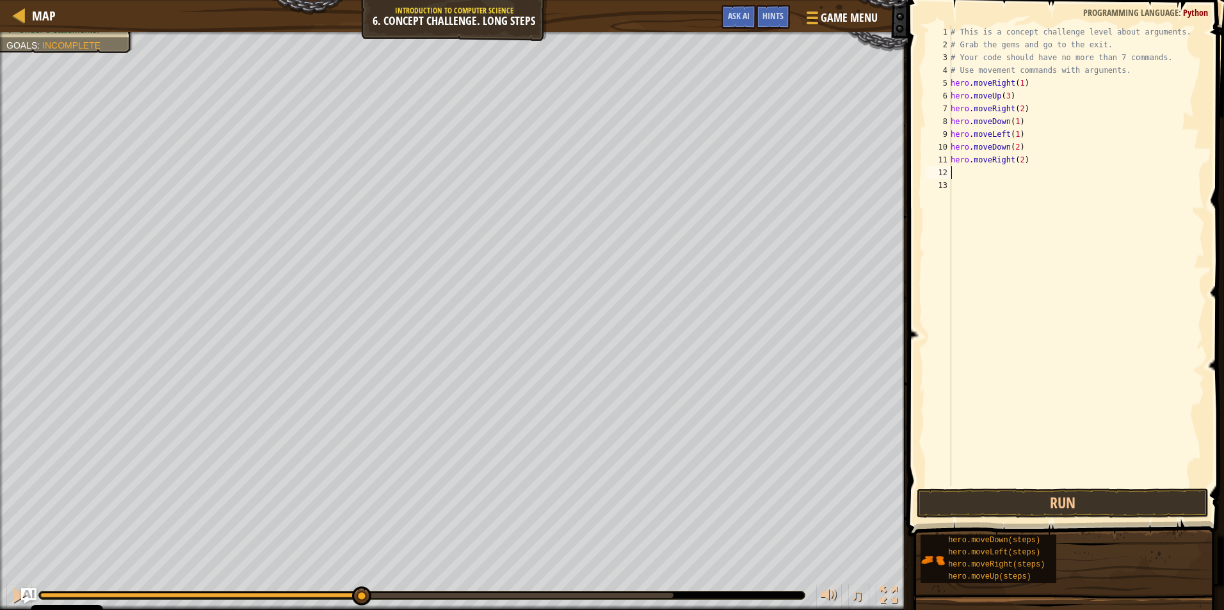
type textarea "h"
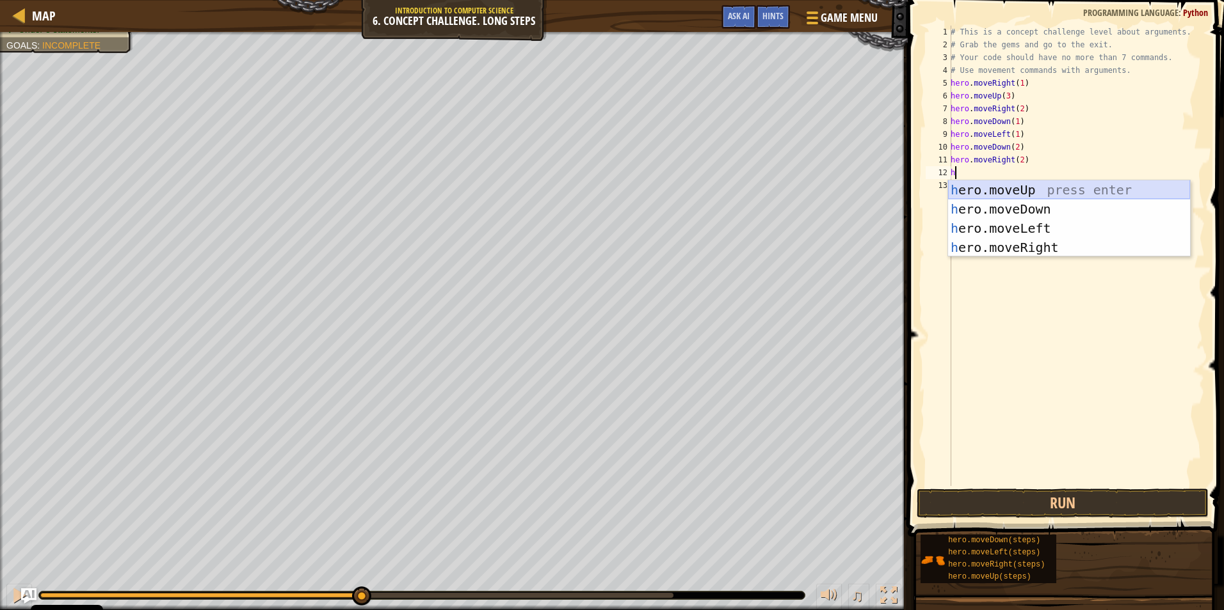
click at [1021, 194] on div "h ero.moveUp press enter h ero.moveDown press enter h ero.moveLeft press enter …" at bounding box center [1069, 237] width 242 height 115
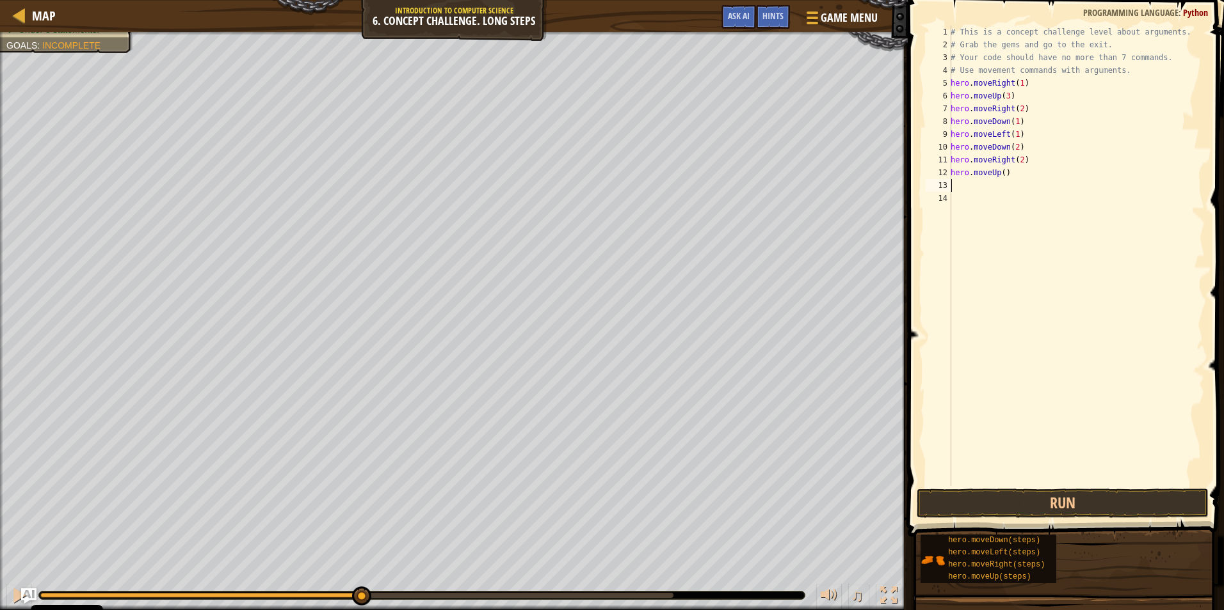
click at [1000, 170] on div "# This is a concept challenge level about arguments. # Grab the gems and go to …" at bounding box center [1076, 269] width 257 height 486
type textarea "hero.moveUp(2)"
click at [975, 187] on div "# This is a concept challenge level about arguments. # Grab the gems and go to …" at bounding box center [1076, 269] width 257 height 486
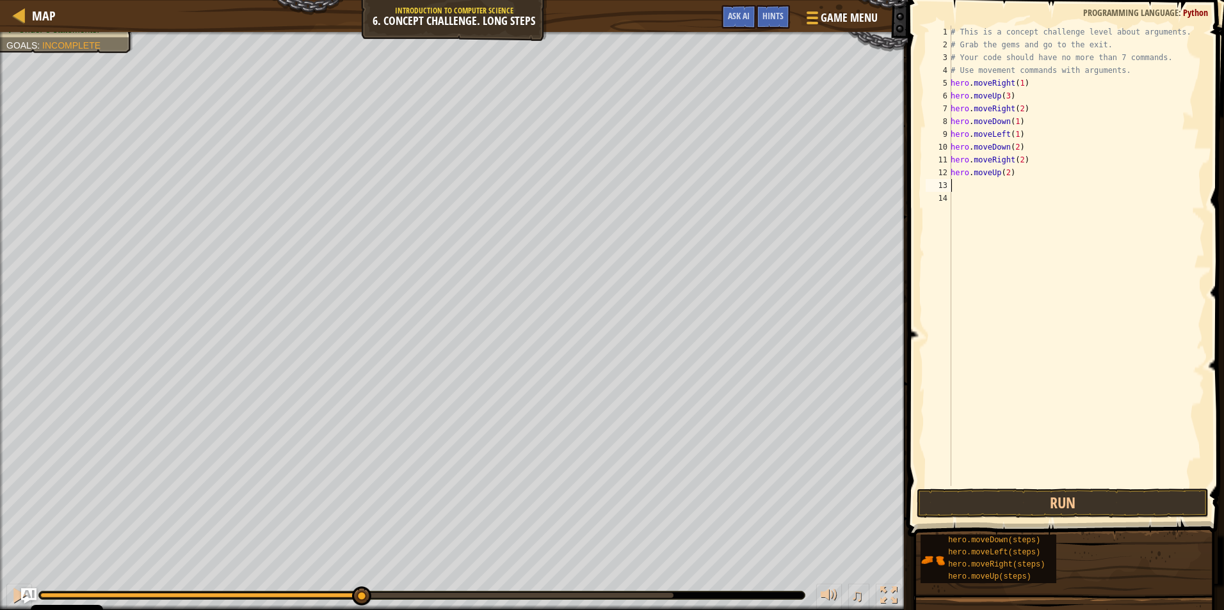
type textarea "h"
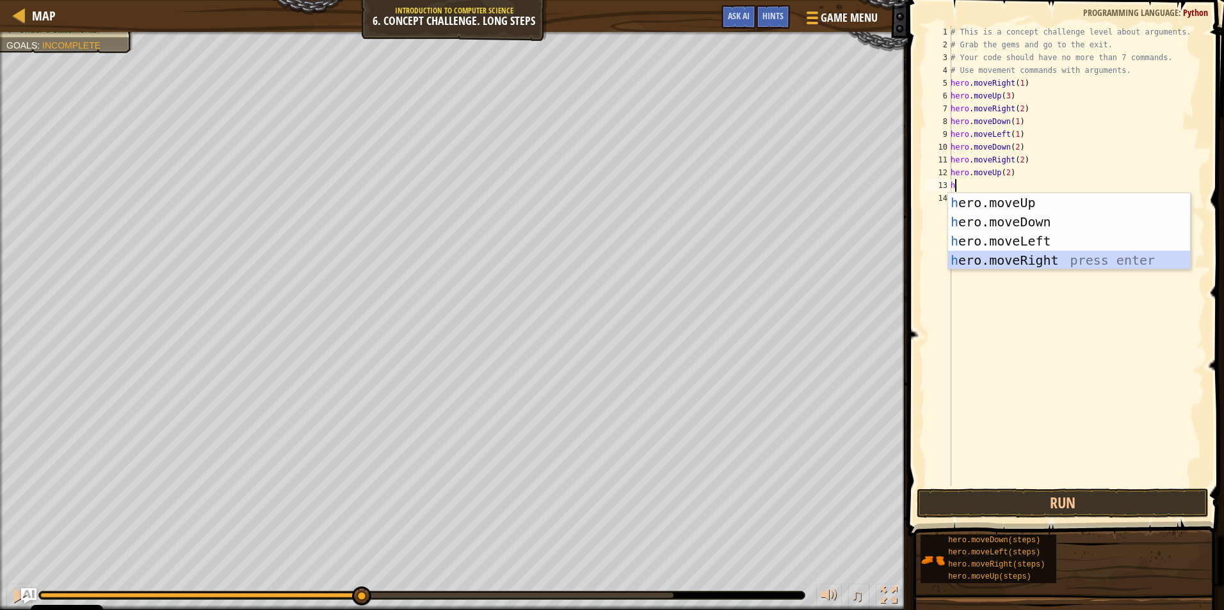
click at [1016, 260] on div "h ero.moveUp press enter h ero.moveDown press enter h ero.moveLeft press enter …" at bounding box center [1069, 250] width 242 height 115
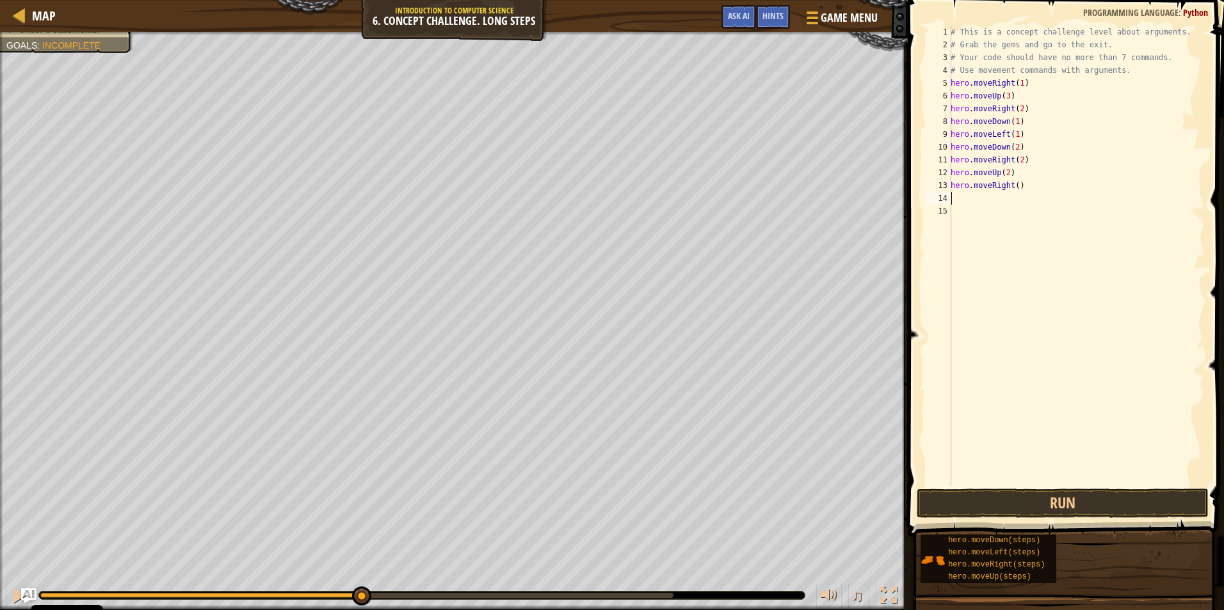
click at [1013, 185] on div "# This is a concept challenge level about arguments. # Grab the gems and go to …" at bounding box center [1076, 269] width 257 height 486
type textarea "hero.moveRight(900)"
click at [968, 482] on div "# This is a concept challenge level about arguments. # Grab the gems and go to …" at bounding box center [1076, 269] width 257 height 486
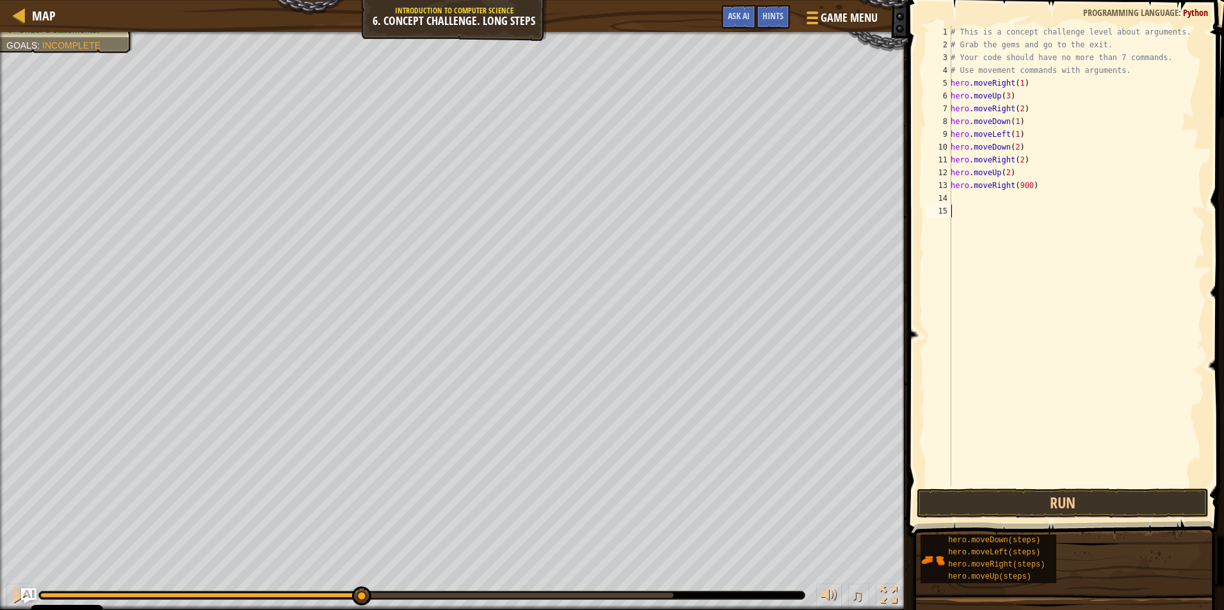
click at [964, 486] on span at bounding box center [1067, 250] width 326 height 575
click at [962, 488] on span at bounding box center [1067, 250] width 326 height 575
click at [948, 495] on button "Run" at bounding box center [1062, 503] width 292 height 29
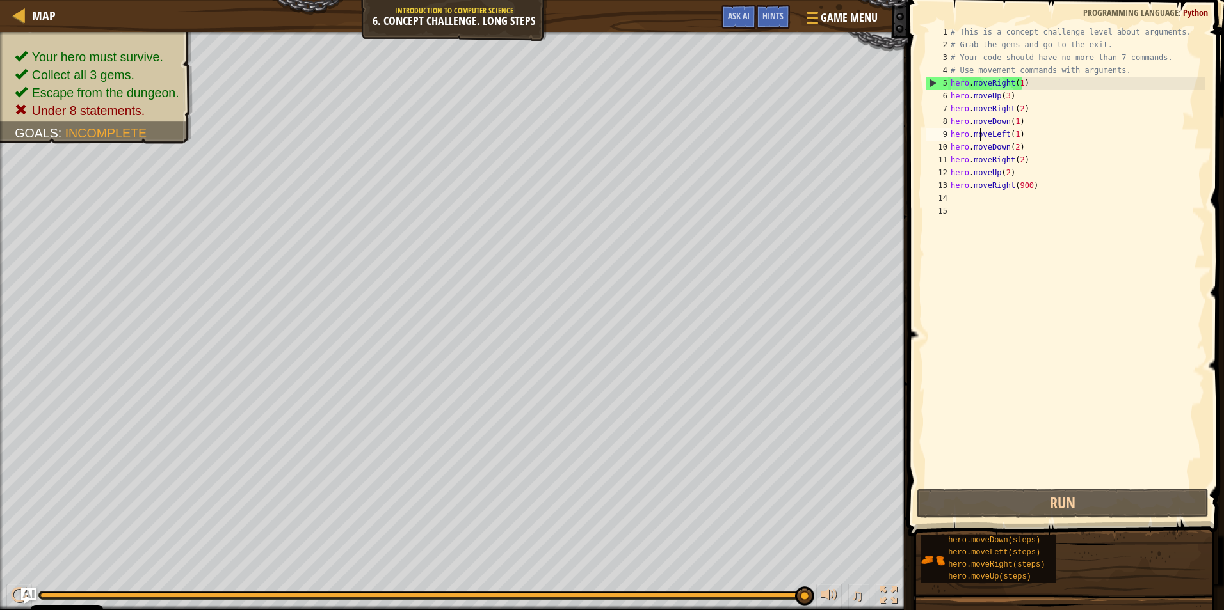
click at [980, 137] on div "# This is a concept challenge level about arguments. # Grab the gems and go to …" at bounding box center [1076, 269] width 257 height 486
click at [1006, 154] on div "# This is a concept challenge level about arguments. # Grab the gems and go to …" at bounding box center [1076, 269] width 257 height 486
click at [1016, 141] on div "# This is a concept challenge level about arguments. # Grab the gems and go to …" at bounding box center [1076, 269] width 257 height 486
click at [1017, 158] on div "# This is a concept challenge level about arguments. # Grab the gems and go to …" at bounding box center [1076, 269] width 257 height 486
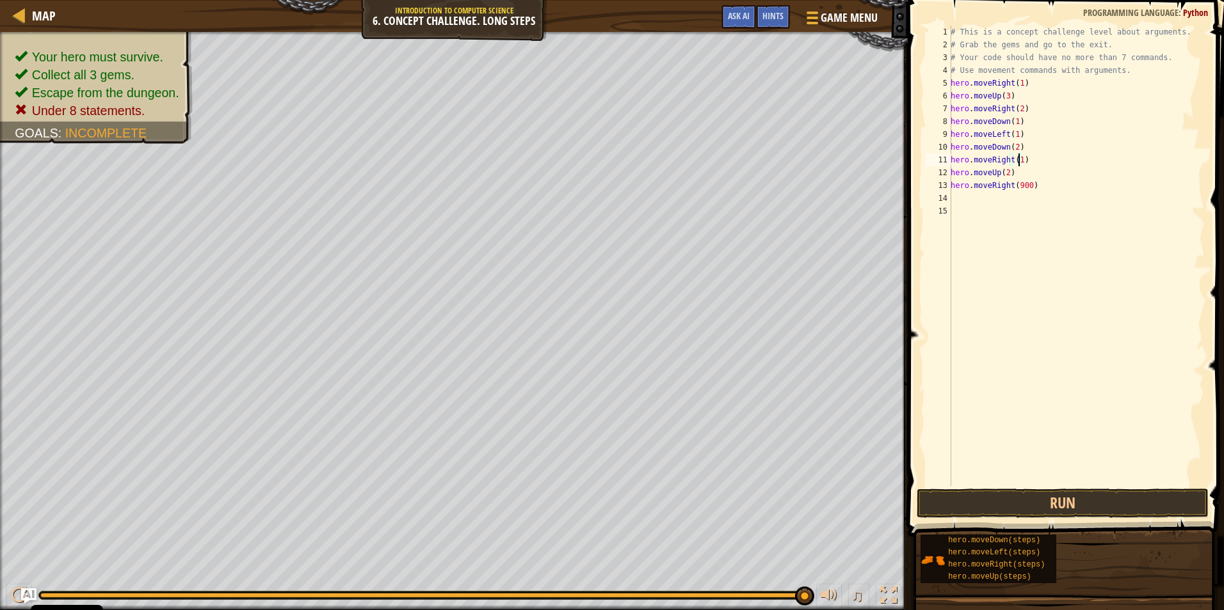
click at [1038, 171] on div "# This is a concept challenge level about arguments. # Grab the gems and go to …" at bounding box center [1076, 269] width 257 height 486
click at [1035, 162] on div "# This is a concept challenge level about arguments. # Grab the gems and go to …" at bounding box center [1076, 269] width 257 height 486
type textarea "hero.moveRight(1)"
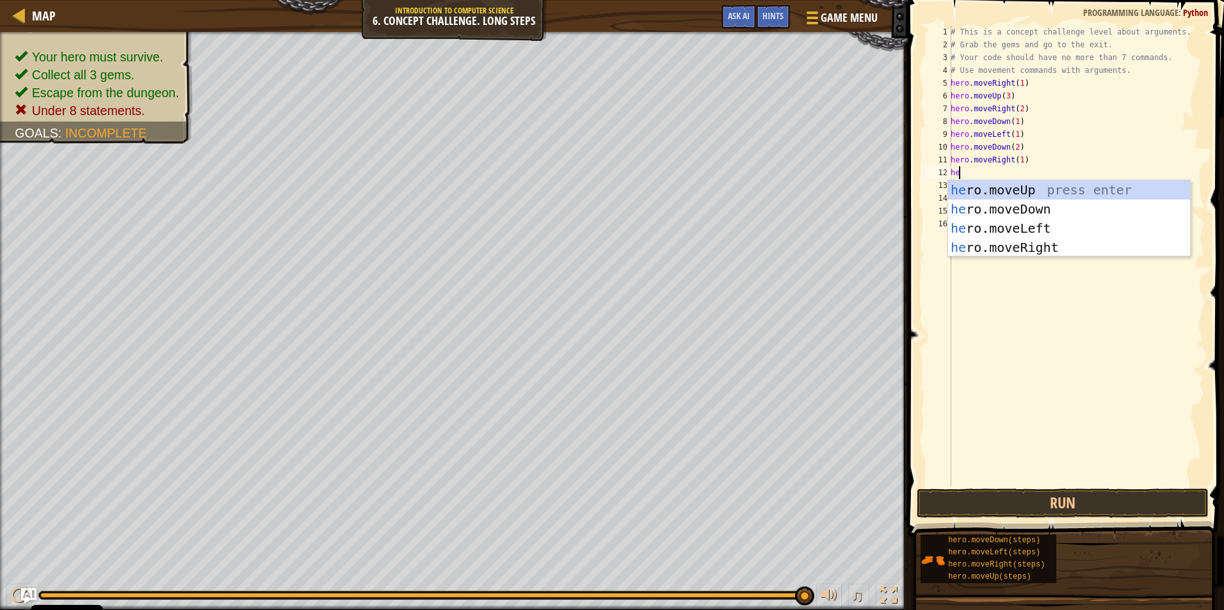
scroll to position [6, 1]
type textarea "hero"
click at [1010, 184] on div "hero .moveUp press enter hero .moveDown press enter hero .moveLeft press enter …" at bounding box center [1069, 237] width 242 height 115
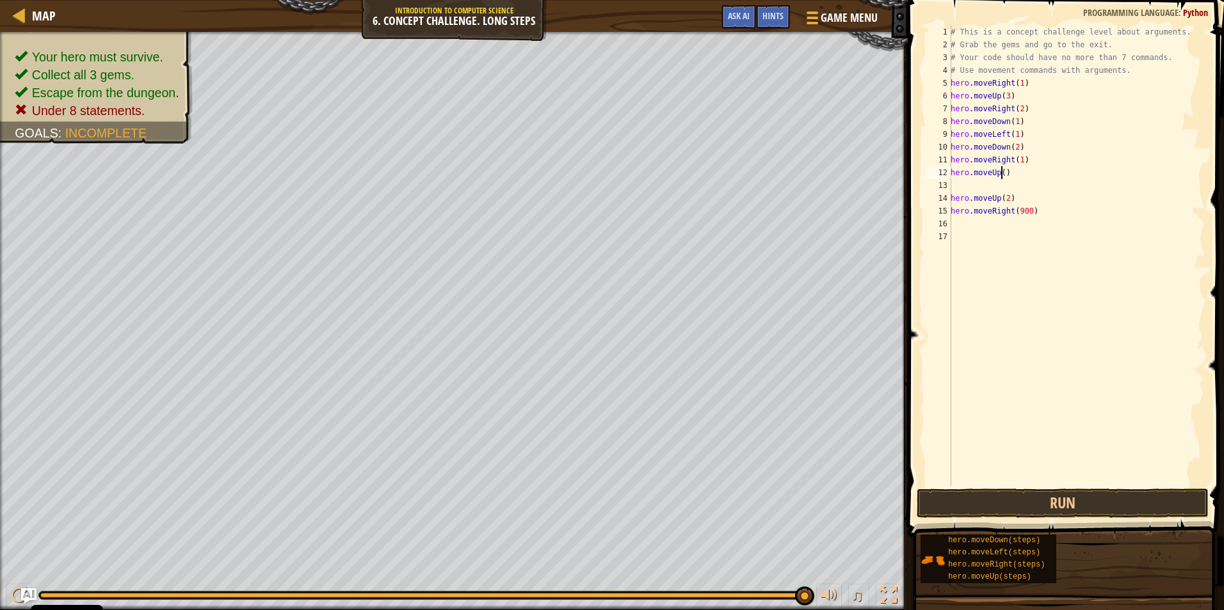
click at [1000, 170] on div "# This is a concept challenge level about arguments. # Grab the gems and go to …" at bounding box center [1076, 269] width 257 height 486
type textarea "hero.moveUp(1)"
click at [993, 183] on div "# This is a concept challenge level about arguments. # Grab the gems and go to …" at bounding box center [1076, 269] width 257 height 486
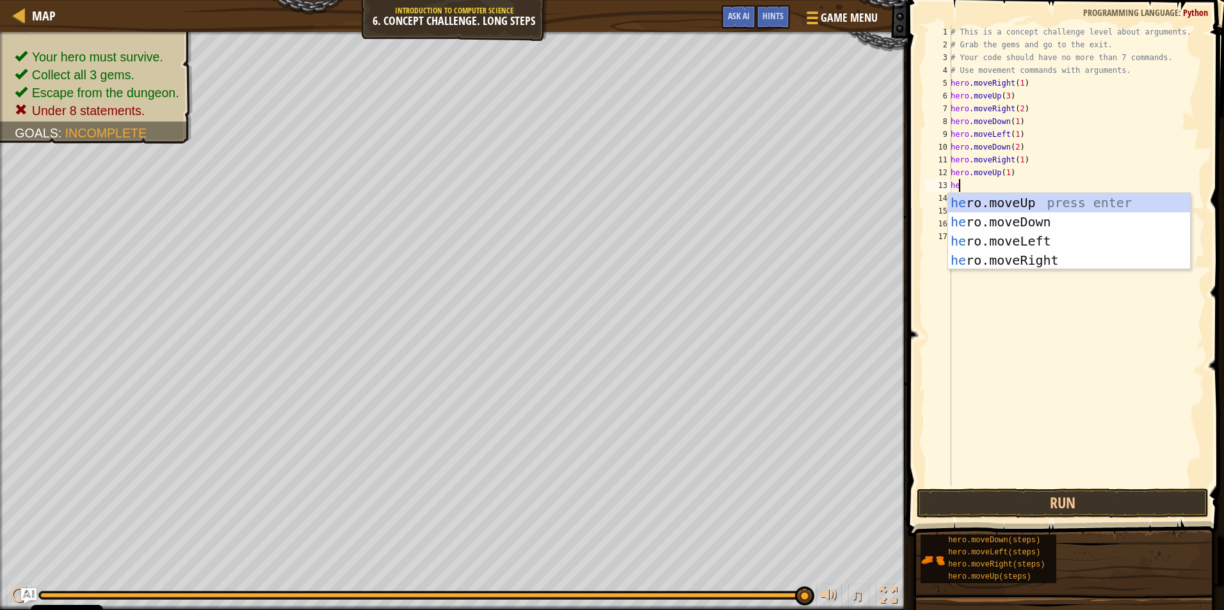
type textarea "her"
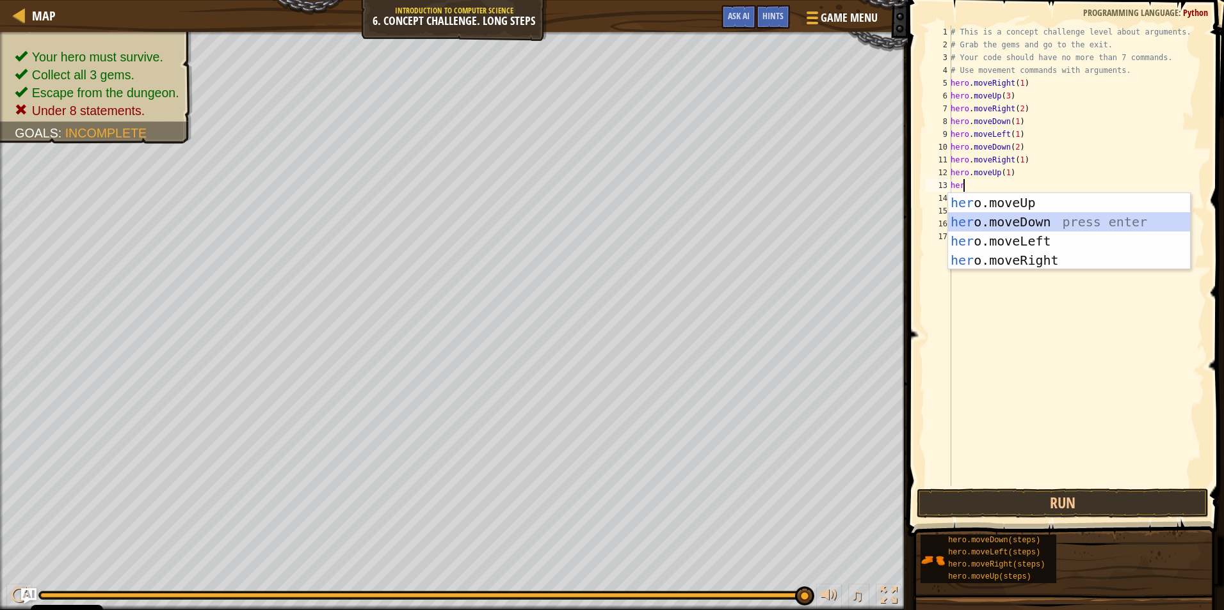
click at [988, 224] on div "her o.moveUp press enter her o.moveDown press enter her o.moveLeft press enter …" at bounding box center [1069, 250] width 242 height 115
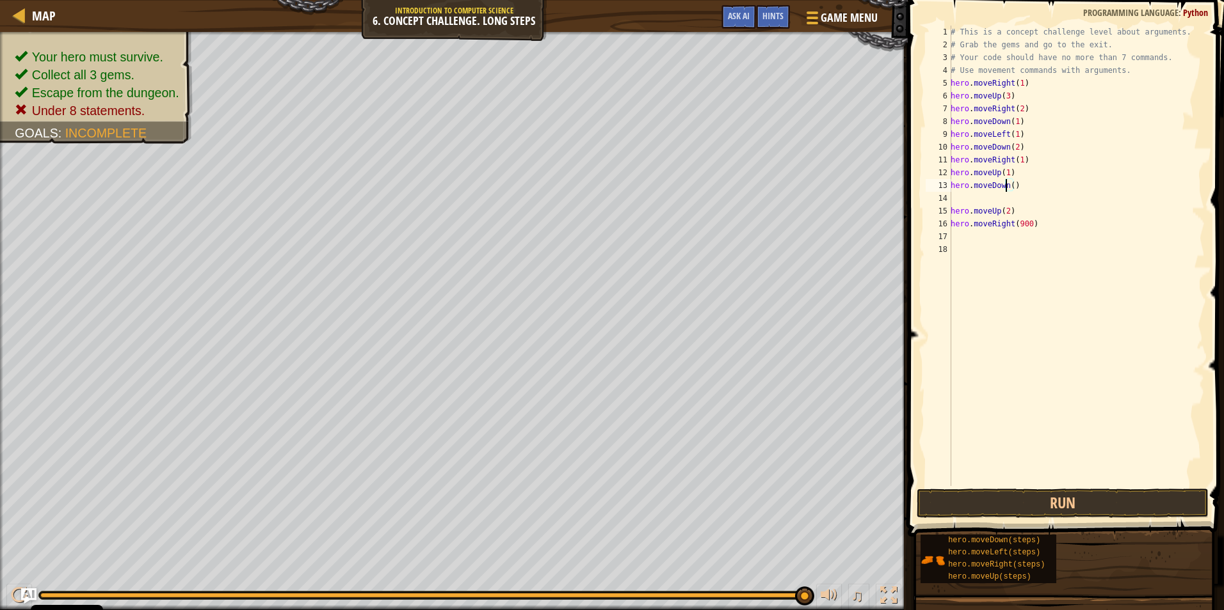
click at [1006, 183] on div "# This is a concept challenge level about arguments. # Grab the gems and go to …" at bounding box center [1076, 269] width 257 height 486
click at [1007, 183] on div "# This is a concept challenge level about arguments. # Grab the gems and go to …" at bounding box center [1076, 269] width 257 height 486
click at [1008, 183] on div "# This is a concept challenge level about arguments. # Grab the gems and go to …" at bounding box center [1076, 269] width 257 height 486
click at [1008, 182] on div "# This is a concept challenge level about arguments. # Grab the gems and go to …" at bounding box center [1076, 256] width 257 height 461
type textarea "hero.moveDown(1)"
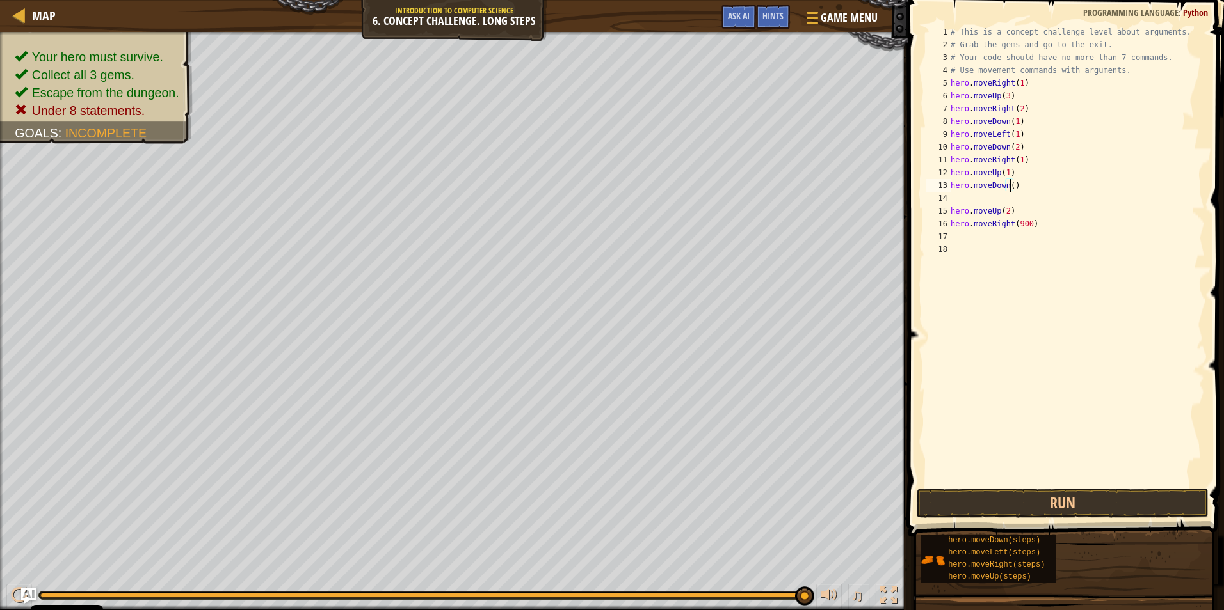
scroll to position [6, 5]
click at [968, 201] on div "# This is a concept challenge level about arguments. # Grab the gems and go to …" at bounding box center [1076, 269] width 257 height 486
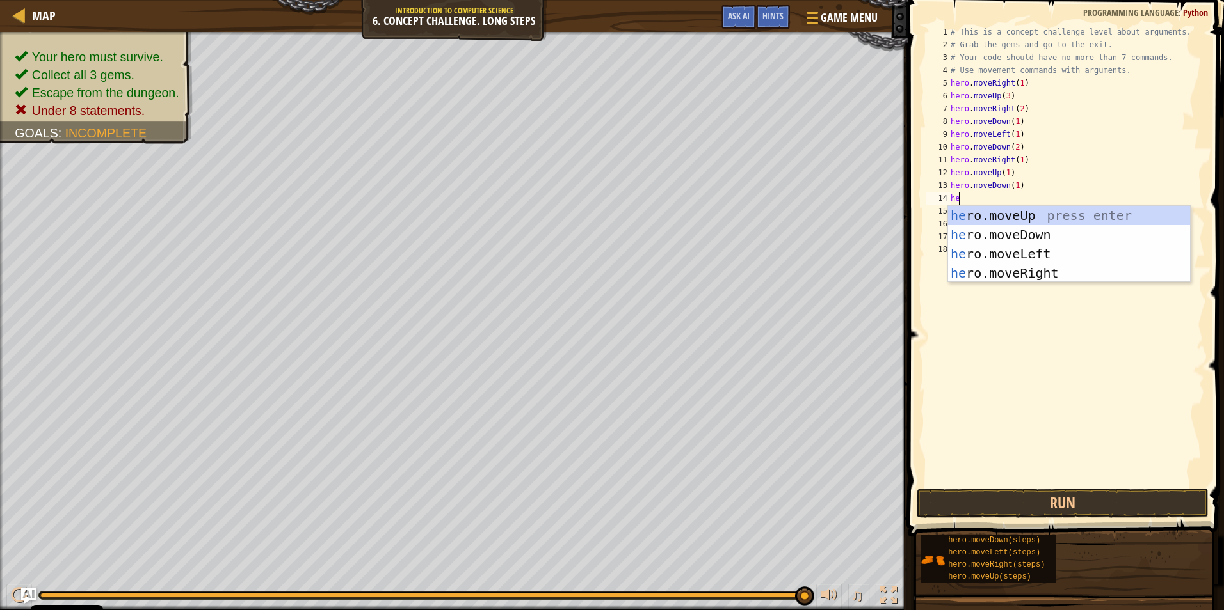
scroll to position [6, 1]
type textarea "hero"
click at [1055, 262] on div "hero .moveUp press enter hero .moveDown press enter hero .moveLeft press enter …" at bounding box center [1069, 263] width 242 height 115
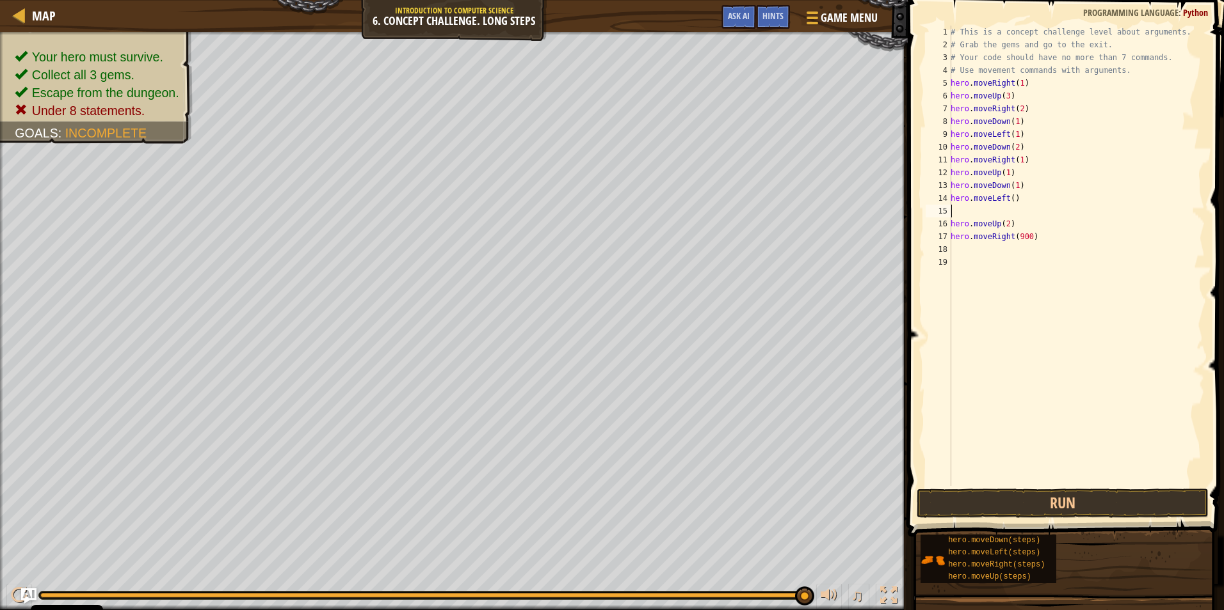
scroll to position [6, 0]
click at [1004, 196] on div "# This is a concept challenge level about arguments. # Grab the gems and go to …" at bounding box center [1076, 269] width 257 height 486
click at [996, 209] on div "hero.moveR ight press enter" at bounding box center [1069, 235] width 242 height 58
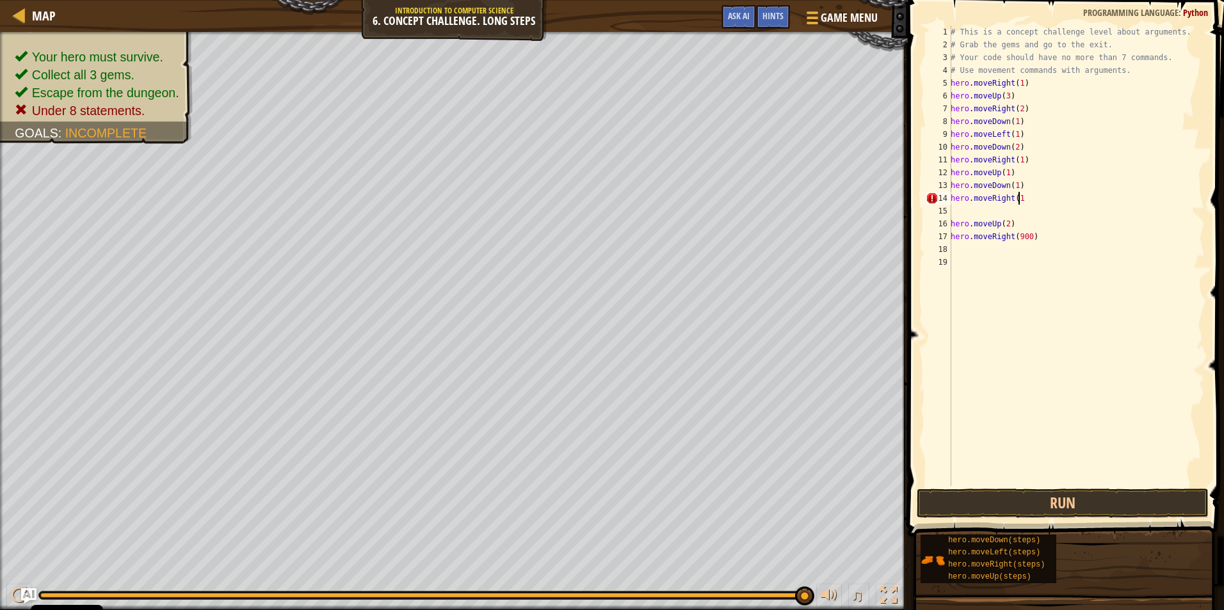
type textarea "hero.moveRight(1)"
click at [958, 209] on div "# This is a concept challenge level about arguments. # Grab the gems and go to …" at bounding box center [1076, 269] width 257 height 486
type textarea "hero.moveUp(2)"
click at [997, 475] on div "# This is a concept challenge level about arguments. # Grab the gems and go to …" at bounding box center [1076, 269] width 257 height 486
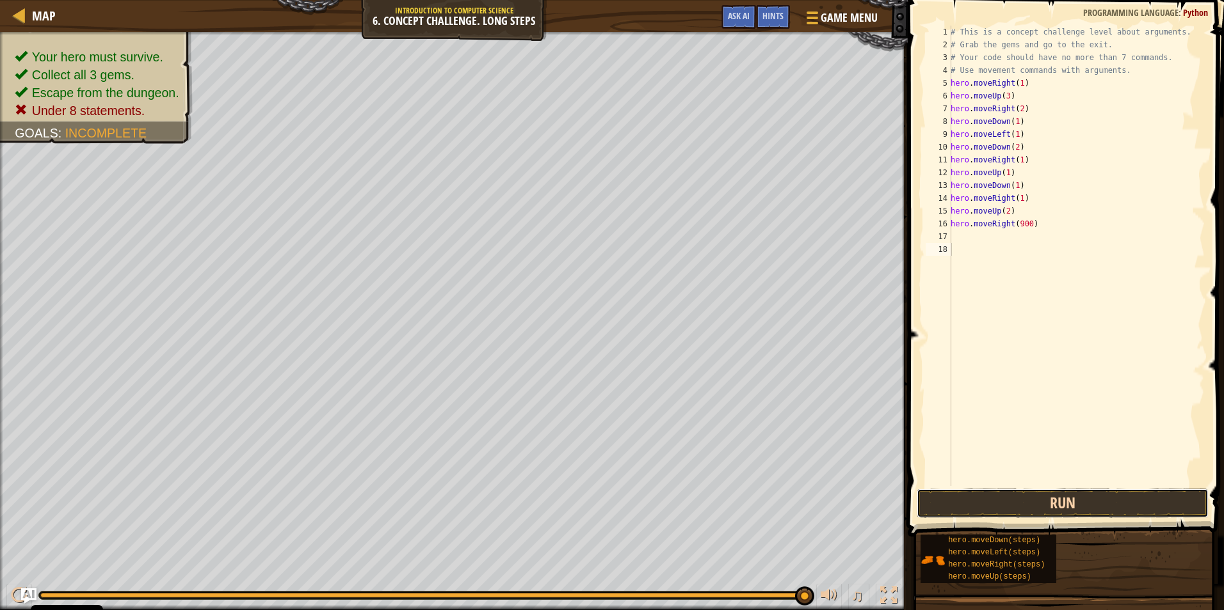
click at [996, 498] on button "Run" at bounding box center [1062, 503] width 292 height 29
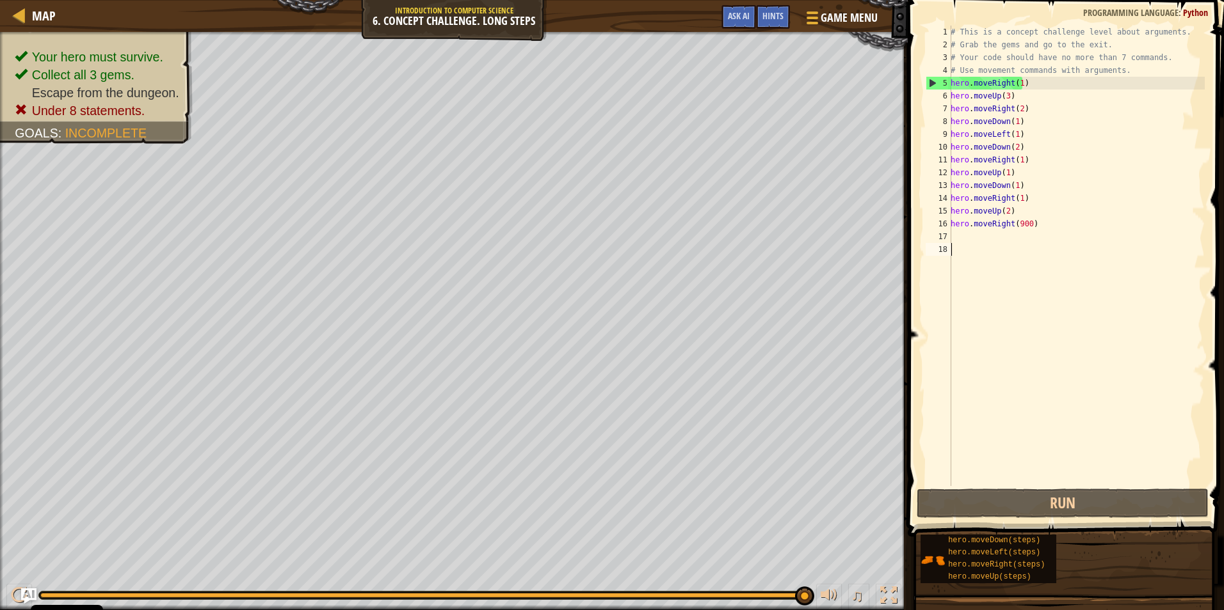
click at [1024, 221] on div "# This is a concept challenge level about arguments. # Grab the gems and go to …" at bounding box center [1076, 269] width 257 height 486
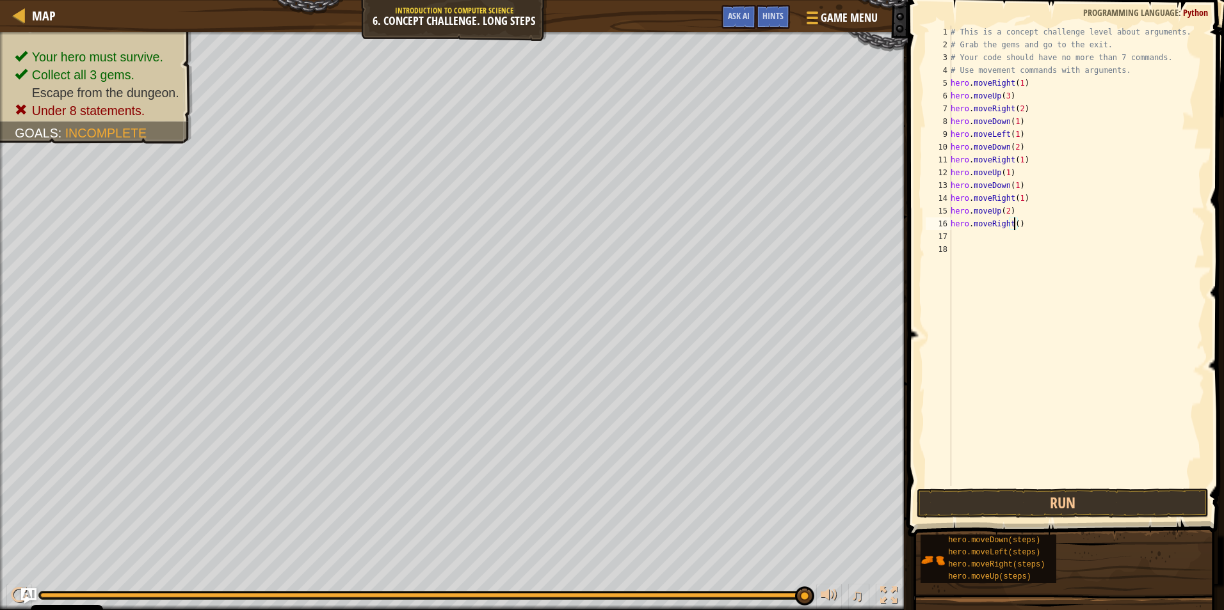
scroll to position [6, 5]
click at [1053, 225] on div "# This is a concept challenge level about arguments. # Grab the gems and go to …" at bounding box center [1076, 269] width 257 height 486
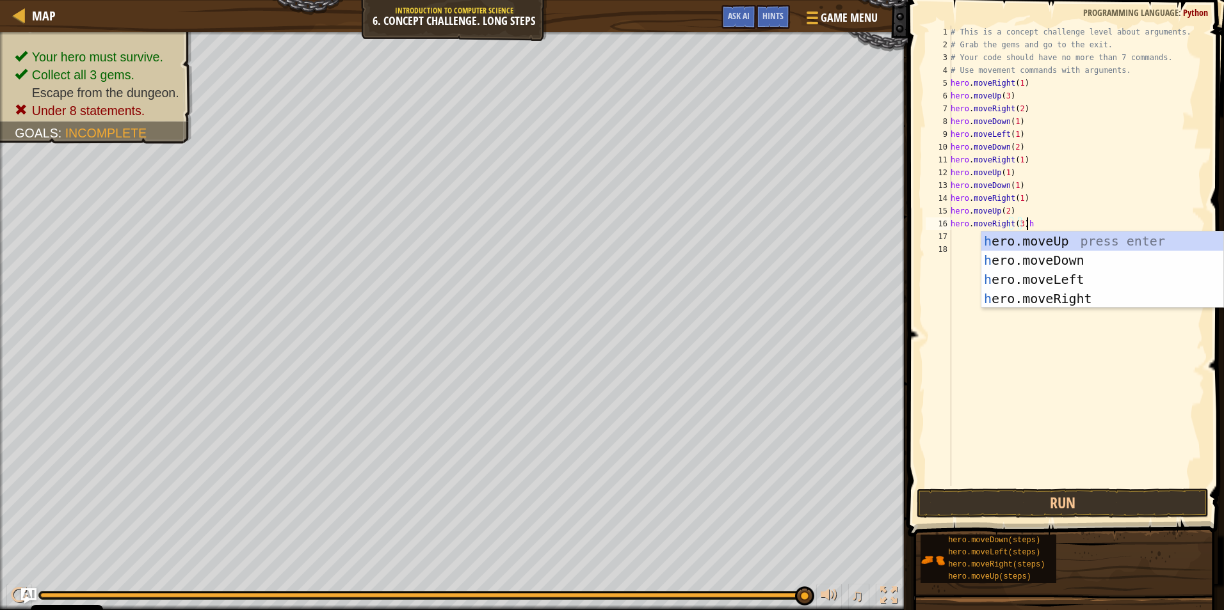
scroll to position [6, 6]
click at [1055, 236] on div "h ero.moveUp press enter h ero.moveDown press enter h ero.moveLeft press enter …" at bounding box center [1102, 289] width 242 height 115
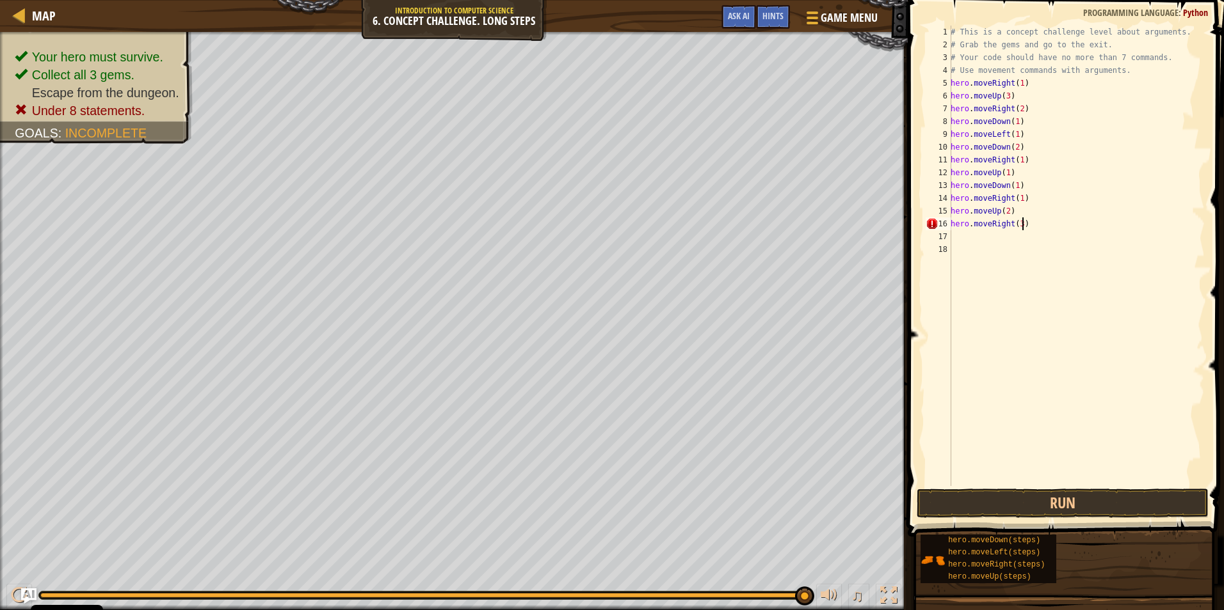
scroll to position [6, 5]
click at [991, 512] on button "Run" at bounding box center [1062, 503] width 292 height 29
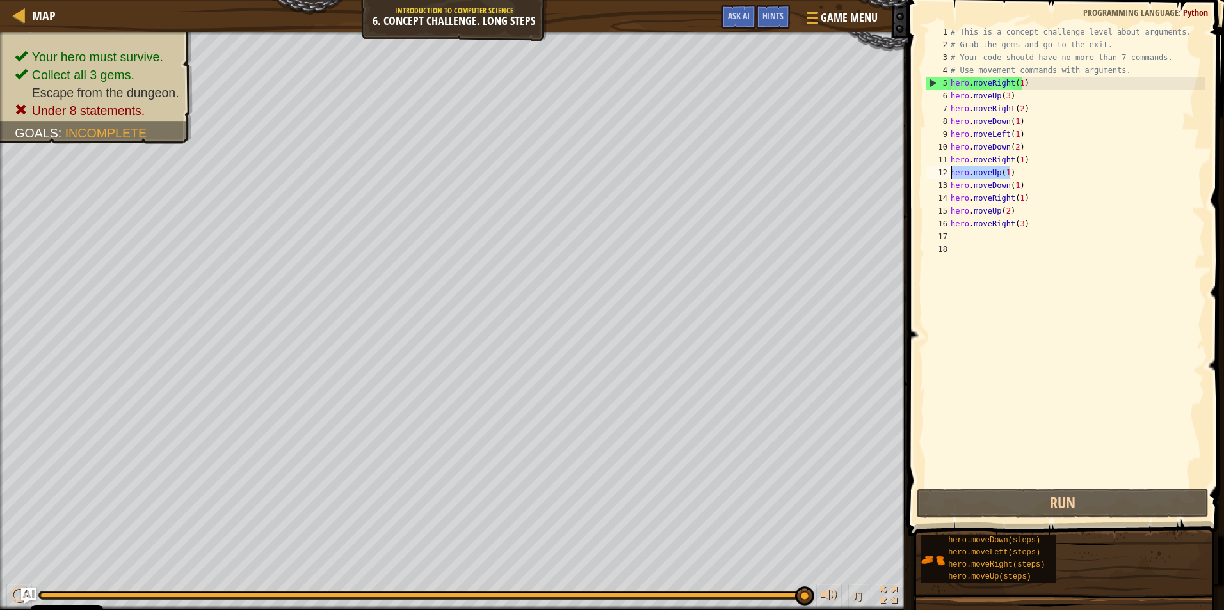
drag, startPoint x: 1012, startPoint y: 173, endPoint x: 943, endPoint y: 173, distance: 68.5
click at [943, 173] on div "hero.moveRight(3) 1 2 3 4 5 6 7 8 9 10 11 12 13 14 15 16 17 18 # This is a conc…" at bounding box center [1064, 256] width 282 height 461
type textarea "hero.moveUp(1)"
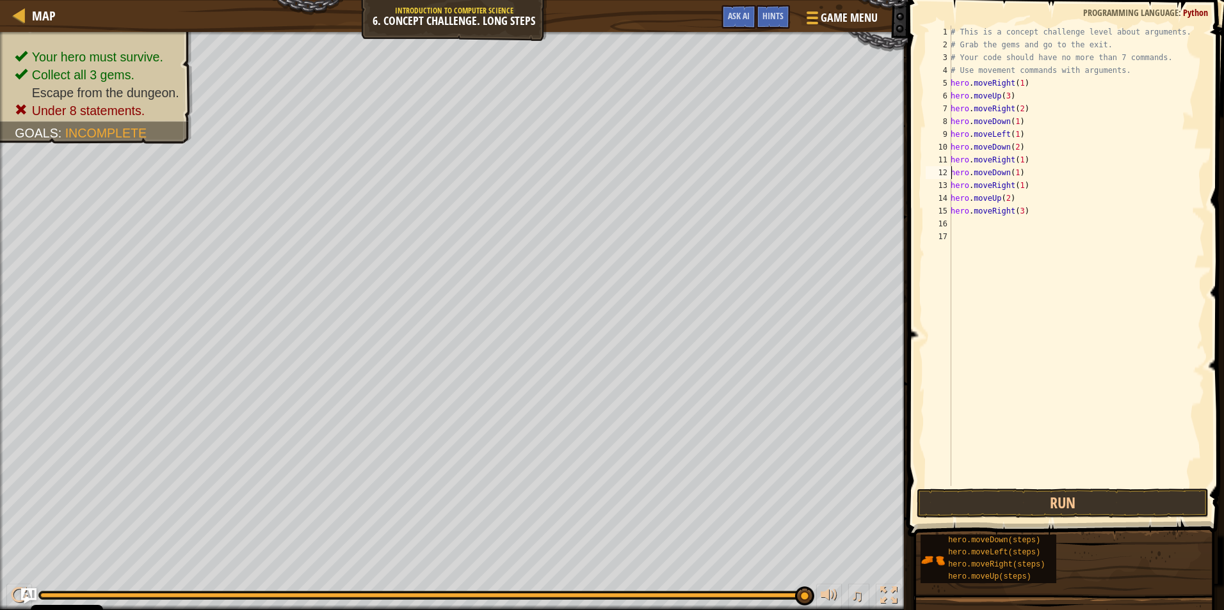
type textarea "hero.moveDown(1)"
click at [1016, 173] on div "# This is a concept challenge level about arguments. # Grab the gems and go to …" at bounding box center [1076, 269] width 257 height 486
drag, startPoint x: 1026, startPoint y: 168, endPoint x: 955, endPoint y: 172, distance: 70.5
click at [955, 172] on div "# This is a concept challenge level about arguments. # Grab the gems and go to …" at bounding box center [1076, 269] width 257 height 486
click at [1032, 178] on div "# This is a concept challenge level about arguments. # Grab the gems and go to …" at bounding box center [1076, 256] width 257 height 461
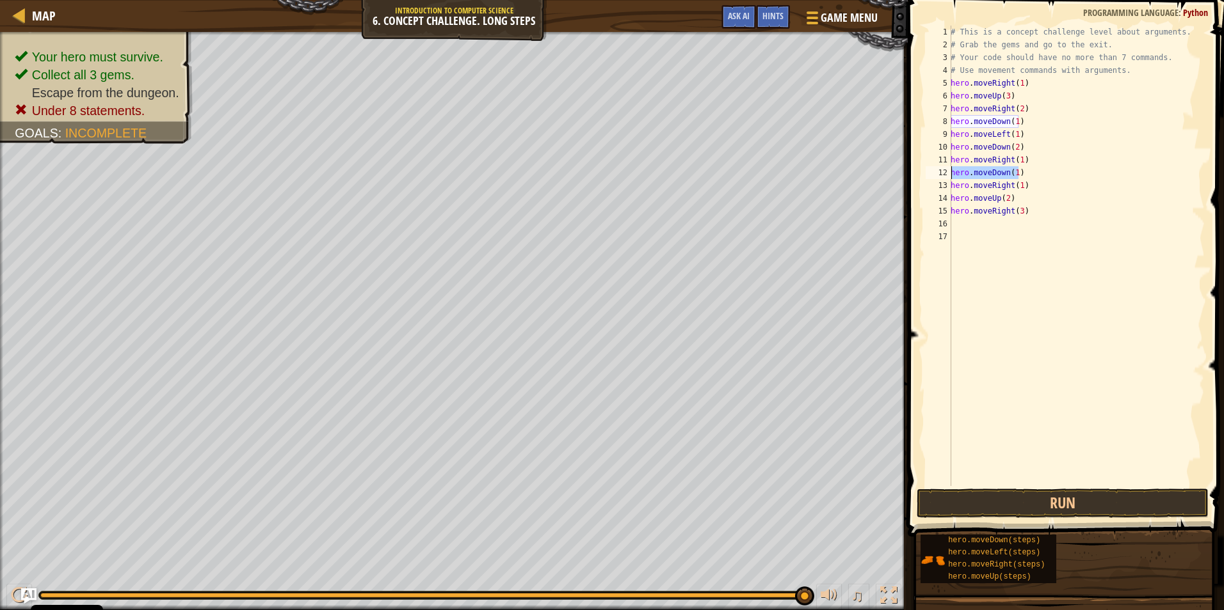
drag, startPoint x: 1023, startPoint y: 170, endPoint x: 918, endPoint y: 169, distance: 104.3
click at [918, 169] on div "hero.moveDown(1) 1 2 3 4 5 6 7 8 9 10 11 12 13 14 15 16 17 # This is a concept …" at bounding box center [1064, 293] width 320 height 575
type textarea "hero.moveRight(1)"
drag, startPoint x: 1028, startPoint y: 163, endPoint x: 937, endPoint y: 157, distance: 91.0
click at [937, 157] on div "hero.moveRight(1) 1 2 3 4 5 6 7 8 9 10 11 12 13 14 15 16 # This is a concept ch…" at bounding box center [1064, 256] width 282 height 461
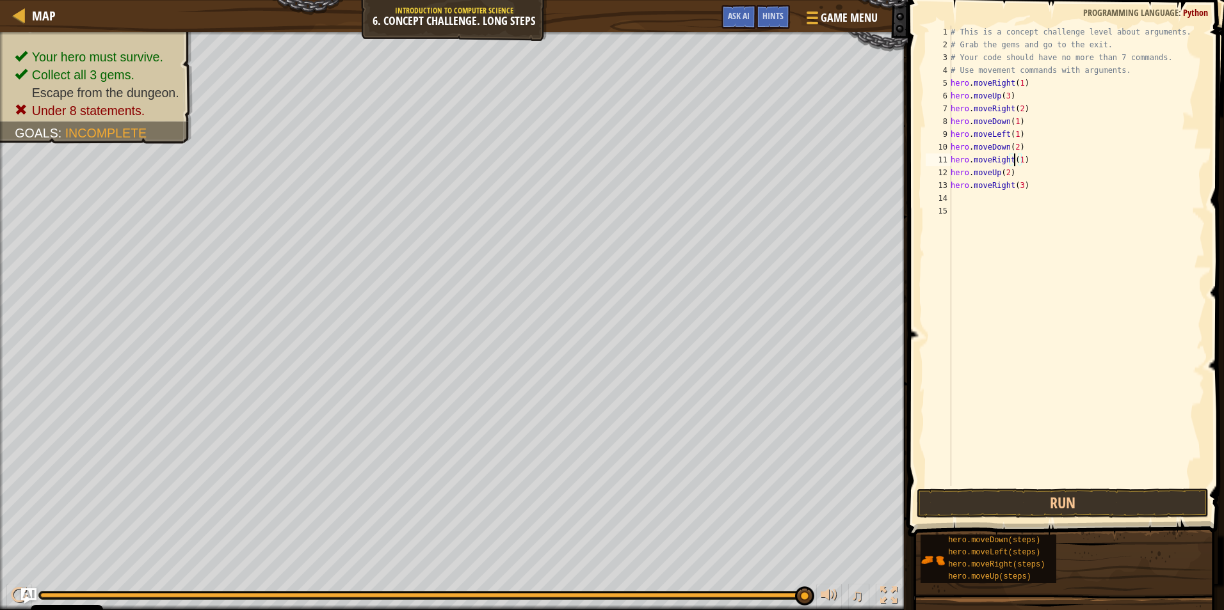
click at [1016, 159] on div "# This is a concept challenge level about arguments. # Grab the gems and go to …" at bounding box center [1076, 269] width 257 height 486
click at [1012, 506] on button "Run" at bounding box center [1062, 503] width 292 height 29
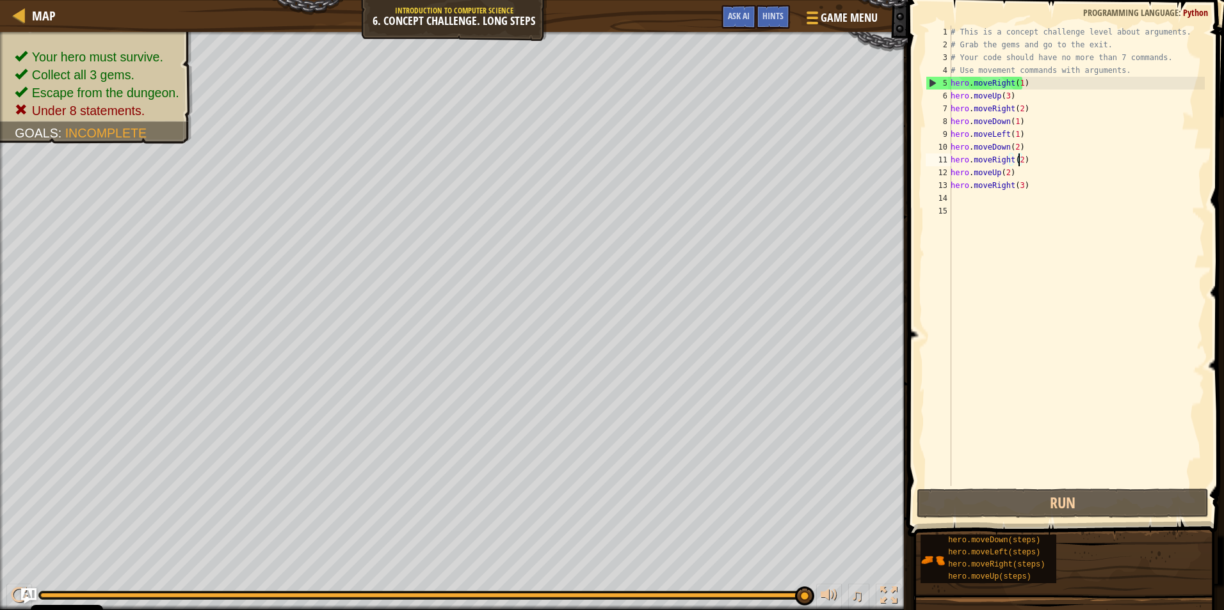
click at [1036, 184] on div "# This is a concept challenge level about arguments. # Grab the gems and go to …" at bounding box center [1076, 269] width 257 height 486
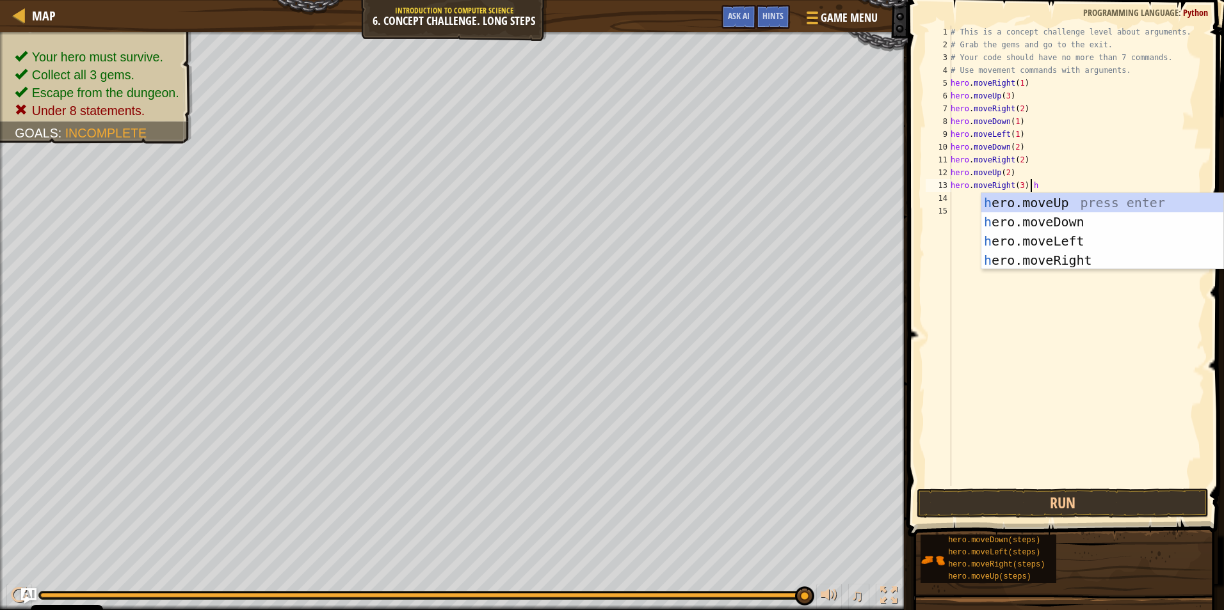
scroll to position [6, 6]
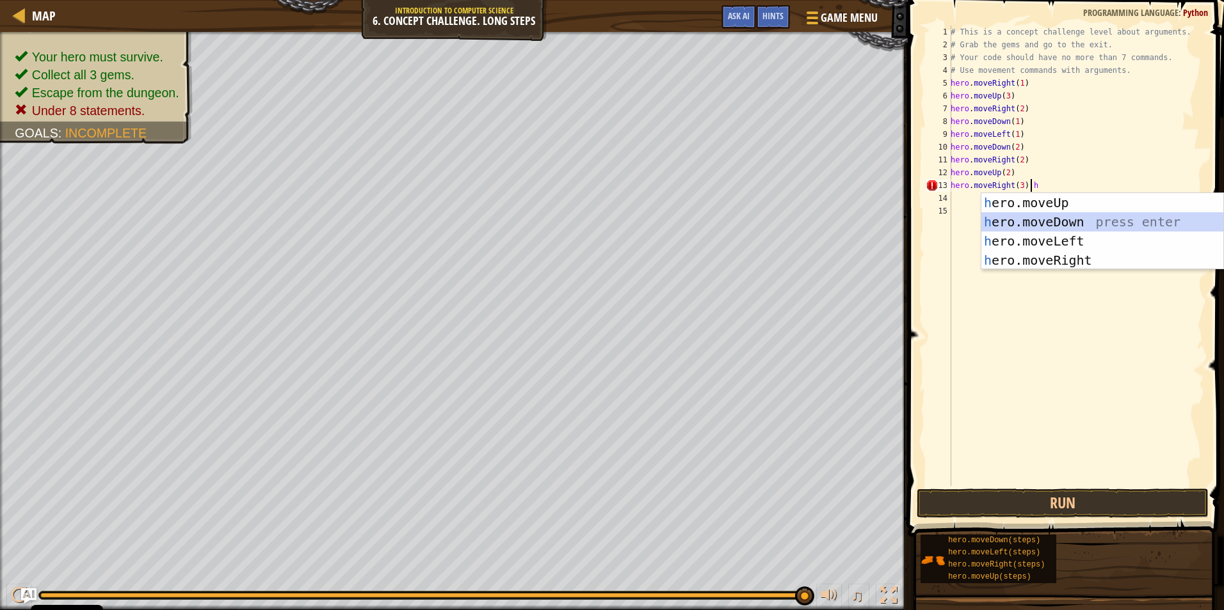
click at [1018, 227] on div "h ero.moveUp press enter h ero.moveDown press enter h ero.moveLeft press enter …" at bounding box center [1102, 250] width 242 height 115
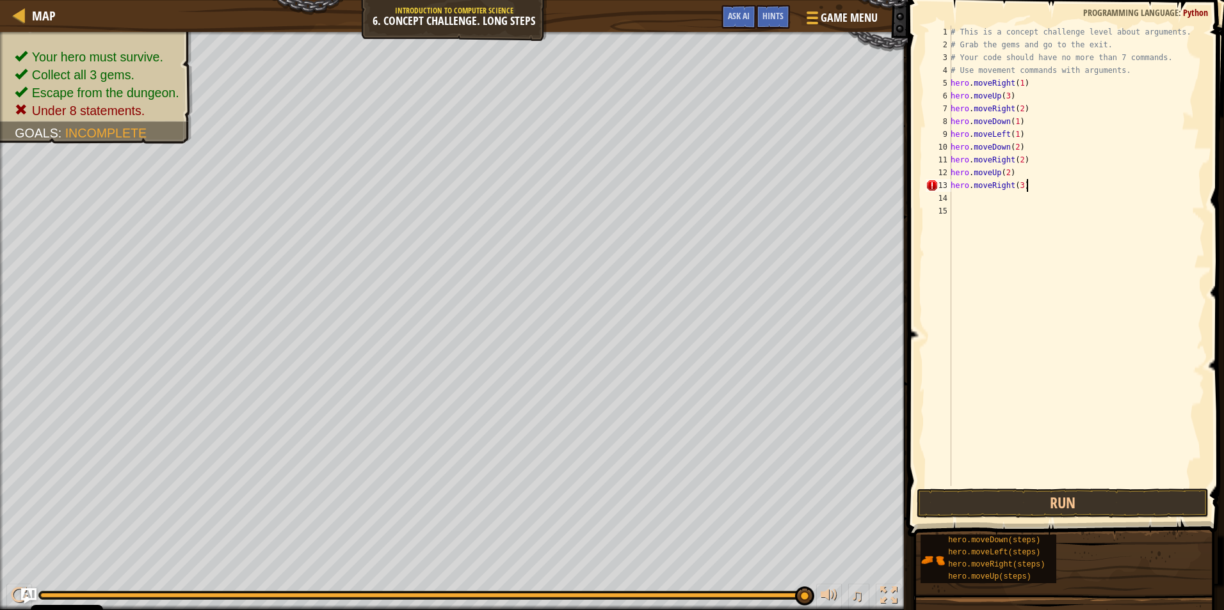
scroll to position [6, 5]
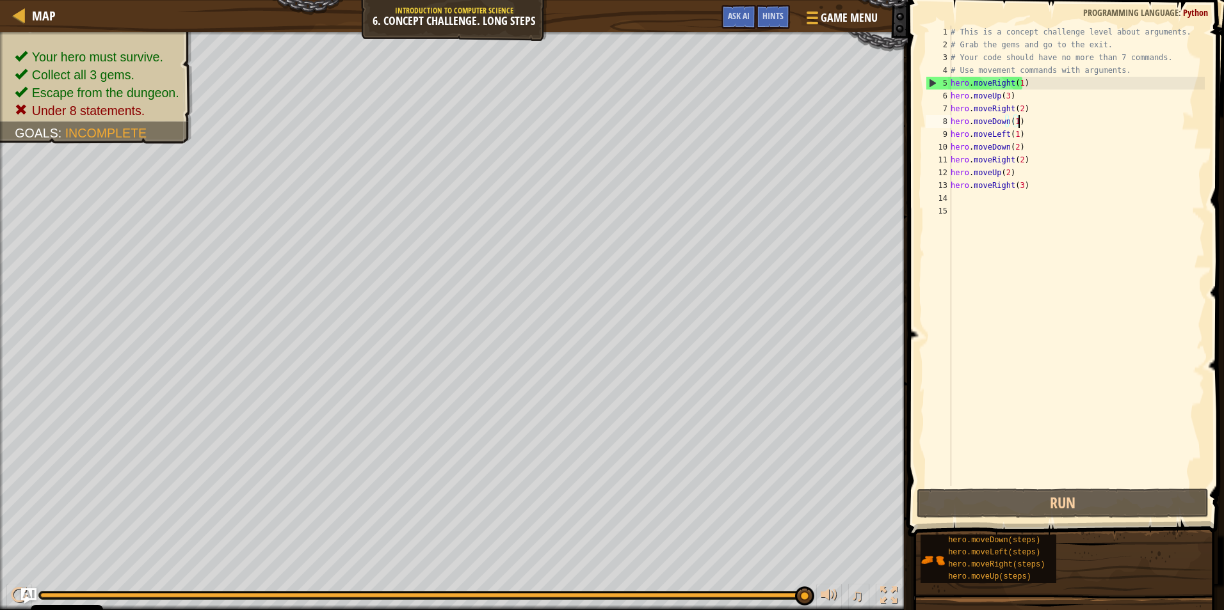
click at [1018, 124] on div "# This is a concept challenge level about arguments. # Grab the gems and go to …" at bounding box center [1076, 269] width 257 height 486
click at [1017, 81] on div "# This is a concept challenge level about arguments. # Grab the gems and go to …" at bounding box center [1076, 269] width 257 height 486
click at [1076, 86] on div "# This is a concept challenge level about arguments. # Grab the gems and go to …" at bounding box center [1076, 269] width 257 height 486
click at [738, 76] on div "Map Introduction to Computer Science 6. Concept Challenge. Long Steps Game Menu…" at bounding box center [612, 305] width 1224 height 610
click at [1031, 77] on div "# This is a concept challenge level about arguments. # Grab the gems and go to …" at bounding box center [1076, 256] width 257 height 461
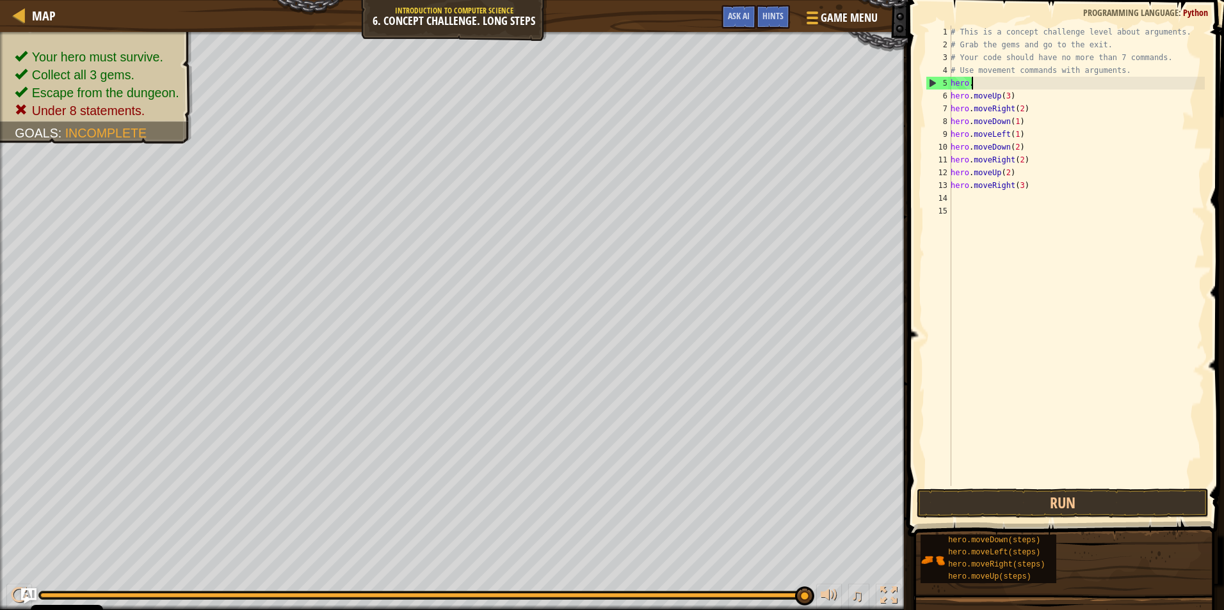
scroll to position [6, 0]
type textarea "h"
click at [1042, 495] on button "Run" at bounding box center [1062, 503] width 292 height 29
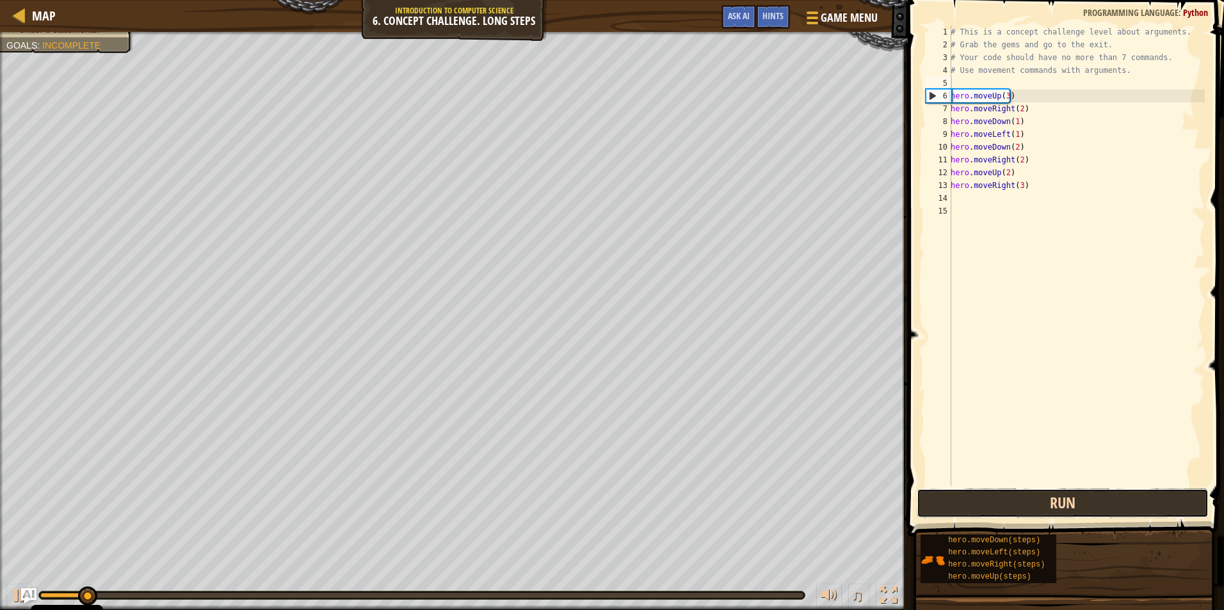
click at [1042, 495] on button "Run" at bounding box center [1062, 503] width 292 height 29
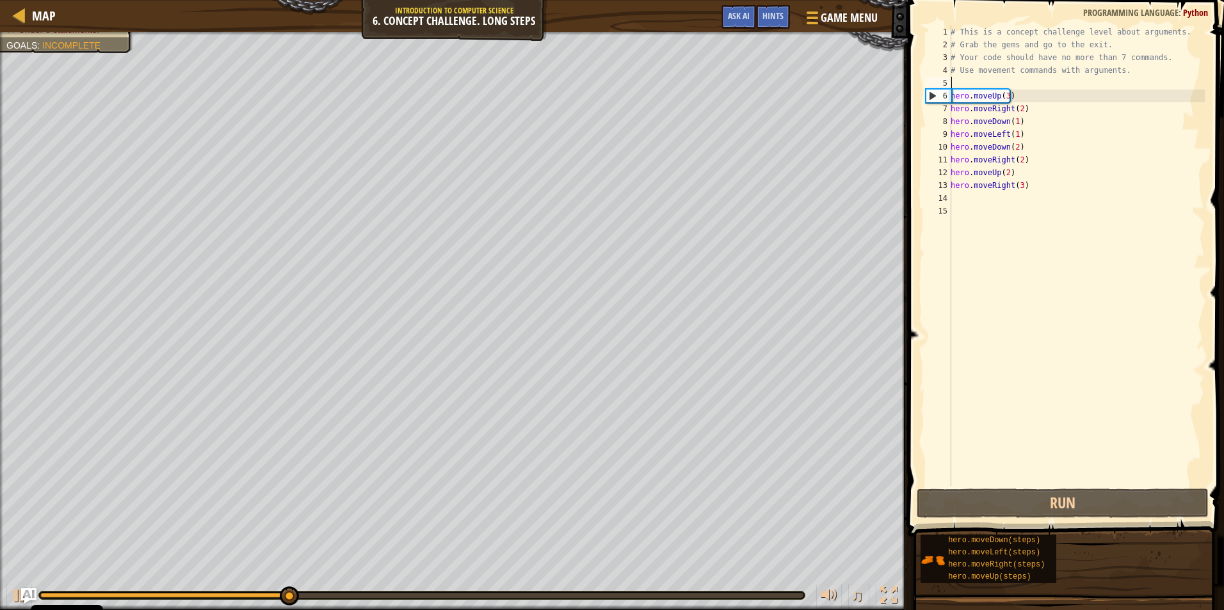
click at [955, 74] on div "# This is a concept challenge level about arguments. # Grab the gems and go to …" at bounding box center [1076, 269] width 257 height 486
click at [955, 90] on div "# This is a concept challenge level about arguments. # Grab the gems and go to …" at bounding box center [1076, 269] width 257 height 486
type textarea "hero.moveUp(3)"
click at [959, 81] on div "# This is a concept challenge level about arguments. # Grab the gems and go to …" at bounding box center [1076, 269] width 257 height 486
drag, startPoint x: 1170, startPoint y: 39, endPoint x: 959, endPoint y: 56, distance: 211.2
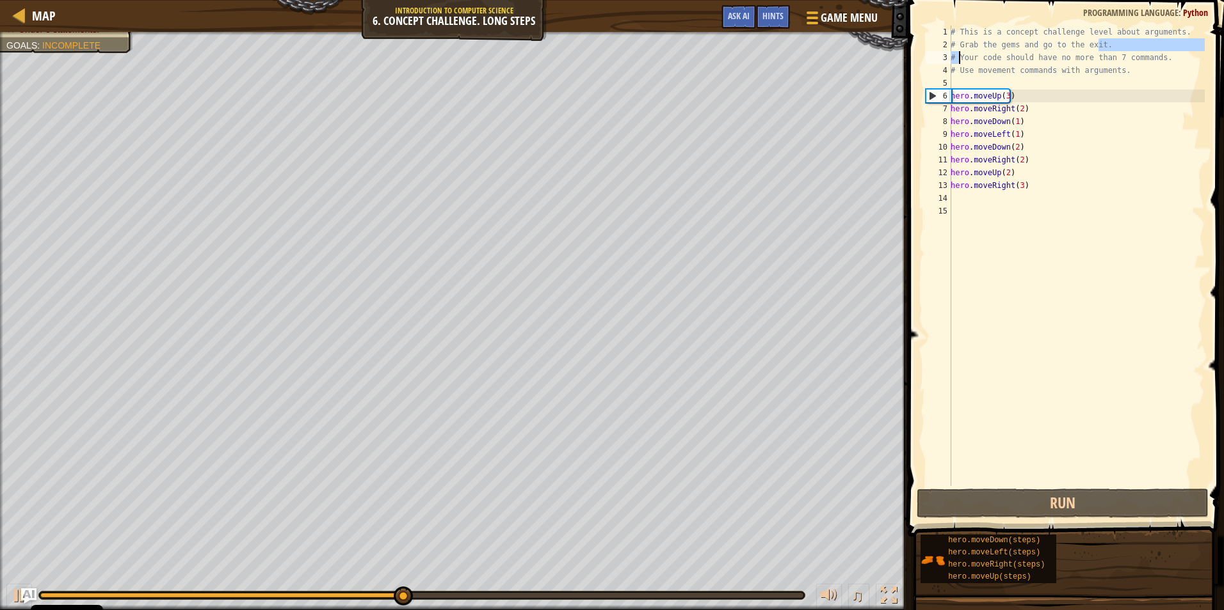
click at [959, 56] on div "# This is a concept challenge level about arguments. # Grab the gems and go to …" at bounding box center [1076, 269] width 257 height 486
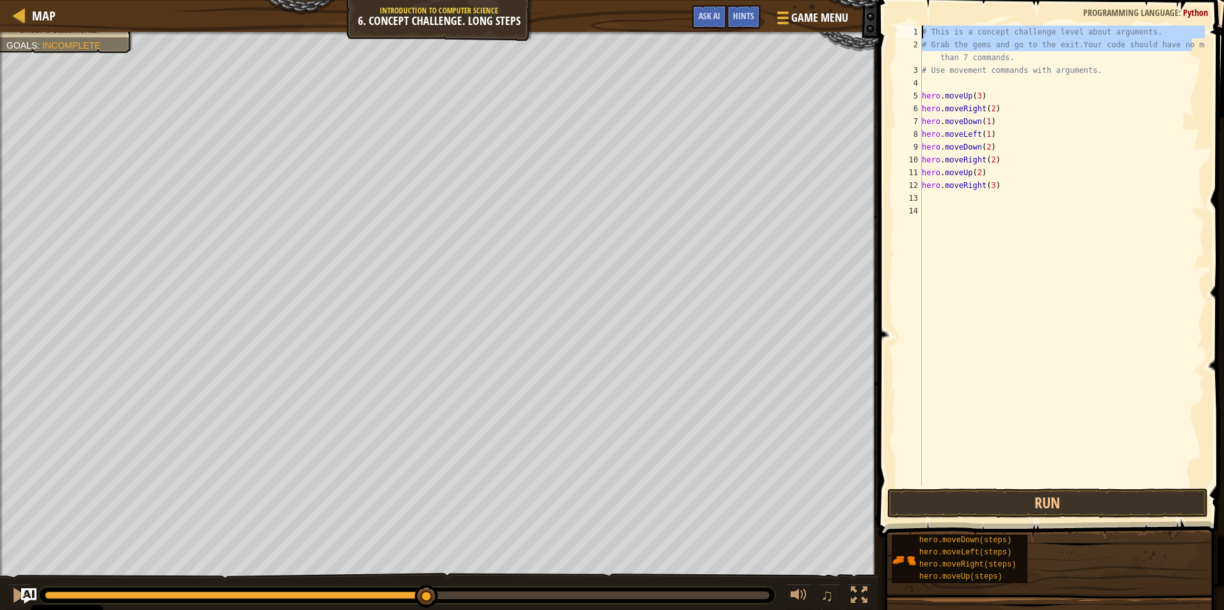
drag, startPoint x: 1200, startPoint y: 47, endPoint x: 886, endPoint y: 19, distance: 315.4
click at [886, 19] on div "# Grab the gems and go to the exit.Your code should have no more than 7 command…" at bounding box center [1048, 293] width 349 height 575
type textarea "than 7 commands."
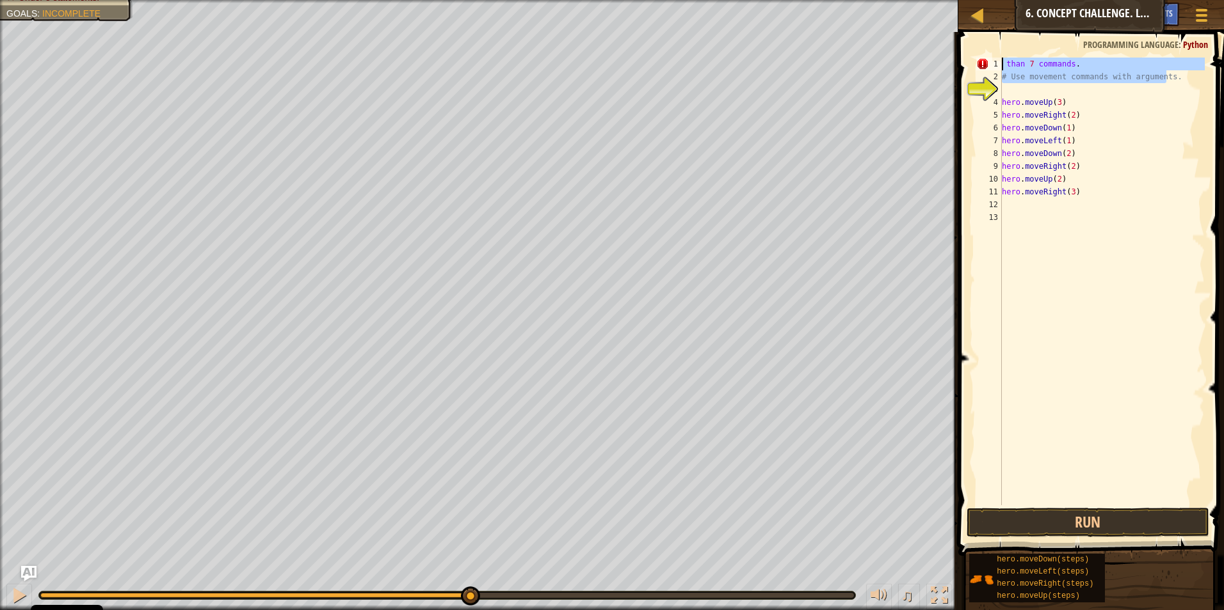
click at [932, 40] on div "Map Introduction to Computer Science 6. Concept Challenge. Long Steps Game Menu…" at bounding box center [612, 305] width 1224 height 610
type textarea "than 7 commands. # Use movement commands with arguments."
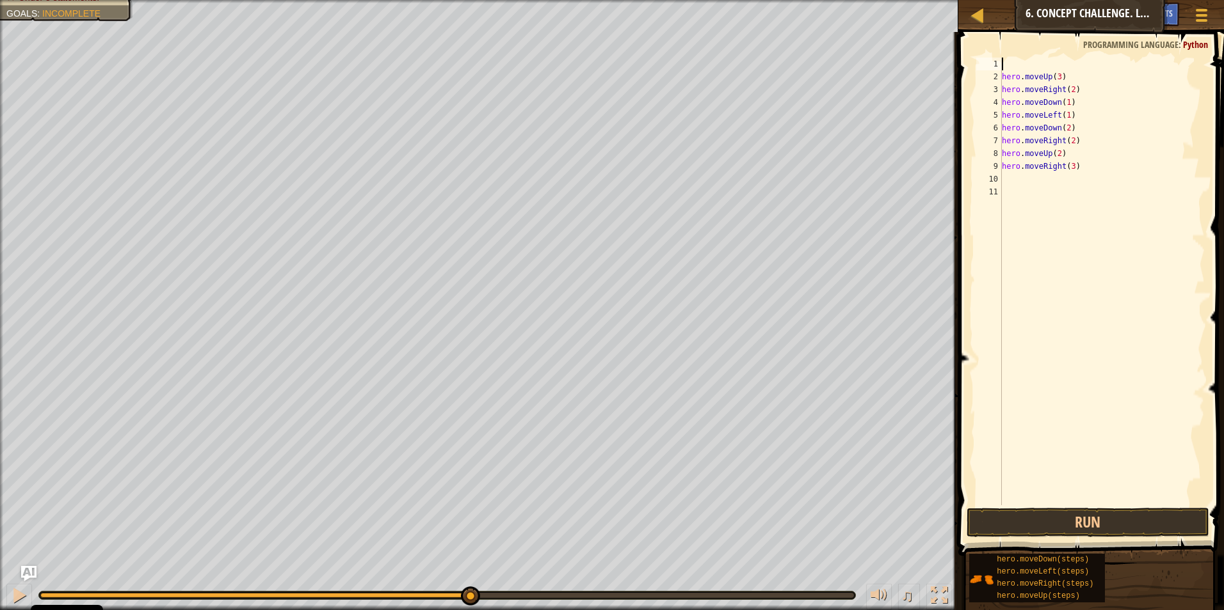
type textarea "hero.moveUp(3)"
click at [1066, 53] on span at bounding box center [1092, 276] width 276 height 562
click at [1064, 62] on div "hero . moveUp ( 3 ) hero . moveRight ( 2 ) hero . moveDown ( 1 ) hero . moveLef…" at bounding box center [1101, 295] width 205 height 474
click at [943, 45] on div "Map Introduction to Computer Science 6. Concept Challenge. Long Steps Game Menu…" at bounding box center [612, 305] width 1224 height 610
type textarea "hero.moveUp(3)"
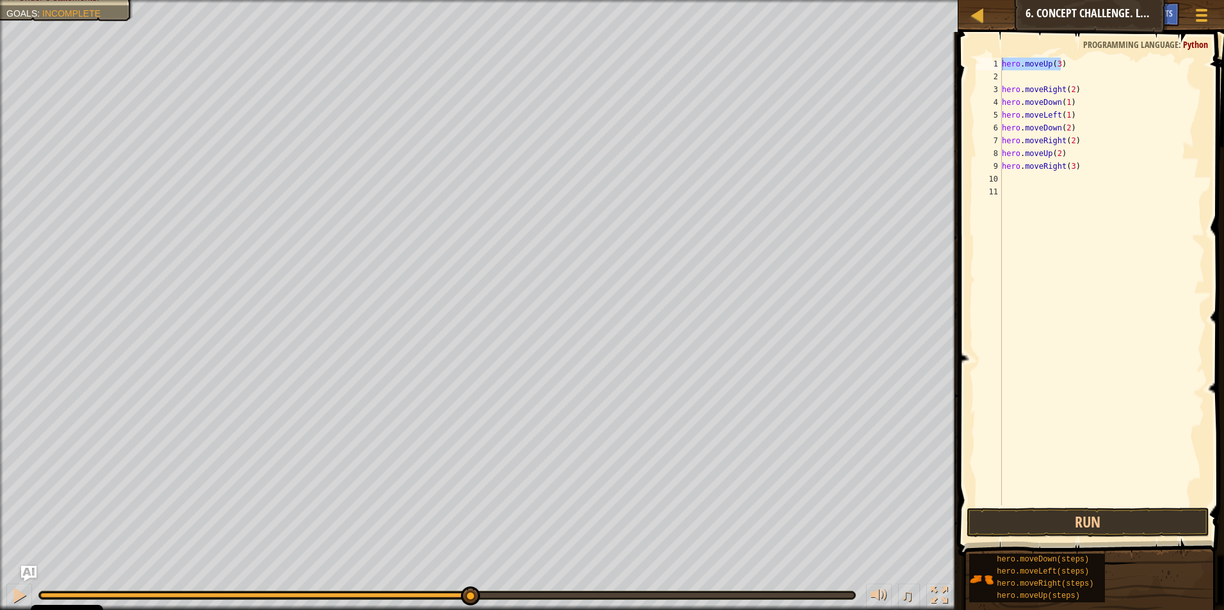
click at [1039, 52] on span at bounding box center [1092, 276] width 276 height 562
click at [1042, 60] on div "hero . moveUp ( 3 ) hero . moveRight ( 2 ) hero . moveDown ( 1 ) hero . moveLef…" at bounding box center [1101, 295] width 205 height 474
drag, startPoint x: 1071, startPoint y: 66, endPoint x: 1010, endPoint y: 59, distance: 61.2
click at [969, 58] on div "hero.moveUp(3) 1 2 3 4 5 6 7 8 9 10 11 hero . moveUp ( 3 ) hero . moveRight ( 2…" at bounding box center [1088, 319] width 269 height 562
drag, startPoint x: 1028, startPoint y: 79, endPoint x: 1067, endPoint y: 69, distance: 40.2
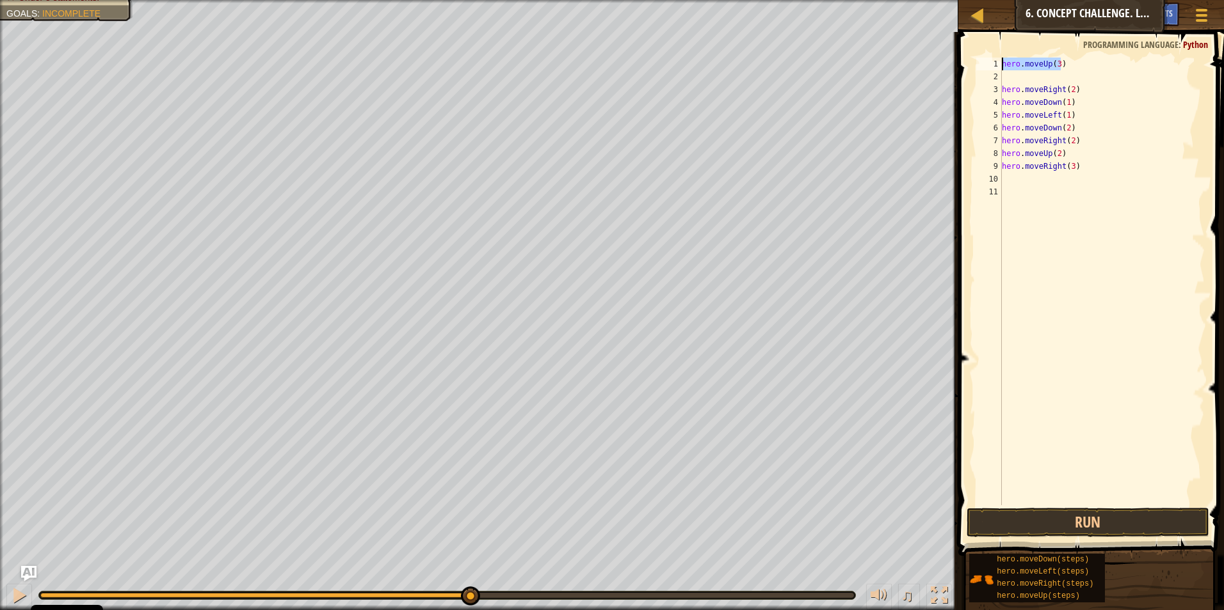
click at [1071, 69] on div "hero . moveUp ( 3 ) hero . moveRight ( 2 ) hero . moveDown ( 1 ) hero . moveLef…" at bounding box center [1101, 282] width 205 height 448
click at [1027, 77] on div "hero . moveUp ( 3 ) hero . moveRight ( 2 ) hero . moveDown ( 1 ) hero . moveLef…" at bounding box center [1101, 295] width 205 height 474
paste textarea "hero.moveUp(3)"
type textarea "hero.moveUp(3)"
drag, startPoint x: 1069, startPoint y: 63, endPoint x: 963, endPoint y: 61, distance: 105.6
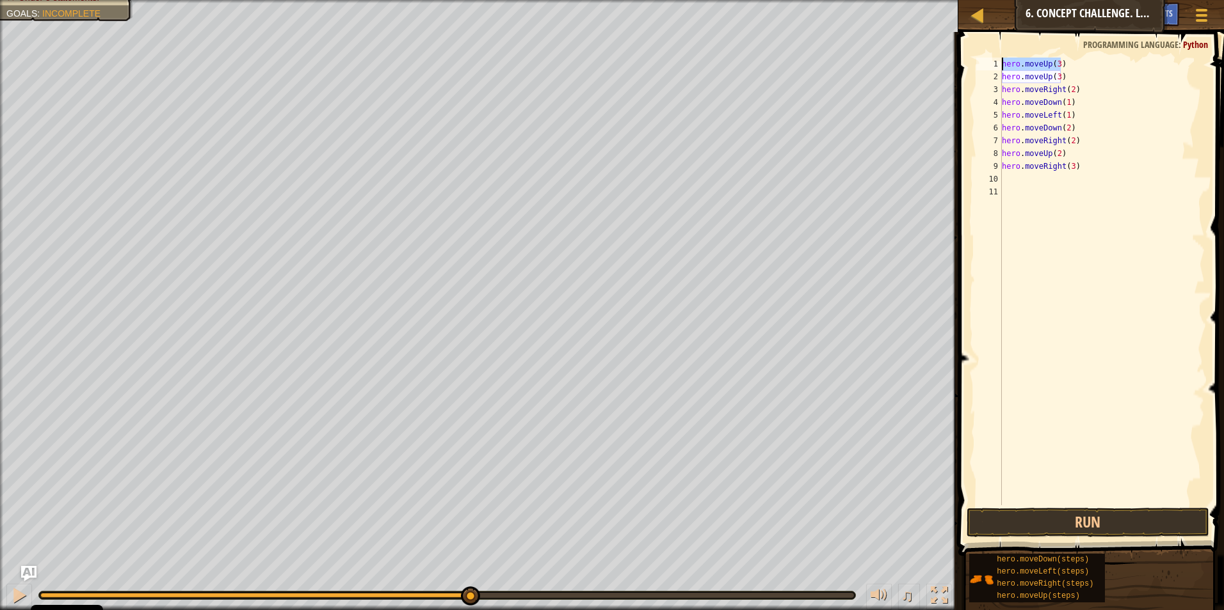
click at [963, 61] on div "hero.moveUp(3) 1 2 3 4 5 6 7 8 9 10 11 hero . moveUp ( 3 ) hero . moveUp ( 3 ) …" at bounding box center [1088, 319] width 269 height 562
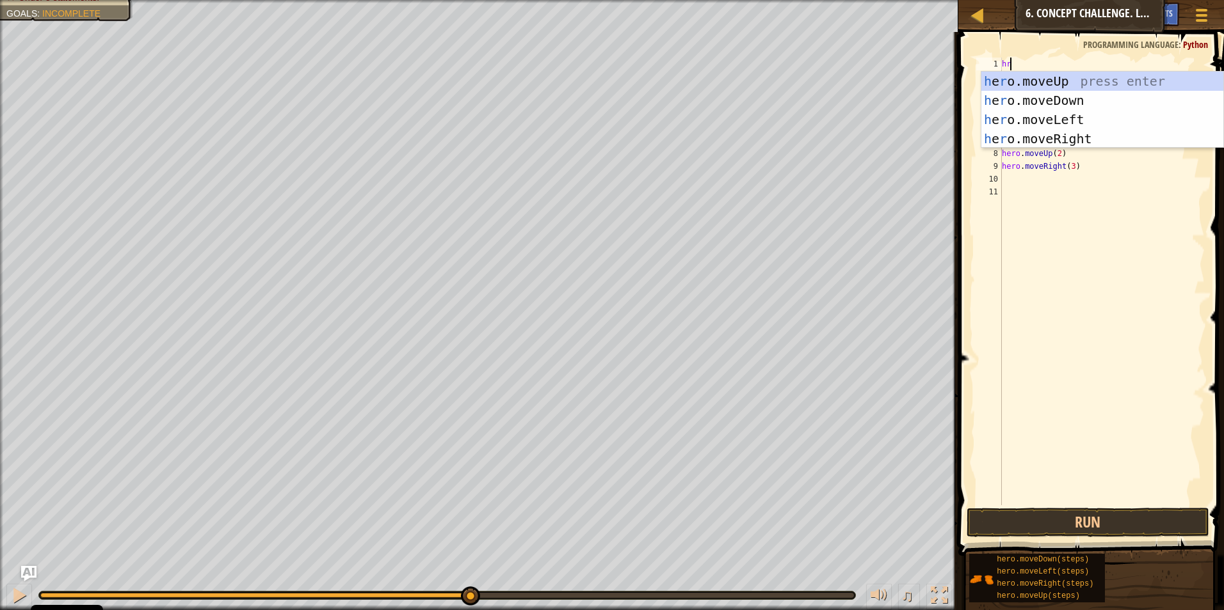
type textarea "hr"
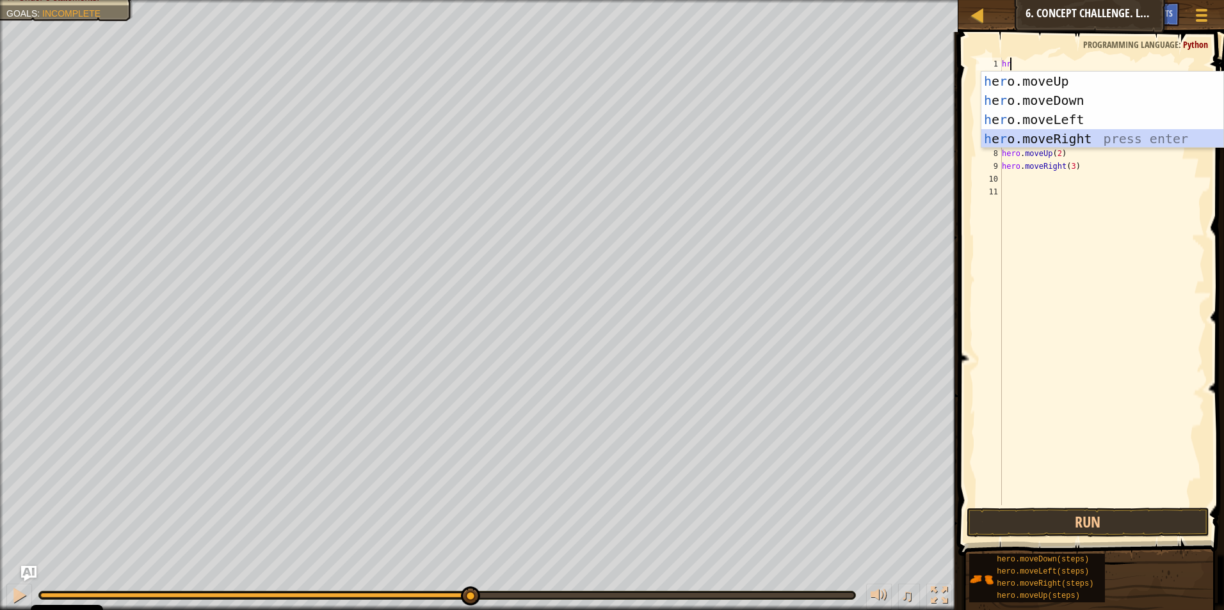
click at [1072, 139] on div "h e r o.moveUp press enter h e r o.moveDown press enter h e r o.moveLeft press …" at bounding box center [1102, 129] width 242 height 115
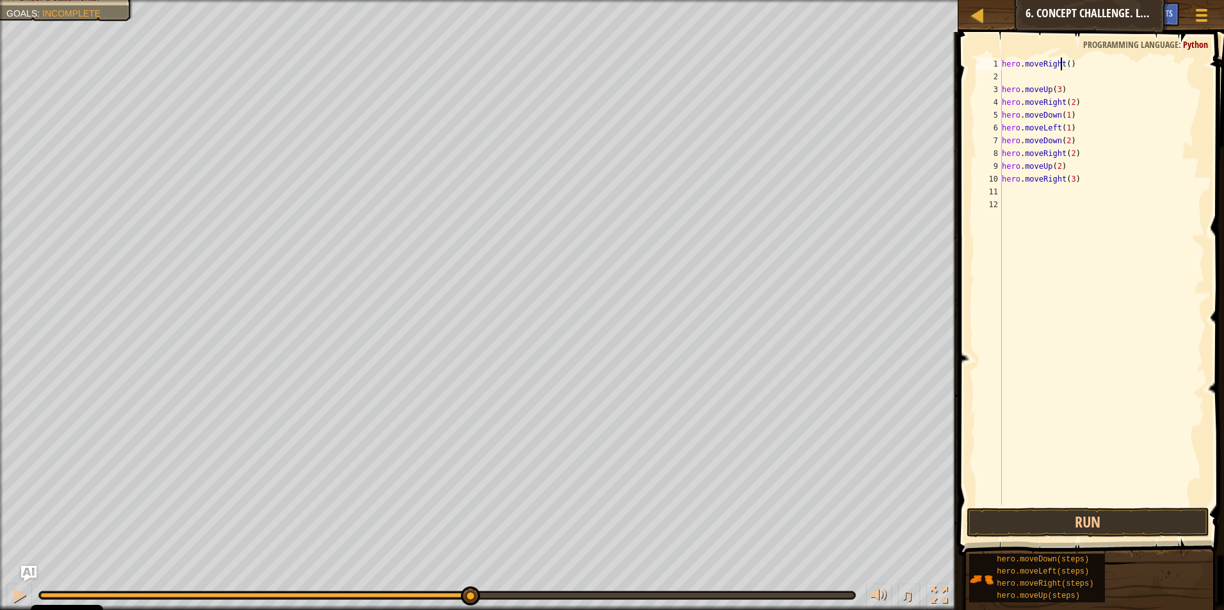
click at [1062, 60] on div "hero . moveRight ( ) hero . moveUp ( 3 ) hero . moveRight ( 2 ) hero . moveDown…" at bounding box center [1101, 295] width 205 height 474
click at [1064, 65] on div "hero . moveRight ( ) hero . moveUp ( 3 ) hero . moveRight ( 2 ) hero . moveDown…" at bounding box center [1101, 295] width 205 height 474
type textarea "hero.moveRight(1)"
click at [1059, 81] on div "hero . moveRight ( 1 ) hero . moveUp ( 3 ) hero . moveRight ( 2 ) hero . moveDo…" at bounding box center [1101, 295] width 205 height 474
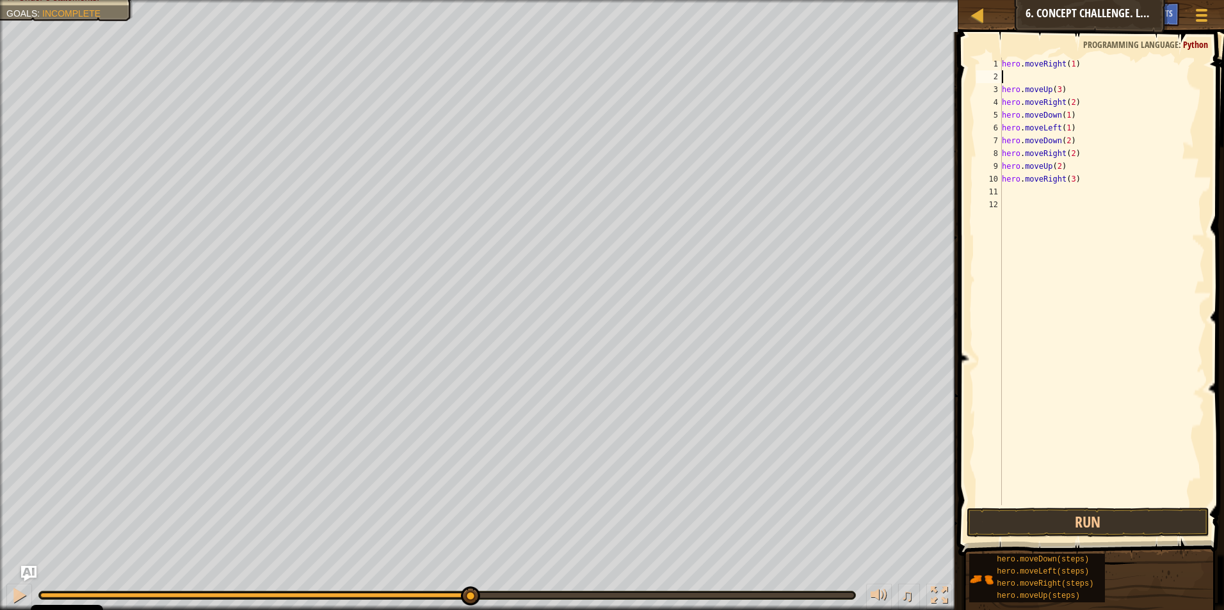
scroll to position [6, 0]
type textarea "hero.moveUp(3)"
click at [1114, 508] on button "Run" at bounding box center [1087, 522] width 243 height 29
